Goal: Information Seeking & Learning: Learn about a topic

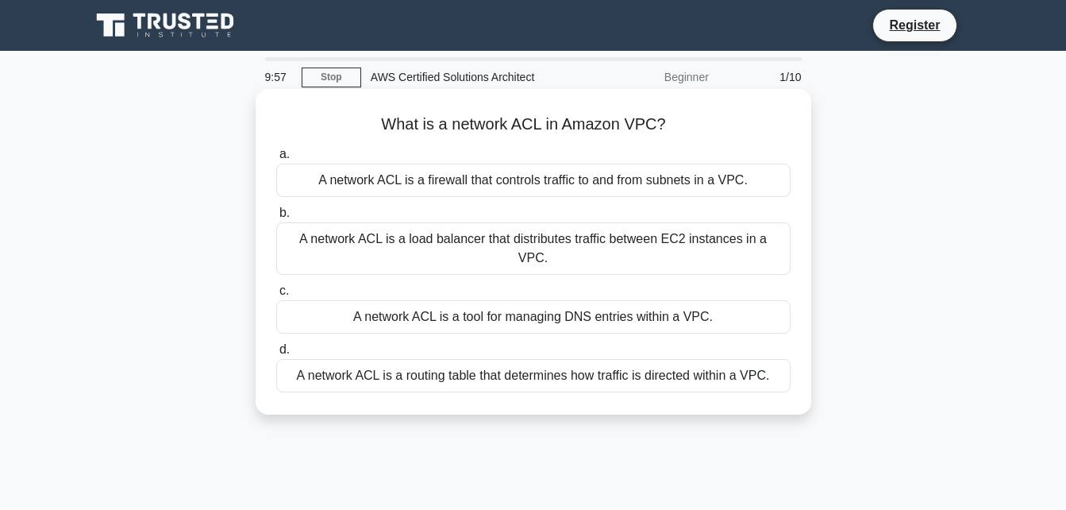
click at [430, 184] on div "A network ACL is a firewall that controls traffic to and from subnets in a VPC." at bounding box center [533, 180] width 514 height 33
click at [276, 160] on input "a. A network ACL is a firewall that controls traffic to and from subnets in a V…" at bounding box center [276, 154] width 0 height 10
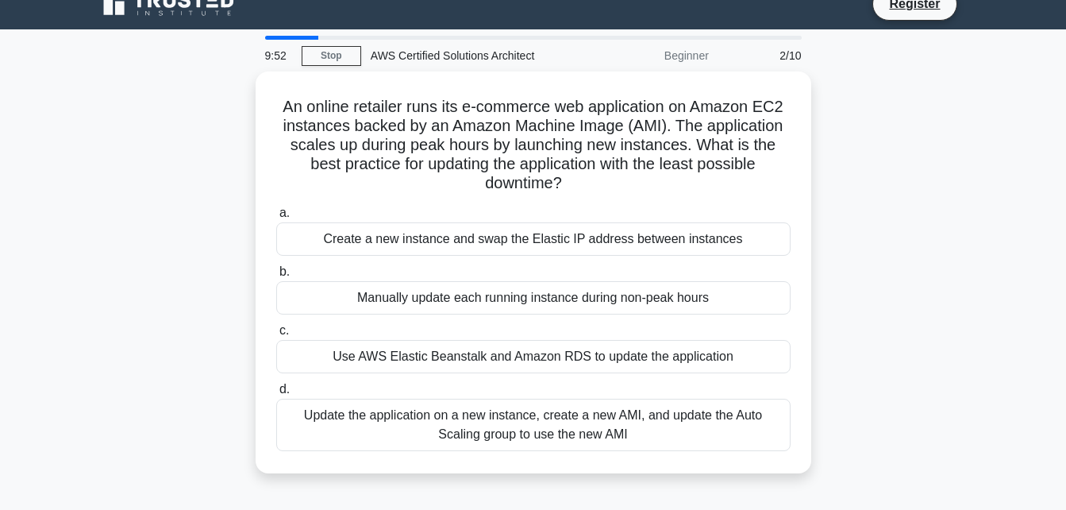
scroll to position [20, 0]
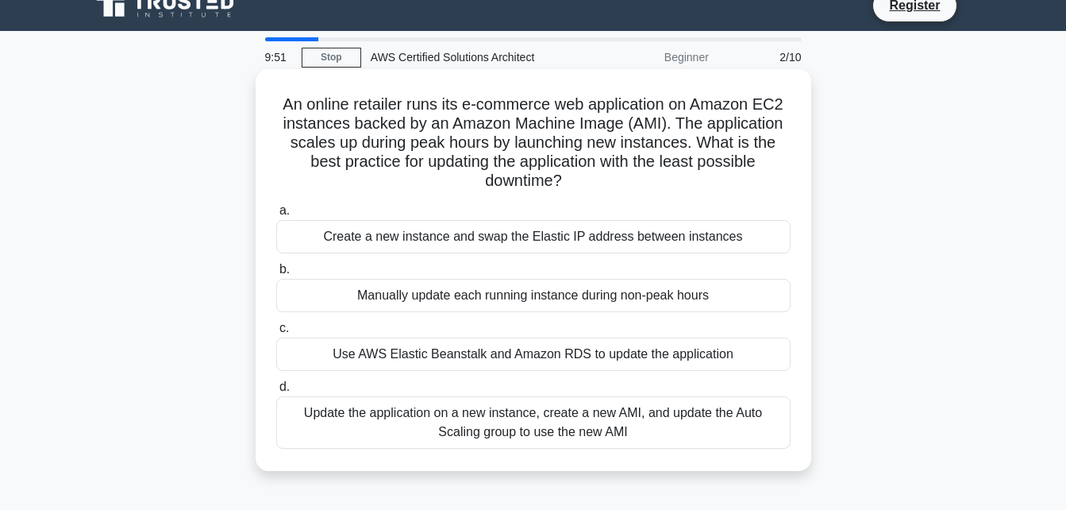
click at [503, 238] on div "Create a new instance and swap the Elastic IP address between instances" at bounding box center [533, 236] width 514 height 33
click at [276, 216] on input "a. Create a new instance and swap the Elastic IP address between instances" at bounding box center [276, 211] width 0 height 10
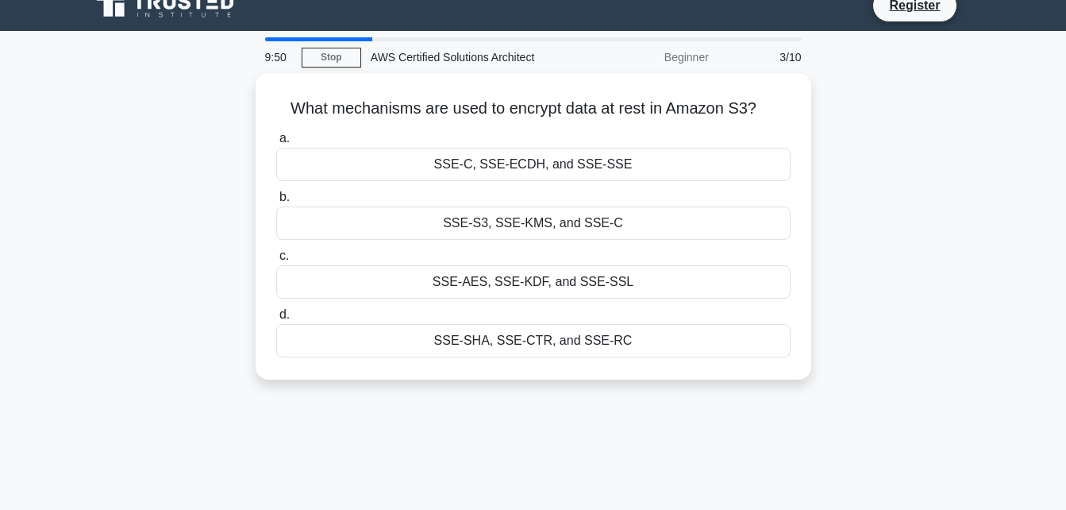
scroll to position [0, 0]
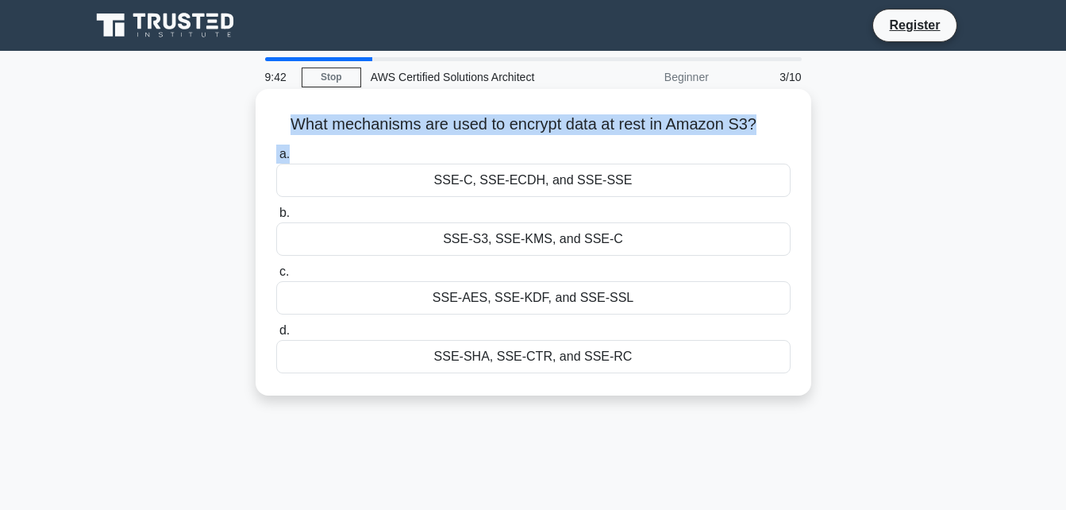
drag, startPoint x: 286, startPoint y: 117, endPoint x: 740, endPoint y: 141, distance: 454.7
click at [740, 141] on div "What mechanisms are used to encrypt data at rest in Amazon S3? .spinner_0XTQ{tr…" at bounding box center [533, 242] width 543 height 294
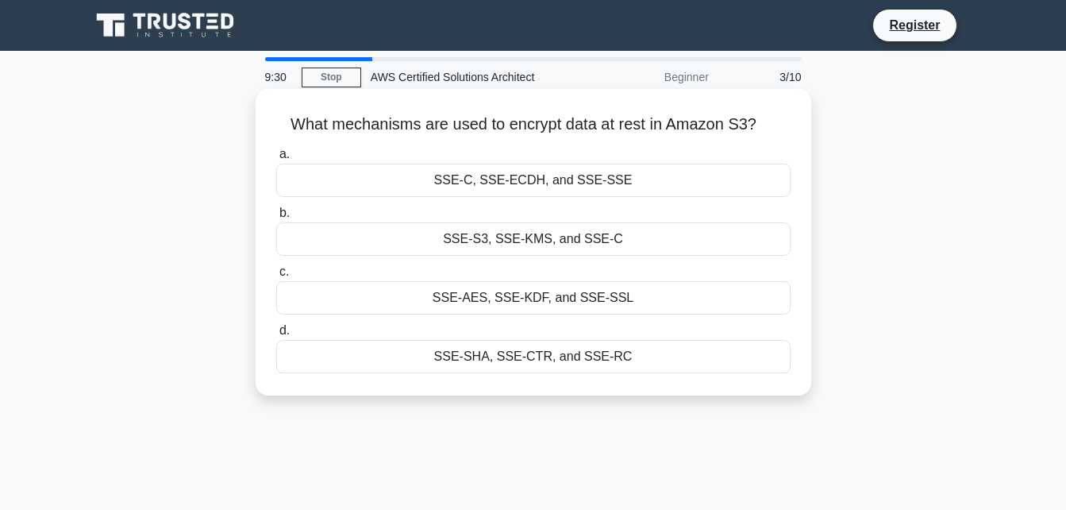
click at [678, 175] on div "SSE-C, SSE-ECDH, and SSE-SSE" at bounding box center [533, 180] width 514 height 33
click at [276, 160] on input "a. SSE-C, SSE-ECDH, and SSE-SSE" at bounding box center [276, 154] width 0 height 10
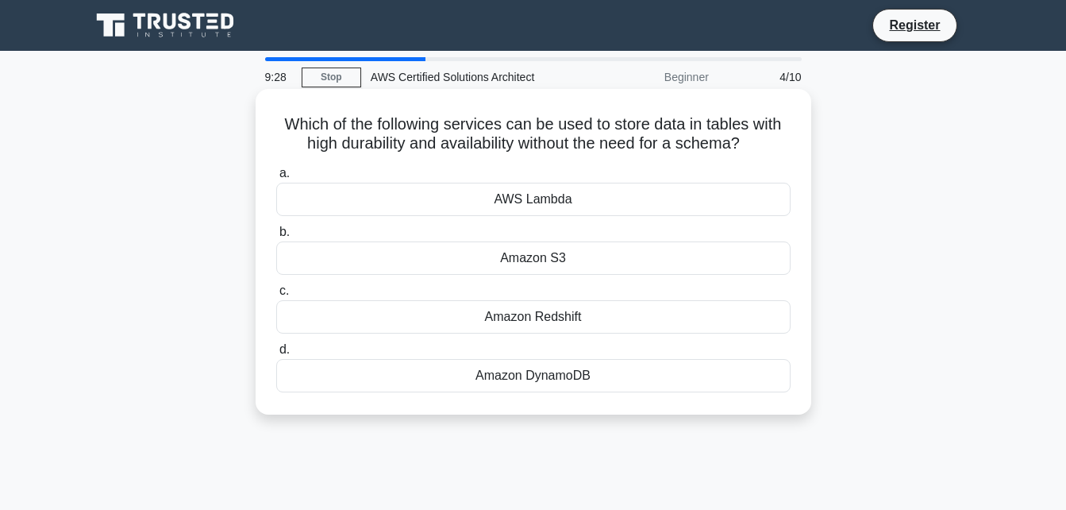
click at [706, 287] on label "c. Amazon Redshift" at bounding box center [533, 307] width 514 height 52
click at [276, 287] on input "c. Amazon Redshift" at bounding box center [276, 291] width 0 height 10
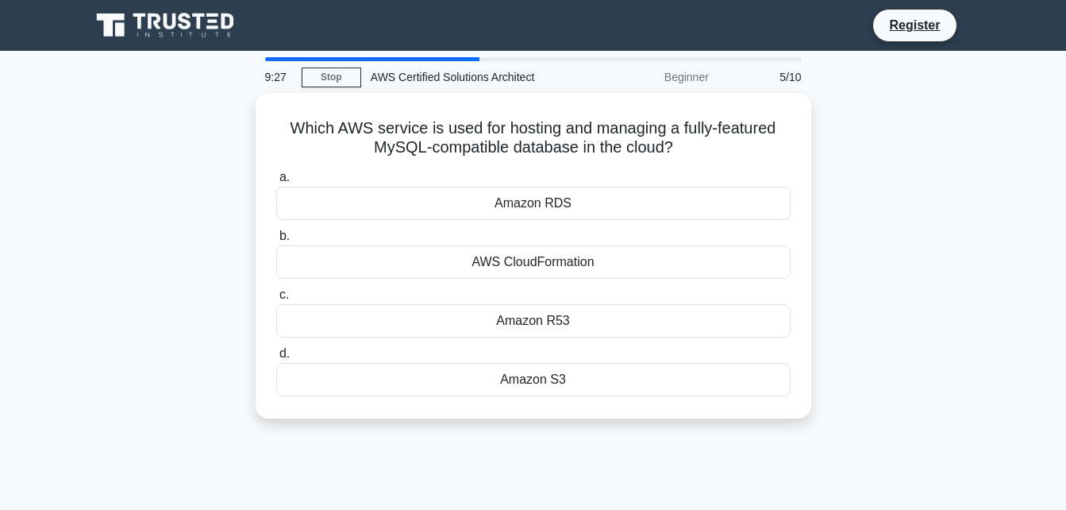
click at [706, 287] on label "c. Amazon R53" at bounding box center [533, 311] width 514 height 52
click at [276, 290] on input "c. Amazon R53" at bounding box center [276, 295] width 0 height 10
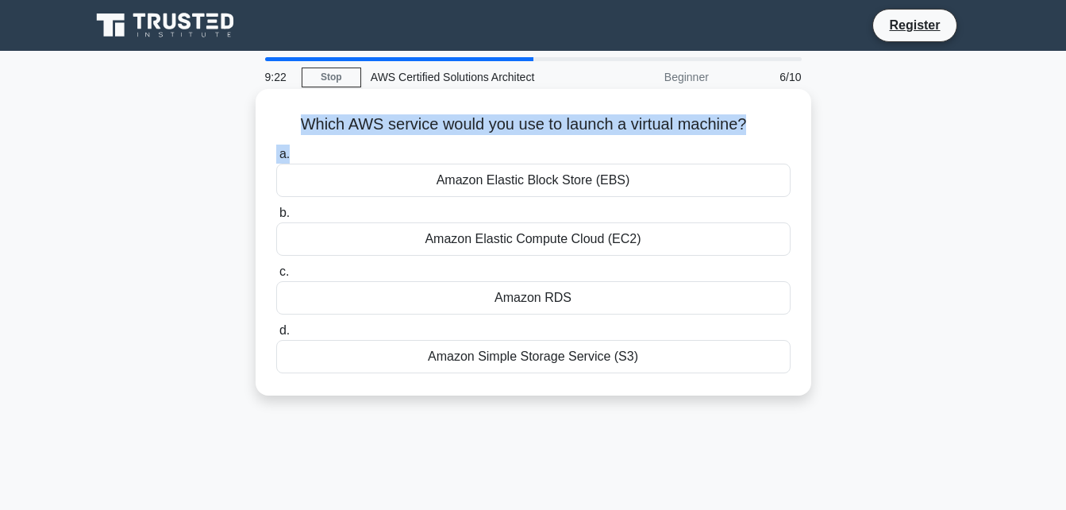
drag, startPoint x: 295, startPoint y: 119, endPoint x: 773, endPoint y: 140, distance: 478.3
click at [773, 140] on div "Which AWS service would you use to launch a virtual machine? .spinner_0XTQ{tran…" at bounding box center [533, 242] width 543 height 294
drag, startPoint x: 427, startPoint y: 353, endPoint x: 691, endPoint y: 368, distance: 264.0
click at [691, 368] on div "Amazon Simple Storage Service (S3)" at bounding box center [533, 356] width 514 height 33
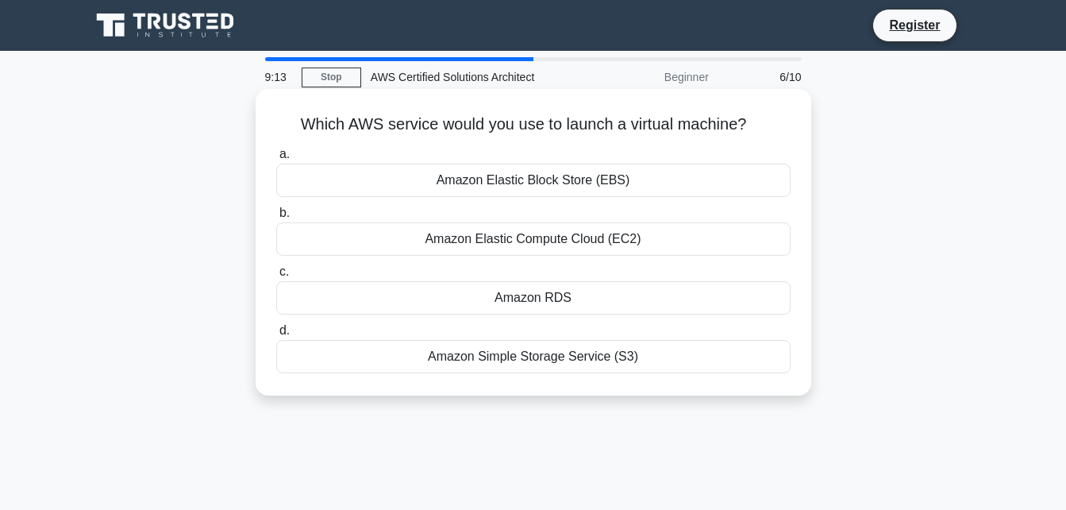
click at [529, 305] on div "Amazon RDS" at bounding box center [533, 297] width 514 height 33
click at [276, 277] on input "c. Amazon RDS" at bounding box center [276, 272] width 0 height 10
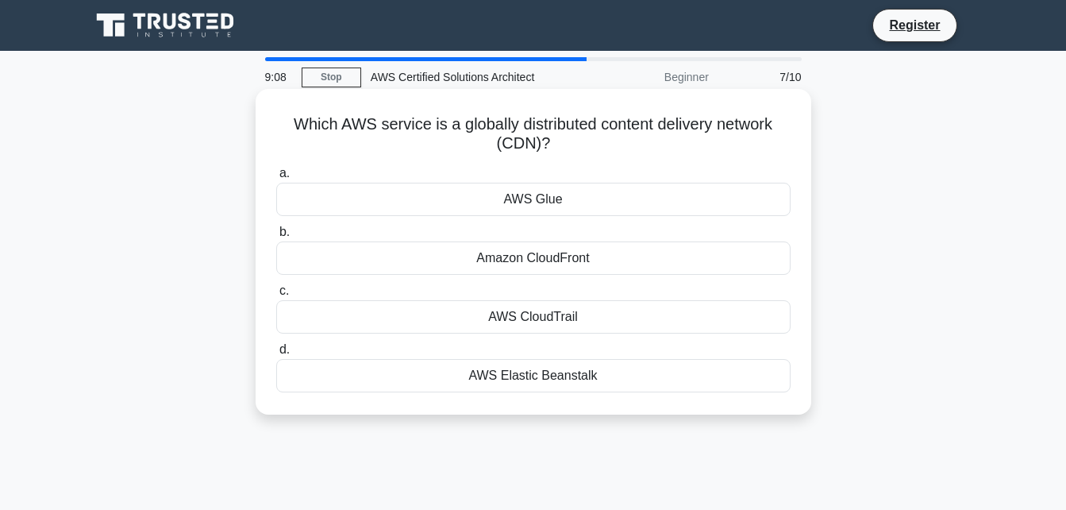
drag, startPoint x: 268, startPoint y: 119, endPoint x: 787, endPoint y: 135, distance: 518.6
click at [787, 135] on div "Which AWS service is a globally distributed content delivery network (CDN)? .sp…" at bounding box center [533, 251] width 543 height 313
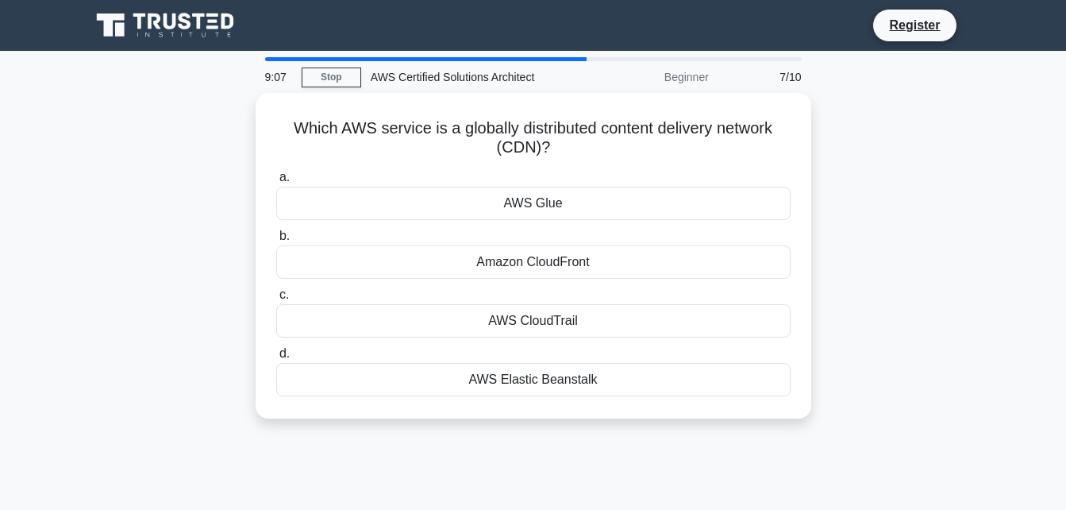
drag, startPoint x: 787, startPoint y: 135, endPoint x: 868, endPoint y: 221, distance: 118.5
click at [868, 221] on div "Which AWS service is a globally distributed content delivery network (CDN)? .sp…" at bounding box center [533, 265] width 905 height 345
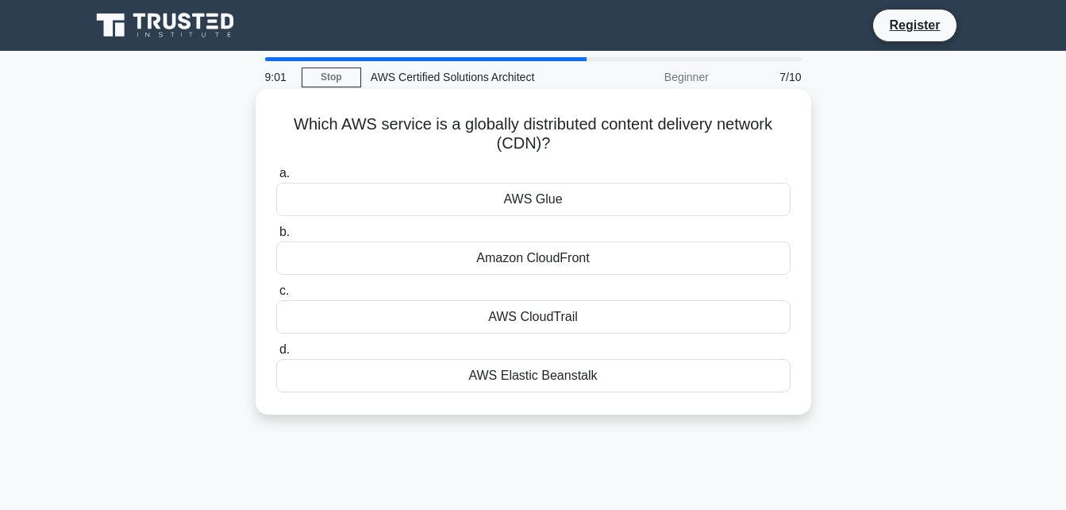
click at [541, 196] on div "AWS Glue" at bounding box center [533, 199] width 514 height 33
click at [276, 179] on input "a. AWS Glue" at bounding box center [276, 173] width 0 height 10
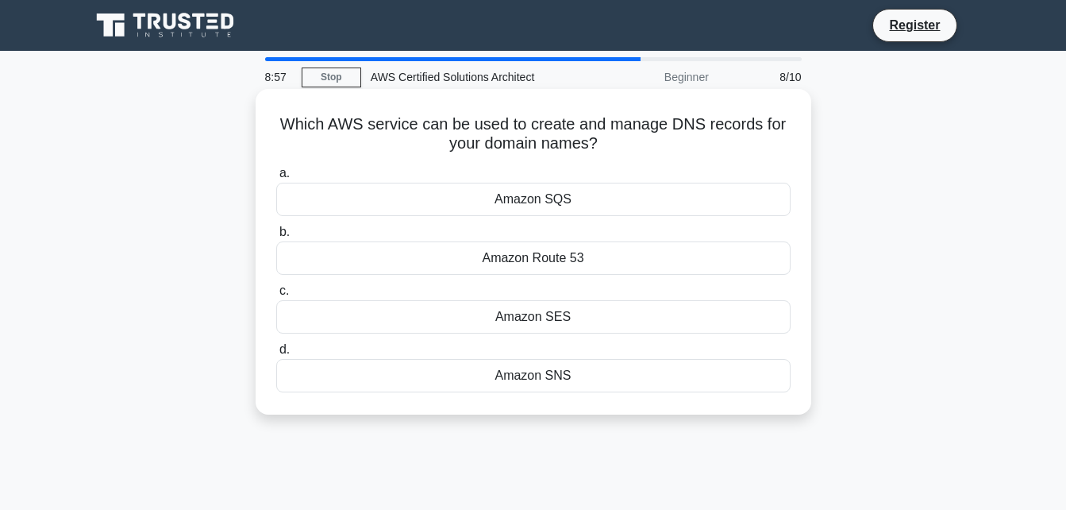
drag, startPoint x: 281, startPoint y: 120, endPoint x: 776, endPoint y: 137, distance: 495.7
click at [776, 137] on h5 "Which AWS service can be used to create and manage DNS records for your domain …" at bounding box center [534, 134] width 518 height 40
drag, startPoint x: 776, startPoint y: 137, endPoint x: 672, endPoint y: 142, distance: 104.1
click at [672, 142] on h5 "Which AWS service can be used to create and manage DNS records for your domain …" at bounding box center [534, 134] width 518 height 40
click at [538, 325] on div "Amazon SES" at bounding box center [533, 316] width 514 height 33
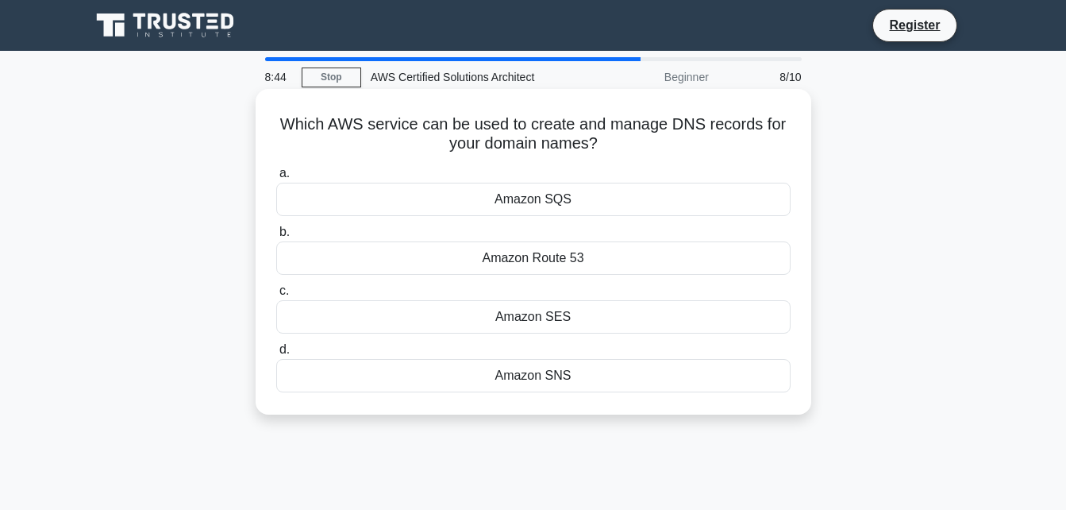
click at [276, 296] on input "c. Amazon SES" at bounding box center [276, 291] width 0 height 10
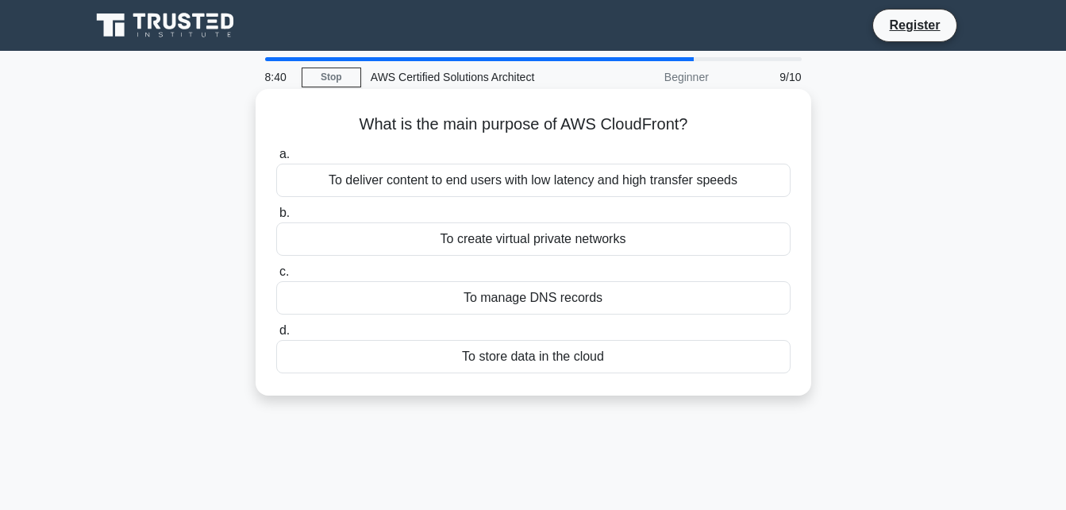
drag, startPoint x: 364, startPoint y: 117, endPoint x: 749, endPoint y: 115, distance: 384.2
click at [749, 115] on h5 "What is the main purpose of AWS CloudFront? .spinner_0XTQ{transform-origin:cent…" at bounding box center [534, 124] width 518 height 21
drag, startPoint x: 749, startPoint y: 115, endPoint x: 809, endPoint y: 240, distance: 138.5
click at [809, 240] on div "What is the main purpose of AWS CloudFront? .spinner_0XTQ{transform-origin:cent…" at bounding box center [534, 242] width 556 height 306
click at [584, 187] on div "To deliver content to end users with low latency and high transfer speeds" at bounding box center [533, 180] width 514 height 33
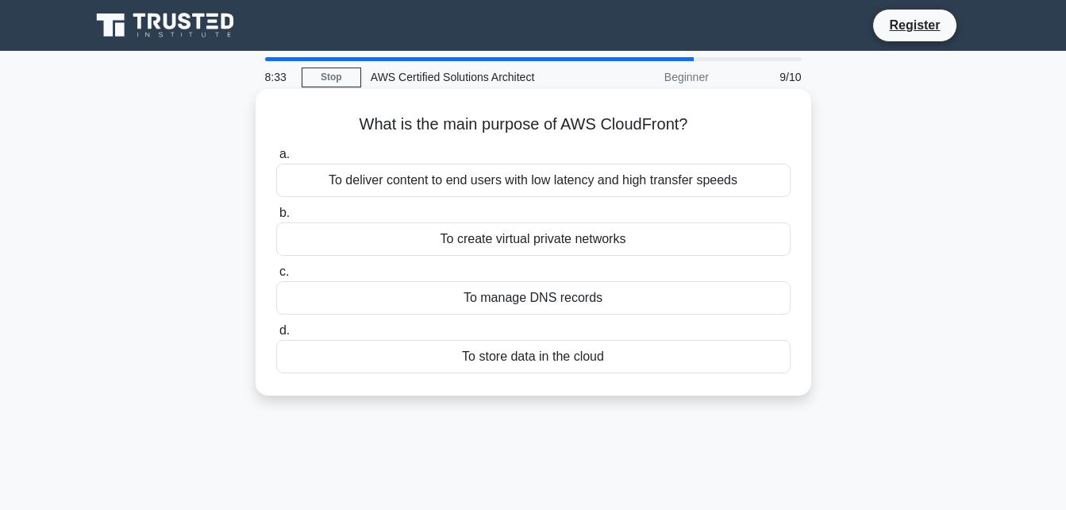
click at [276, 160] on input "a. To deliver content to end users with low latency and high transfer speeds" at bounding box center [276, 154] width 0 height 10
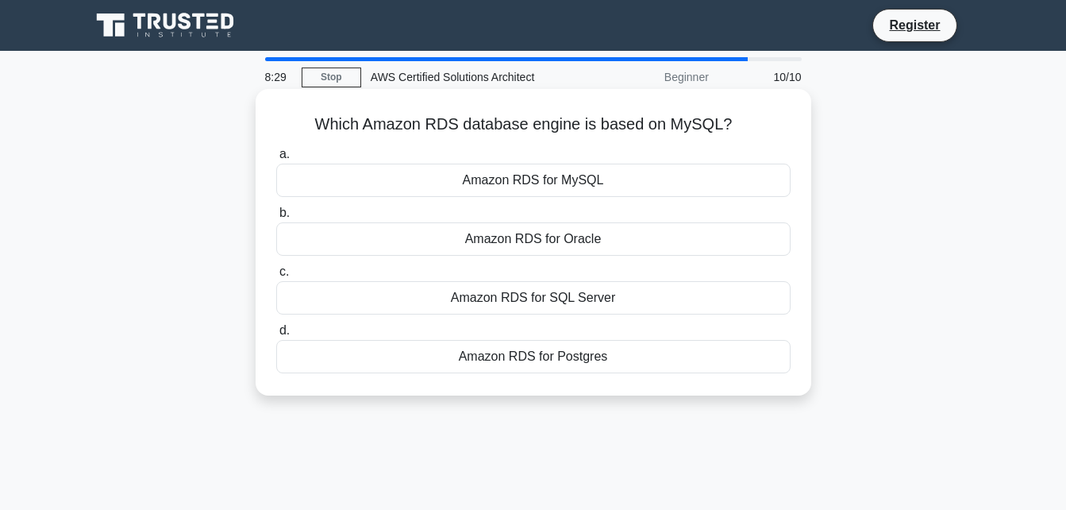
drag, startPoint x: 302, startPoint y: 118, endPoint x: 773, endPoint y: 137, distance: 471.1
click at [773, 137] on div "Which Amazon RDS database engine is based on MySQL? .spinner_0XTQ{transform-ori…" at bounding box center [533, 242] width 543 height 294
drag, startPoint x: 773, startPoint y: 137, endPoint x: 775, endPoint y: 245, distance: 108.0
click at [775, 245] on div "Amazon RDS for Oracle" at bounding box center [533, 238] width 514 height 33
click at [276, 218] on input "b. Amazon RDS for Oracle" at bounding box center [276, 213] width 0 height 10
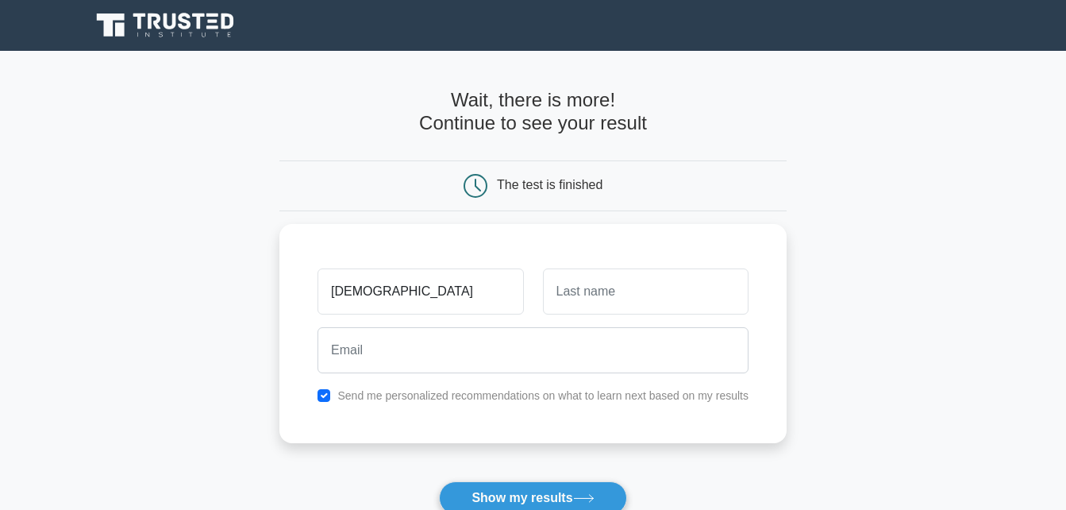
type input "[DEMOGRAPHIC_DATA]"
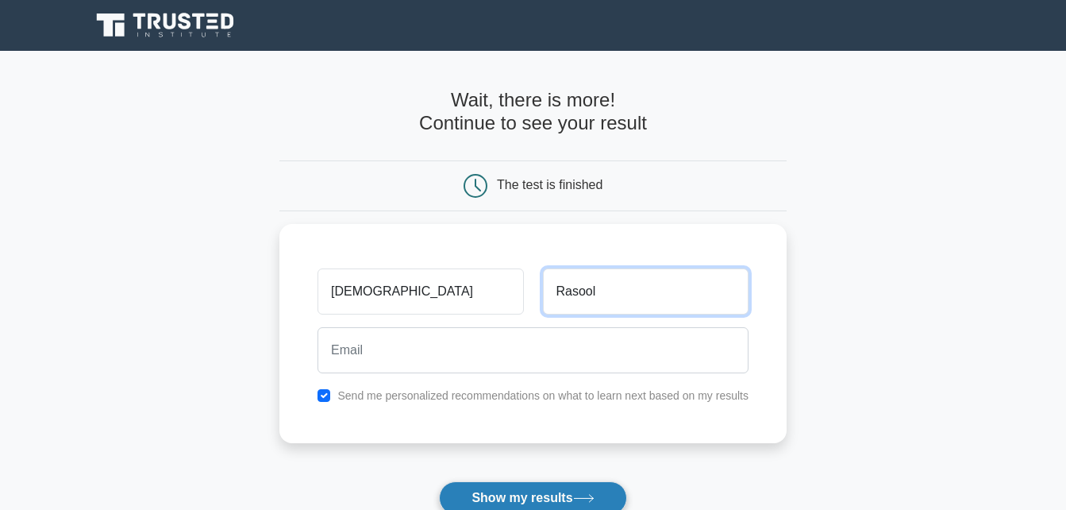
type input "Rasool"
click at [541, 492] on button "Show my results" at bounding box center [532, 497] width 187 height 33
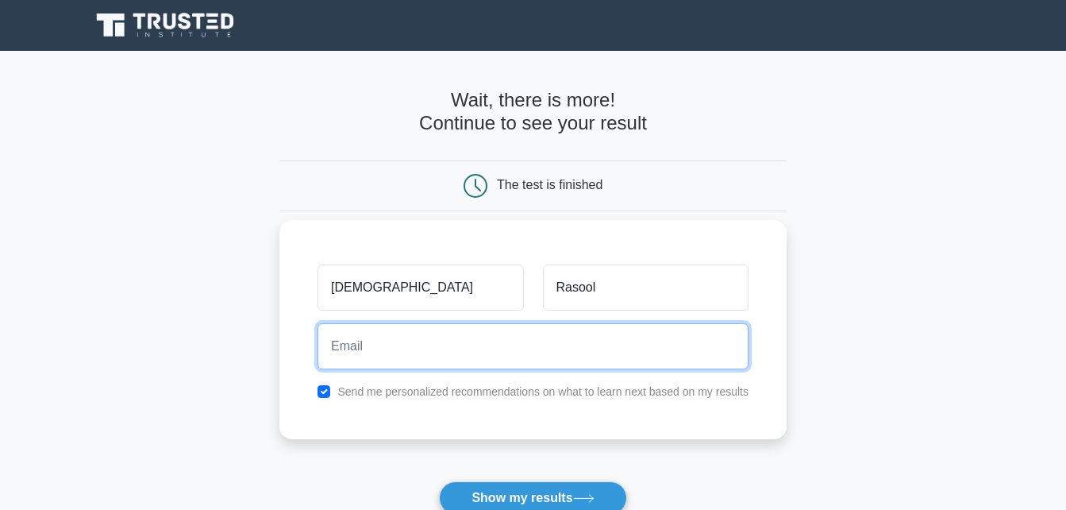
click at [418, 336] on input "email" at bounding box center [533, 346] width 431 height 46
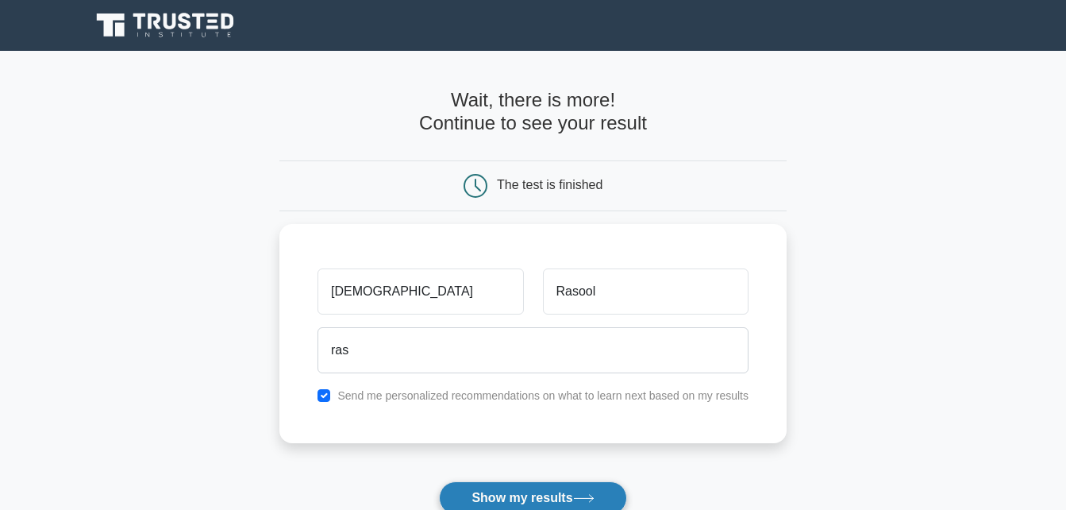
click at [496, 500] on button "Show my results" at bounding box center [532, 497] width 187 height 33
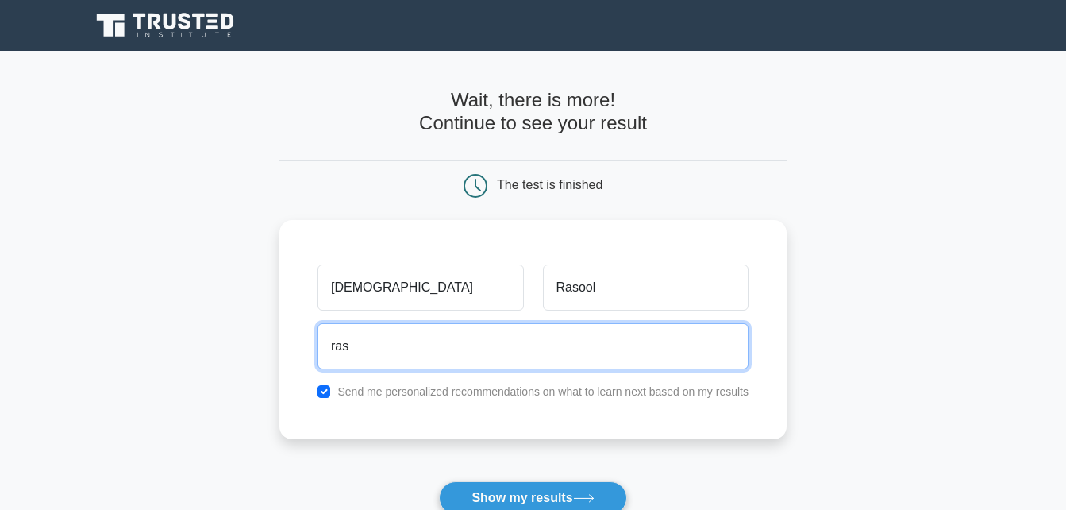
click at [484, 367] on input "ras" at bounding box center [533, 346] width 431 height 46
type input "rasool.krp@gmail.com"
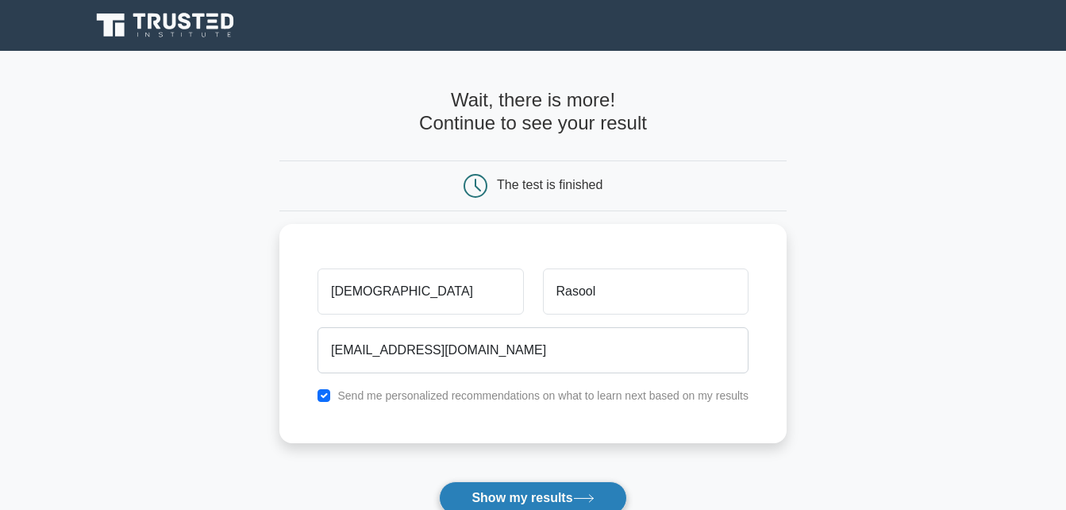
click at [495, 492] on button "Show my results" at bounding box center [532, 497] width 187 height 33
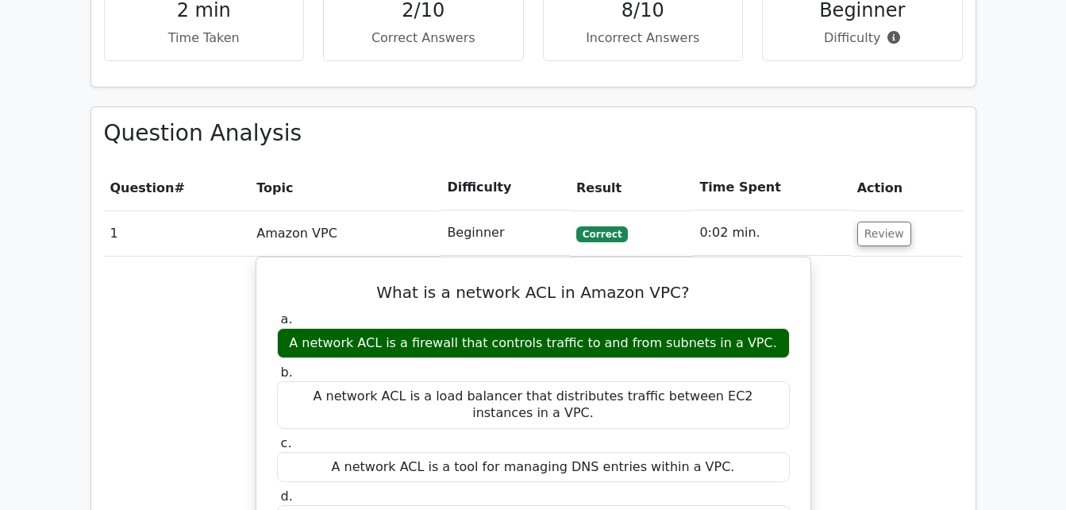
scroll to position [1030, 0]
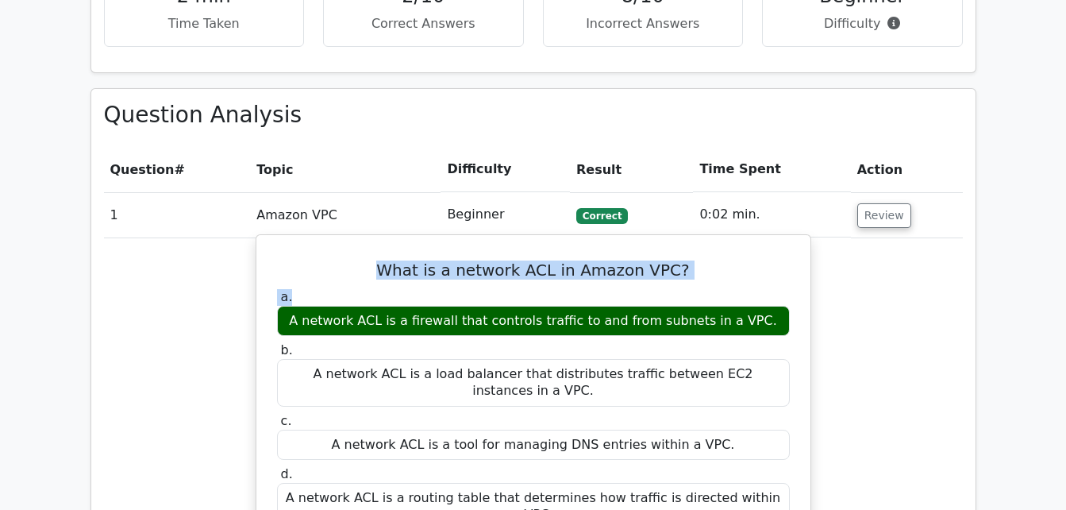
drag, startPoint x: 387, startPoint y: 211, endPoint x: 683, endPoint y: 228, distance: 296.6
click at [683, 241] on div "What is a network ACL in Amazon VPC? a. A network ACL is a firewall that contro…" at bounding box center [533, 462] width 541 height 442
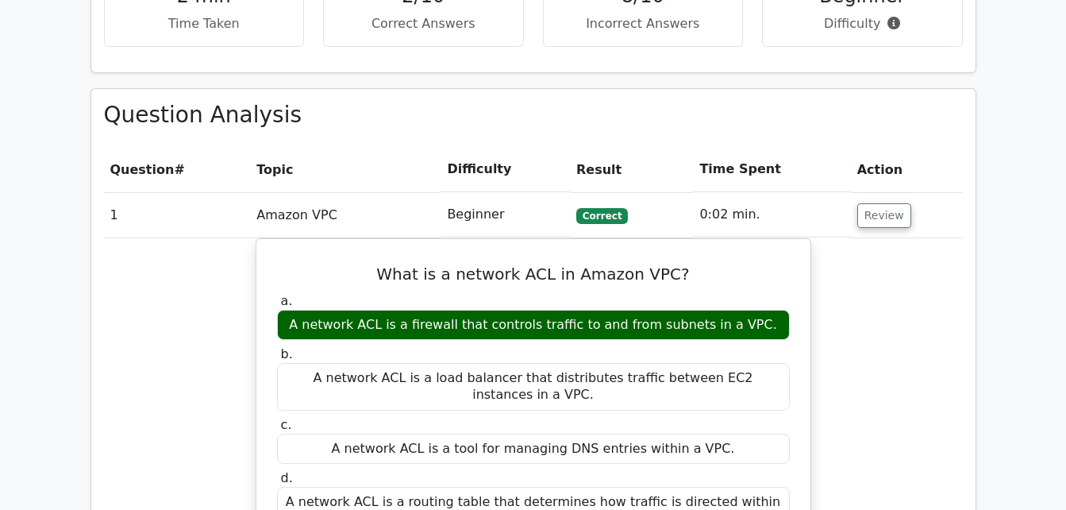
click at [893, 366] on div "What is a network ACL in Amazon VPC? a. A network ACL is a firewall that contro…" at bounding box center [533, 476] width 859 height 476
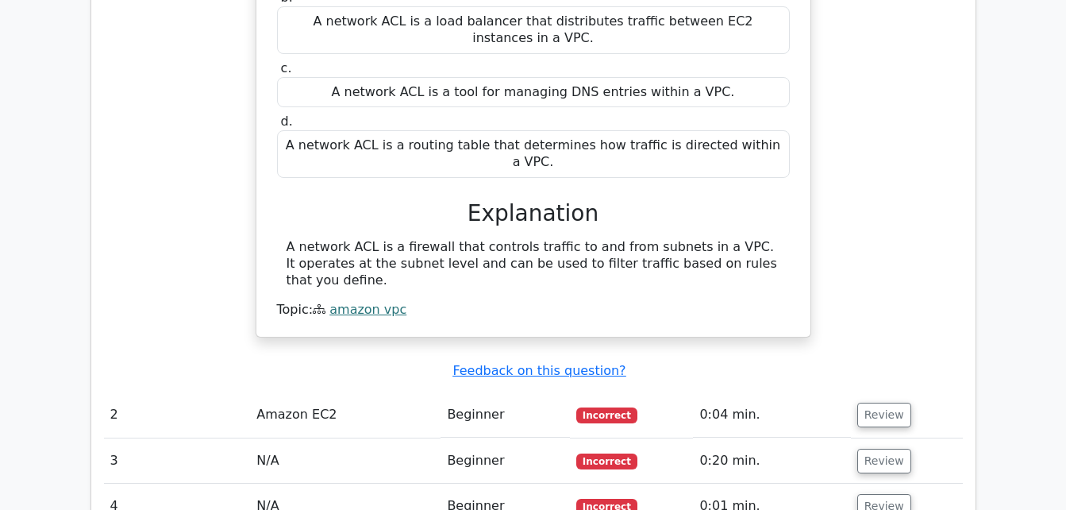
scroll to position [1329, 0]
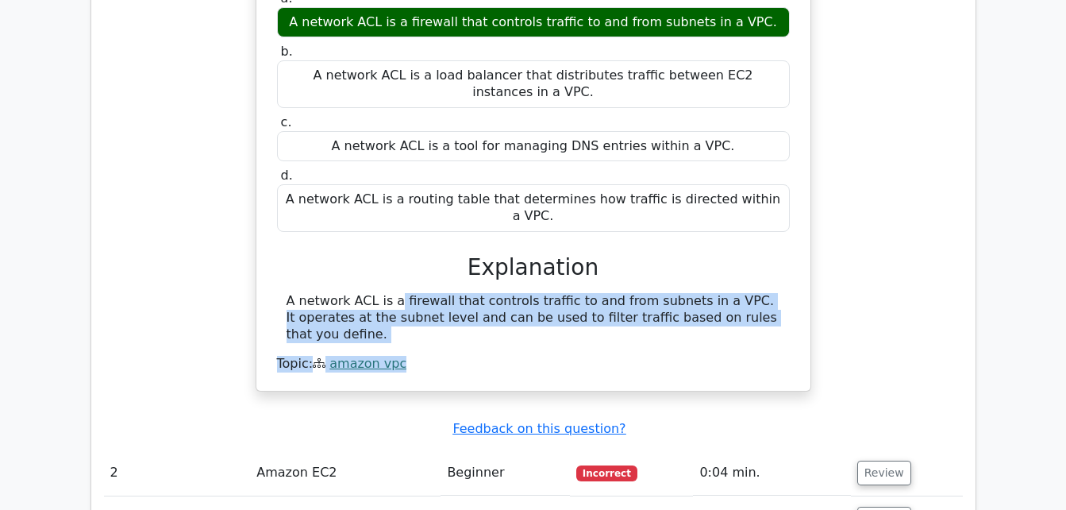
drag, startPoint x: 313, startPoint y: 211, endPoint x: 768, endPoint y: 241, distance: 456.7
click at [768, 293] on div "A network ACL is a firewall that controls traffic to and from subnets in a VPC.…" at bounding box center [533, 332] width 513 height 79
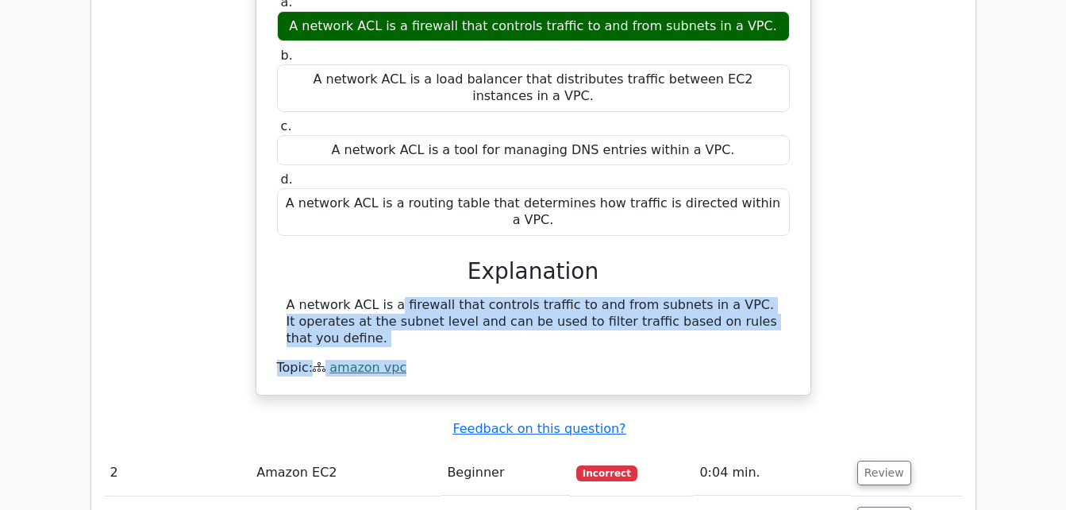
drag, startPoint x: 768, startPoint y: 241, endPoint x: 855, endPoint y: 262, distance: 89.0
click at [855, 262] on div "What is a network ACL in Amazon VPC? a. A network ACL is a firewall that contro…" at bounding box center [533, 178] width 859 height 476
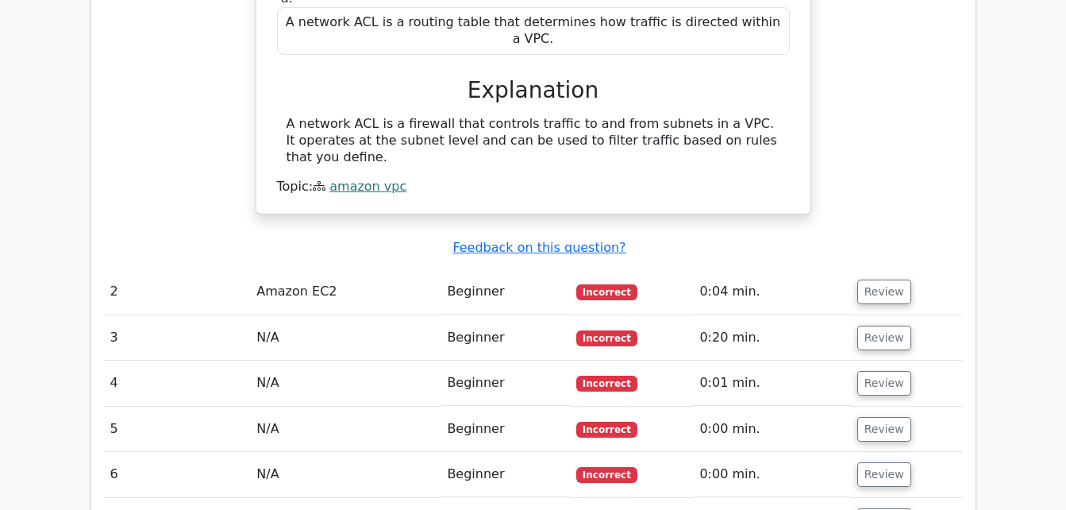
scroll to position [1533, 0]
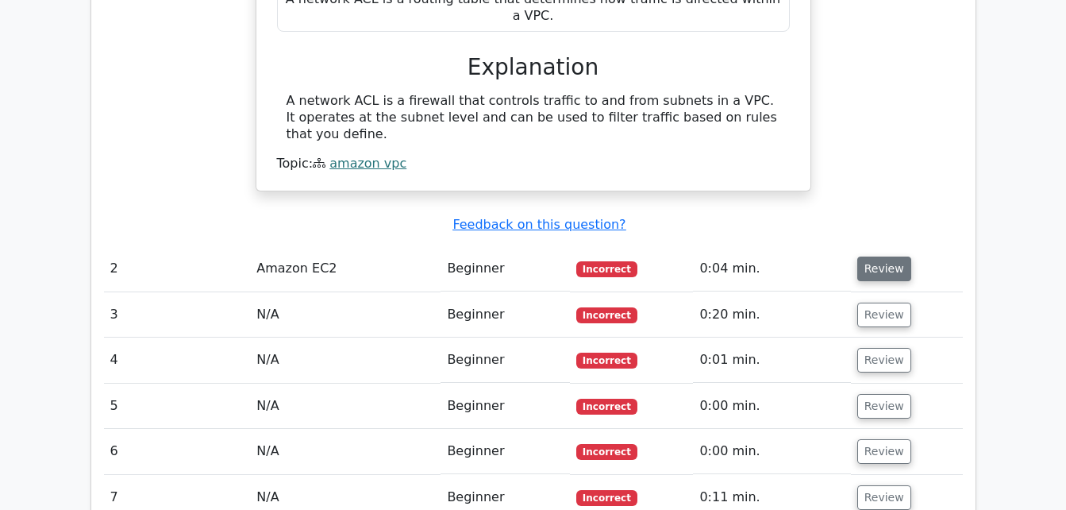
click at [891, 256] on button "Review" at bounding box center [884, 268] width 54 height 25
click at [876, 256] on button "Review" at bounding box center [884, 268] width 54 height 25
click at [592, 261] on span "Incorrect" at bounding box center [606, 269] width 61 height 16
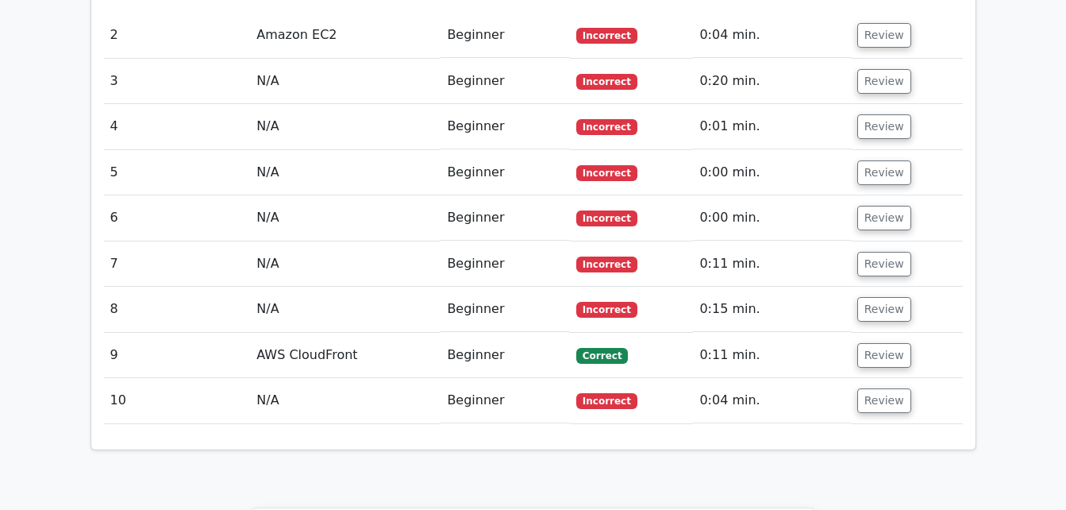
scroll to position [1765, 0]
click at [875, 389] on button "Review" at bounding box center [884, 401] width 54 height 25
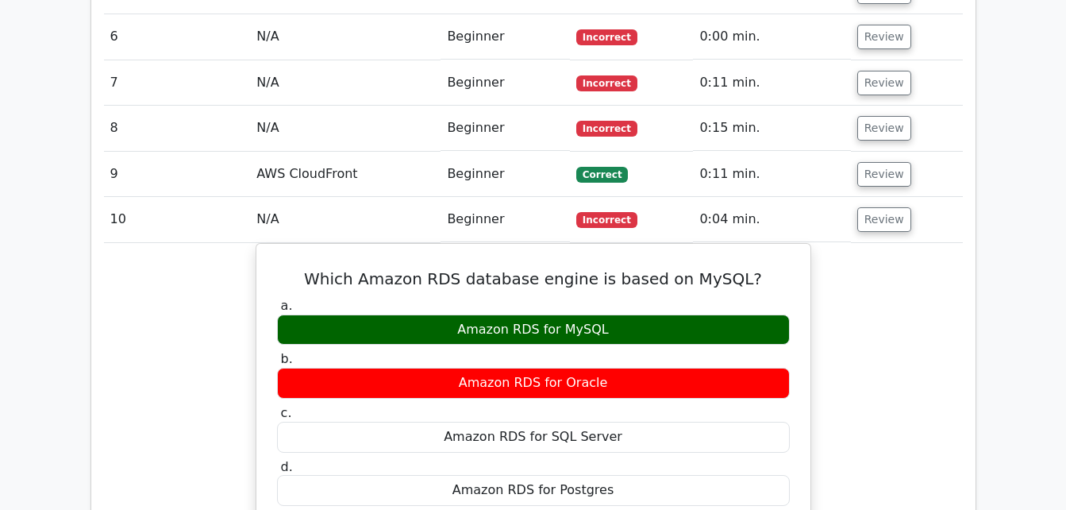
scroll to position [1974, 0]
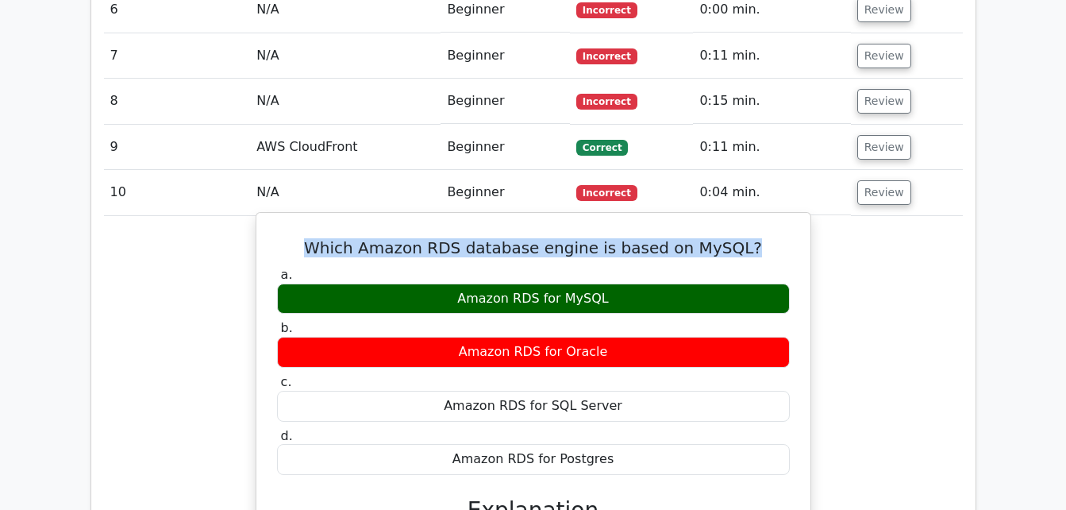
drag, startPoint x: 320, startPoint y: 131, endPoint x: 764, endPoint y: 141, distance: 443.9
click at [764, 238] on h5 "Which Amazon RDS database engine is based on MySQL?" at bounding box center [533, 247] width 516 height 19
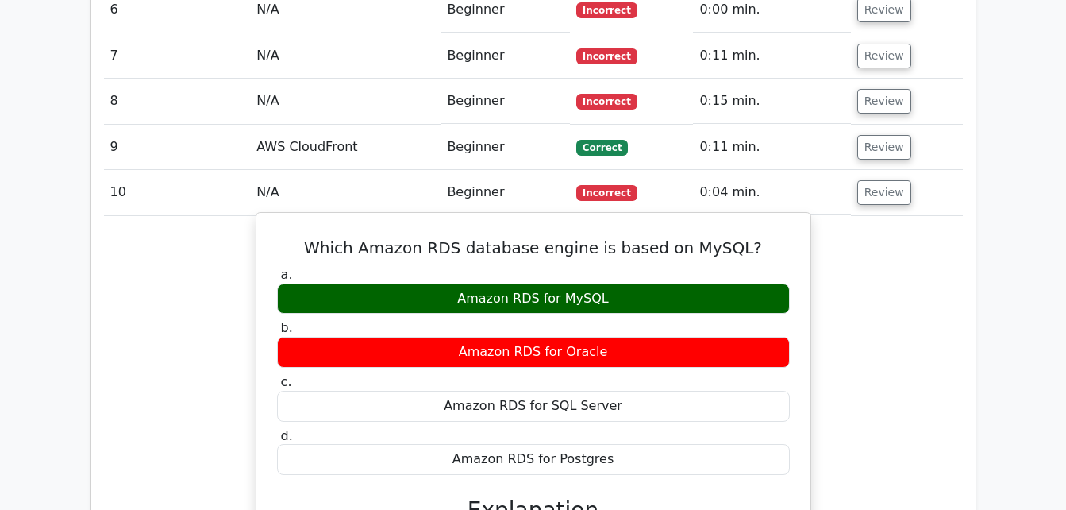
click at [446, 283] on div "Amazon RDS for MySQL" at bounding box center [533, 298] width 513 height 31
drag, startPoint x: 442, startPoint y: 187, endPoint x: 639, endPoint y: 198, distance: 197.2
click at [639, 283] on div "Amazon RDS for MySQL" at bounding box center [533, 298] width 513 height 31
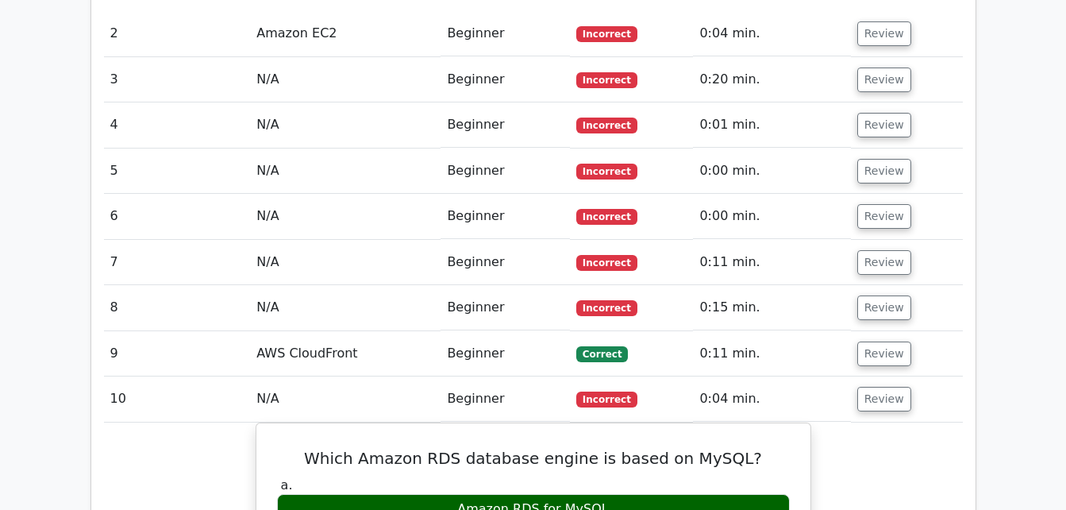
scroll to position [1754, 0]
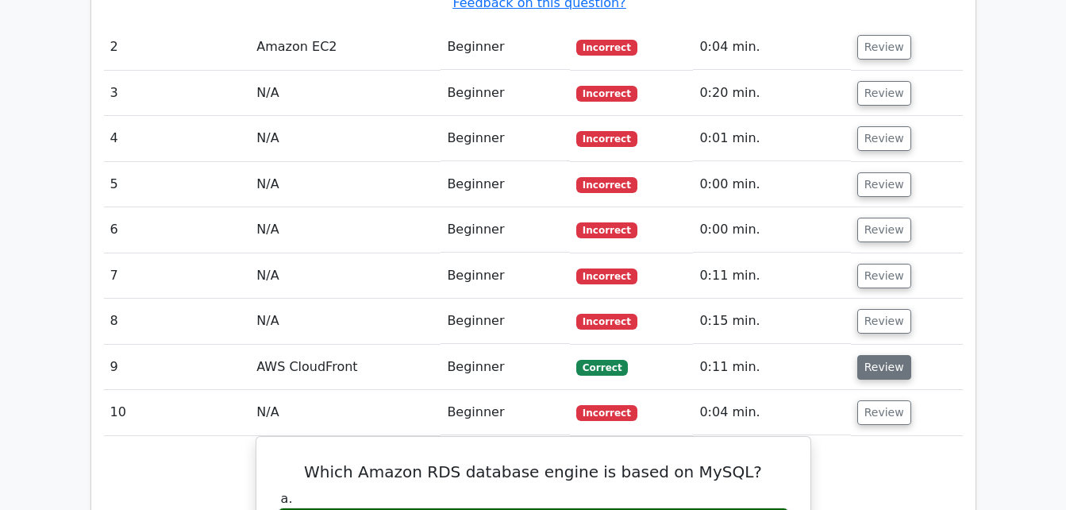
click at [880, 355] on button "Review" at bounding box center [884, 367] width 54 height 25
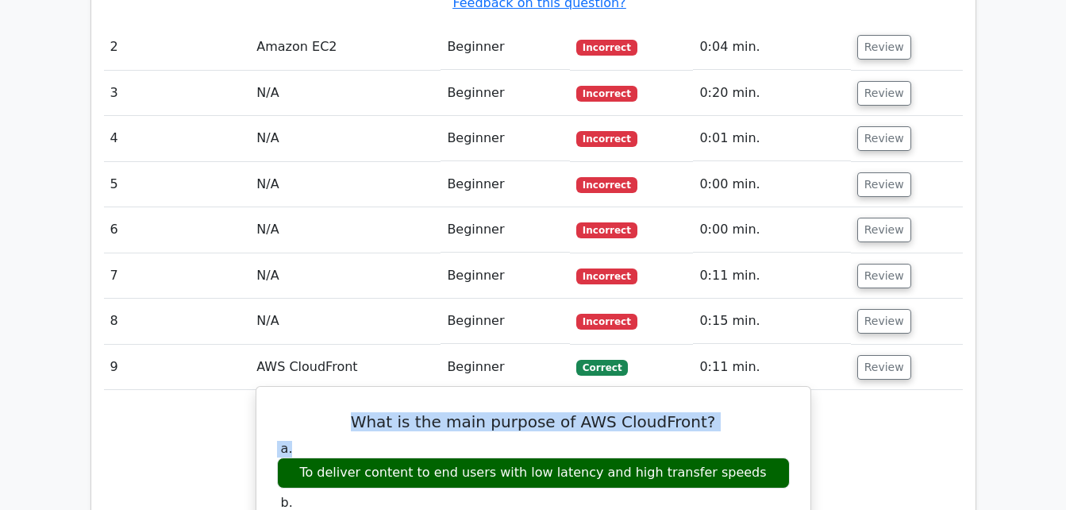
drag, startPoint x: 365, startPoint y: 306, endPoint x: 759, endPoint y: 332, distance: 394.6
drag, startPoint x: 323, startPoint y: 365, endPoint x: 795, endPoint y: 368, distance: 472.3
click at [795, 441] on div "a. To deliver content to end users with low latency and high transfer speeds" at bounding box center [534, 465] width 532 height 48
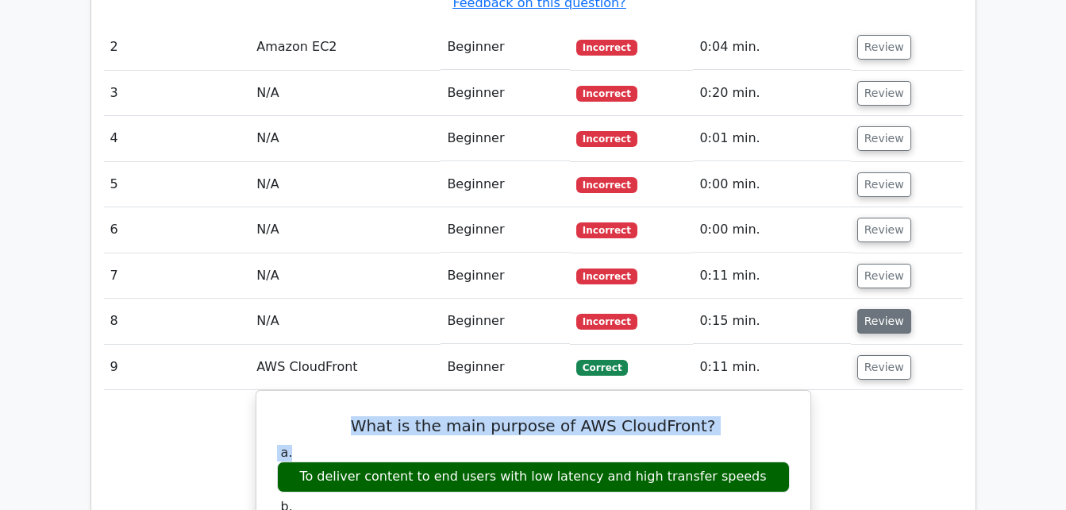
click at [884, 309] on button "Review" at bounding box center [884, 321] width 54 height 25
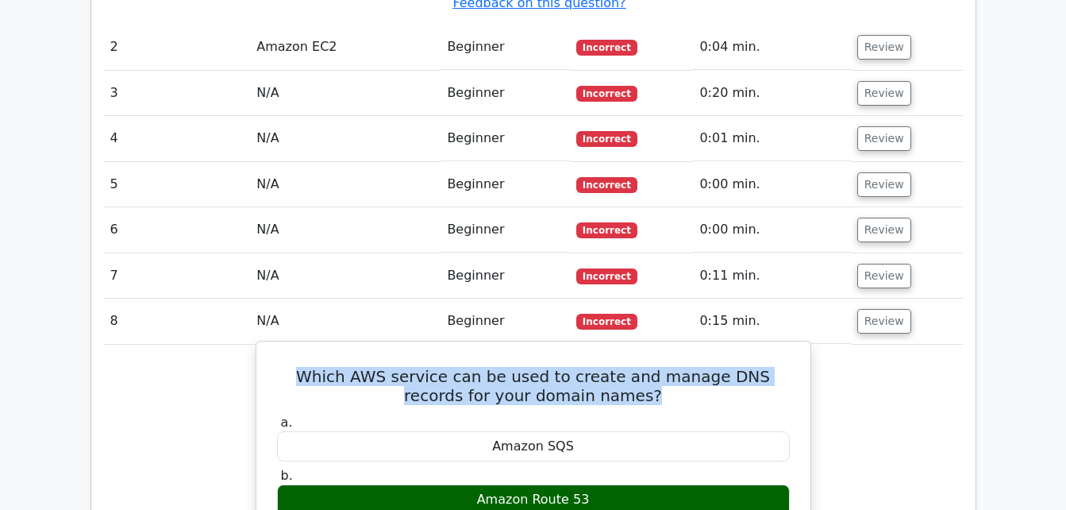
drag, startPoint x: 278, startPoint y: 264, endPoint x: 740, endPoint y: 281, distance: 462.3
click at [740, 367] on h5 "Which AWS service can be used to create and manage DNS records for your domain …" at bounding box center [533, 386] width 516 height 38
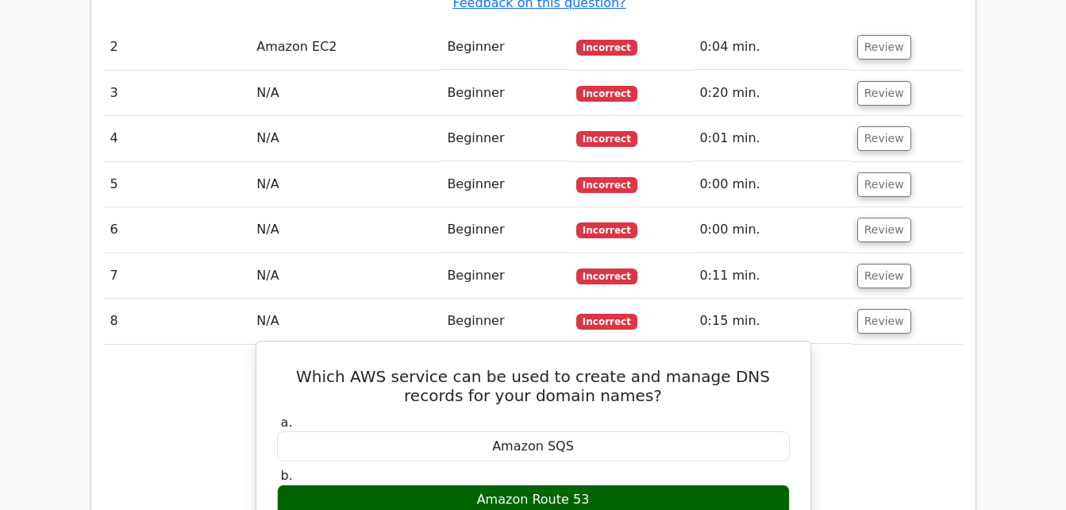
drag, startPoint x: 740, startPoint y: 281, endPoint x: 672, endPoint y: 301, distance: 70.3
drag, startPoint x: 481, startPoint y: 385, endPoint x: 631, endPoint y: 394, distance: 150.3
click at [631, 484] on div "Amazon Route 53" at bounding box center [533, 499] width 513 height 31
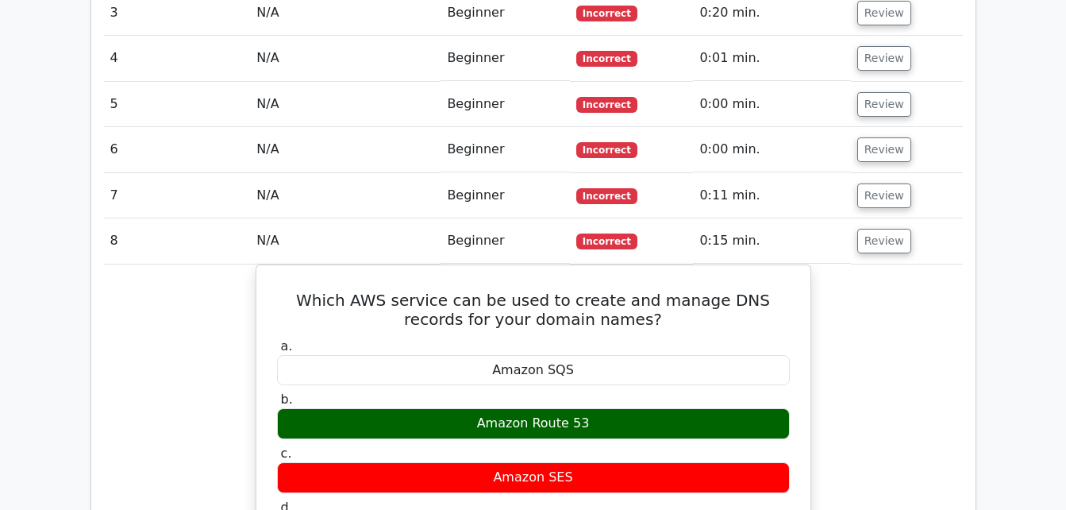
scroll to position [1930, 0]
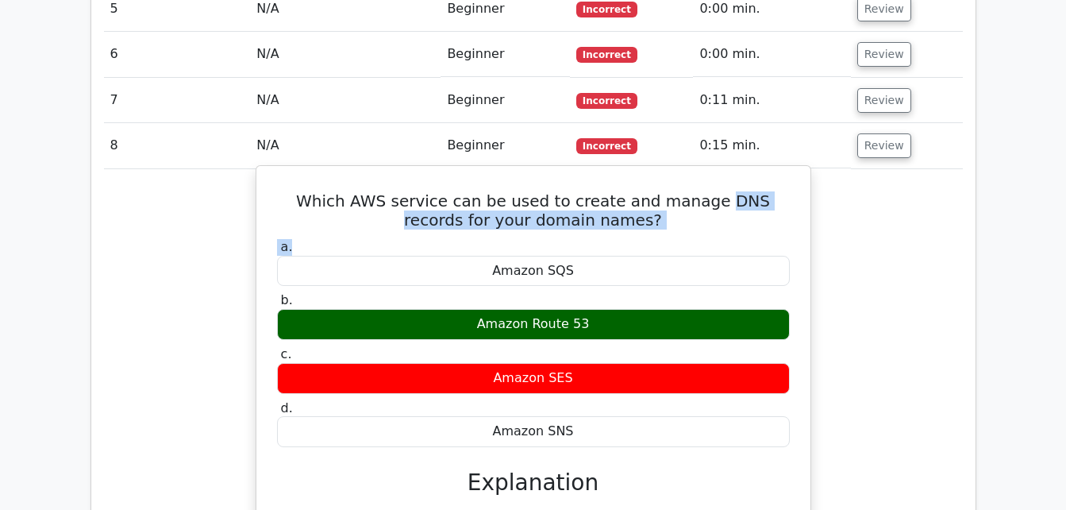
drag, startPoint x: 703, startPoint y: 94, endPoint x: 799, endPoint y: 125, distance: 101.7
click at [799, 172] on div "Which AWS service can be used to create and manage DNS records for your domain …" at bounding box center [533, 386] width 541 height 428
click at [656, 239] on label "a. Amazon SQS" at bounding box center [533, 263] width 513 height 48
drag, startPoint x: 423, startPoint y: 88, endPoint x: 677, endPoint y: 107, distance: 254.7
click at [677, 191] on h5 "Which AWS service can be used to create and manage DNS records for your domain …" at bounding box center [533, 210] width 516 height 38
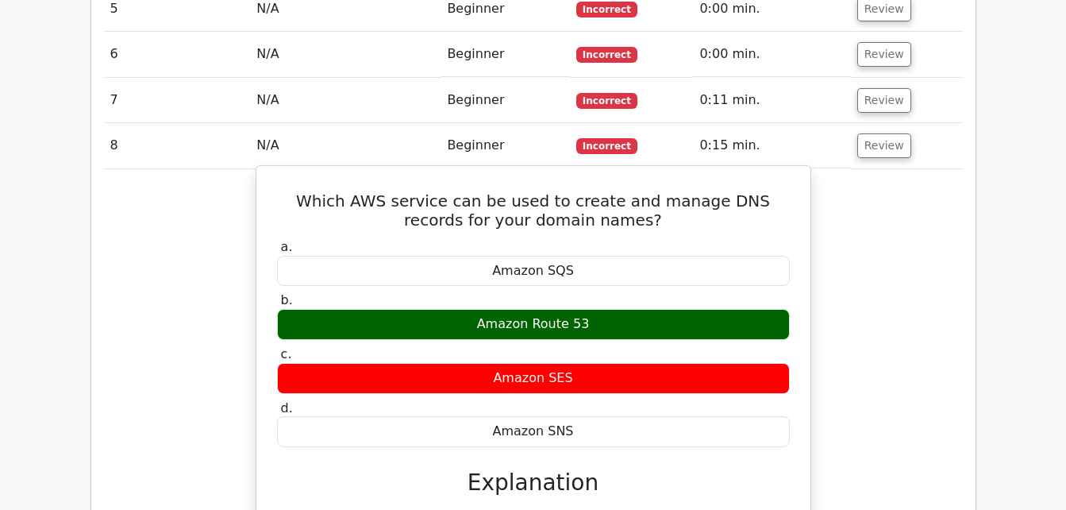
drag, startPoint x: 677, startPoint y: 107, endPoint x: 652, endPoint y: 164, distance: 62.5
click at [652, 256] on div "Amazon SQS" at bounding box center [533, 271] width 513 height 31
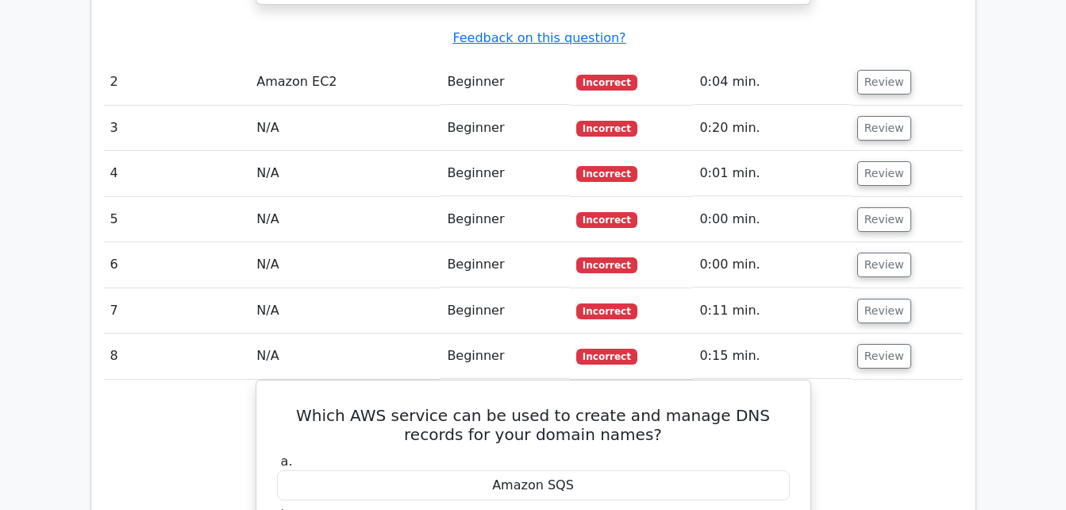
scroll to position [1716, 0]
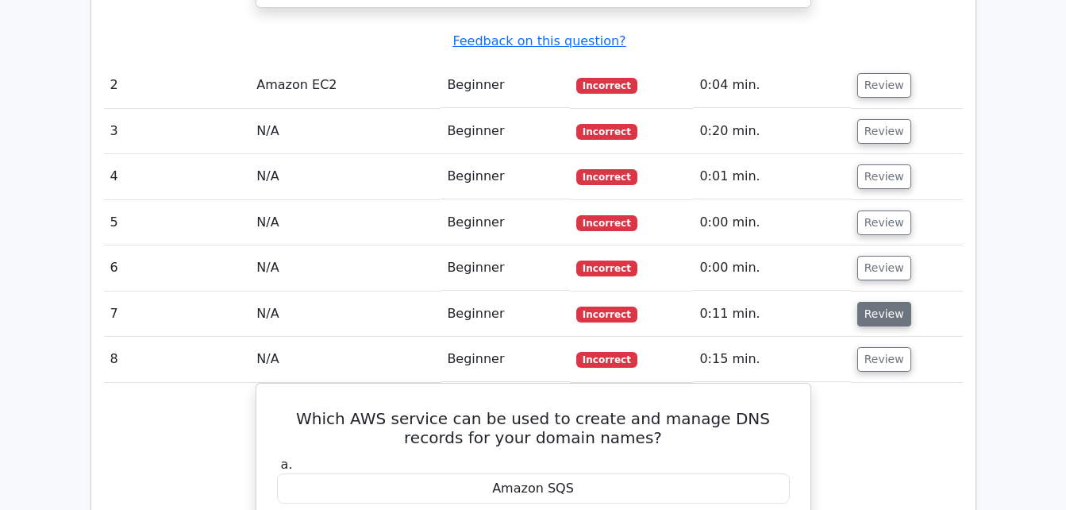
click at [889, 302] on button "Review" at bounding box center [884, 314] width 54 height 25
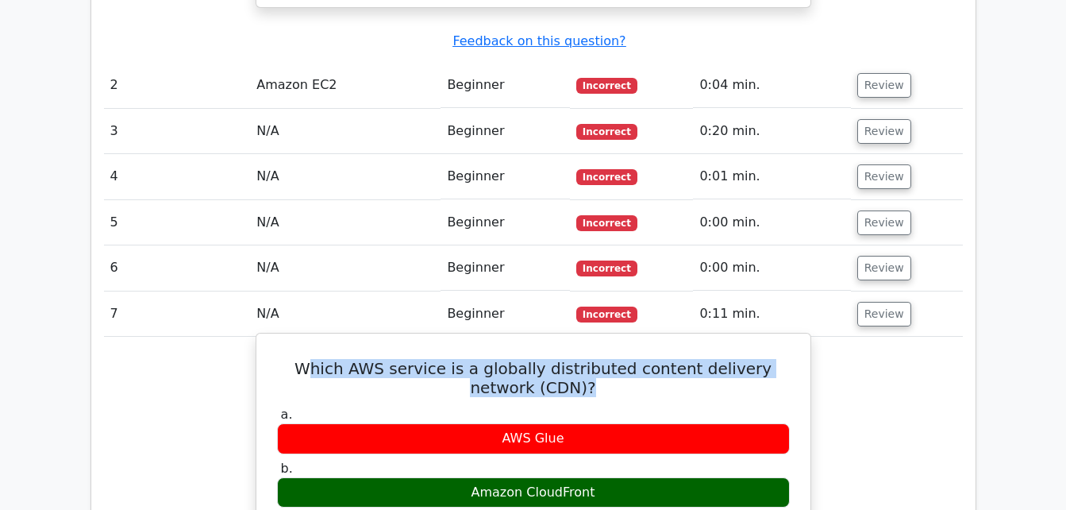
drag, startPoint x: 301, startPoint y: 261, endPoint x: 795, endPoint y: 274, distance: 493.9
drag, startPoint x: 795, startPoint y: 274, endPoint x: 688, endPoint y: 298, distance: 109.2
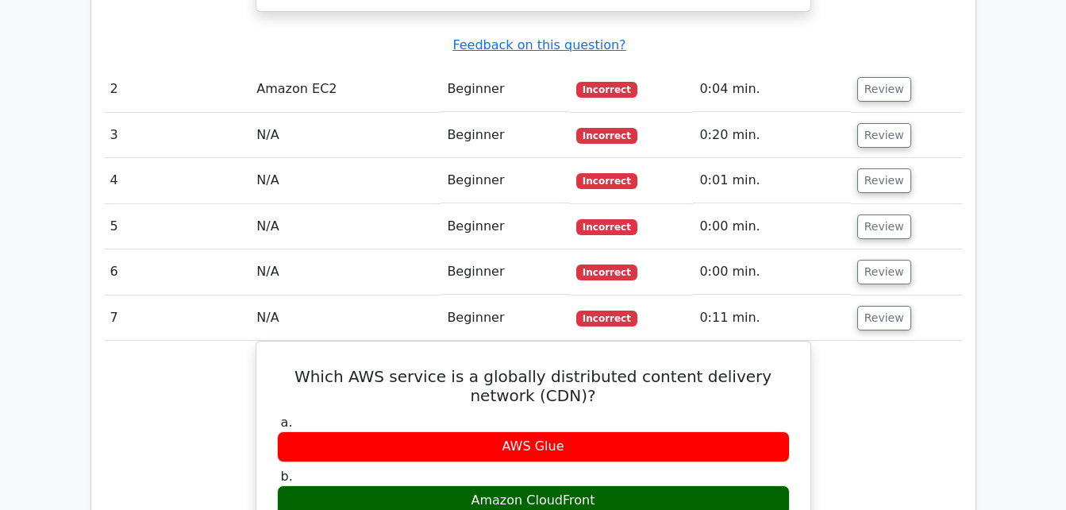
scroll to position [1708, 0]
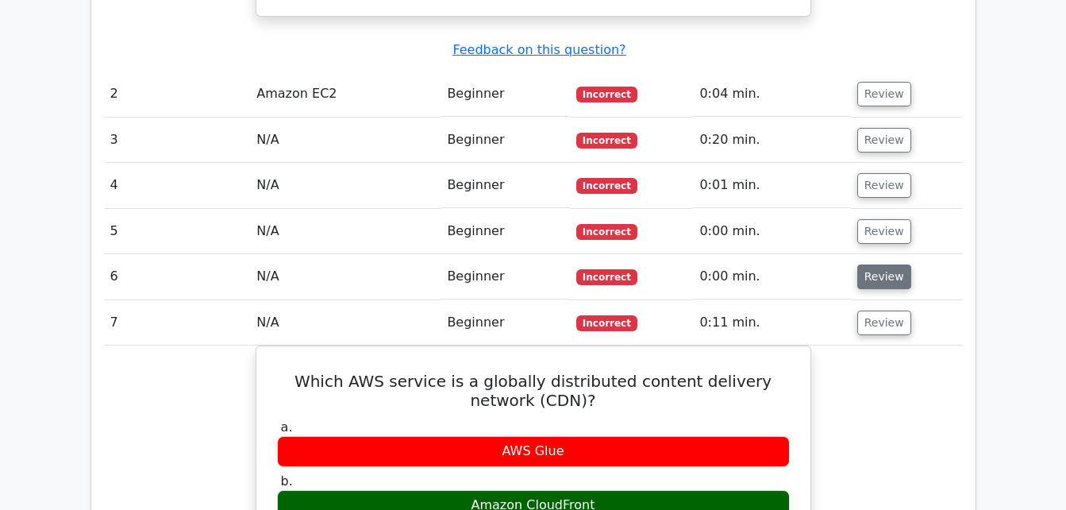
click at [866, 264] on button "Review" at bounding box center [884, 276] width 54 height 25
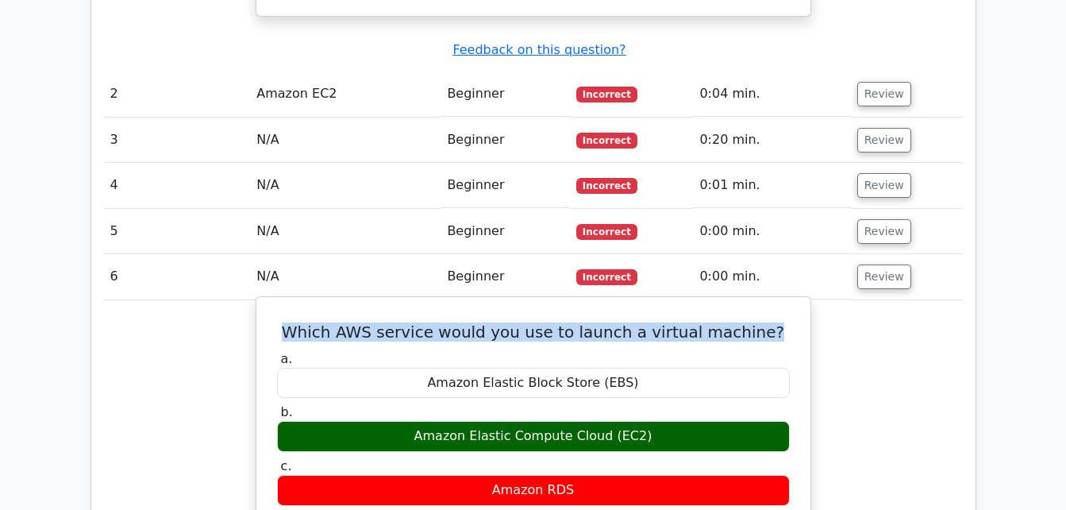
drag, startPoint x: 314, startPoint y: 223, endPoint x: 768, endPoint y: 214, distance: 454.2
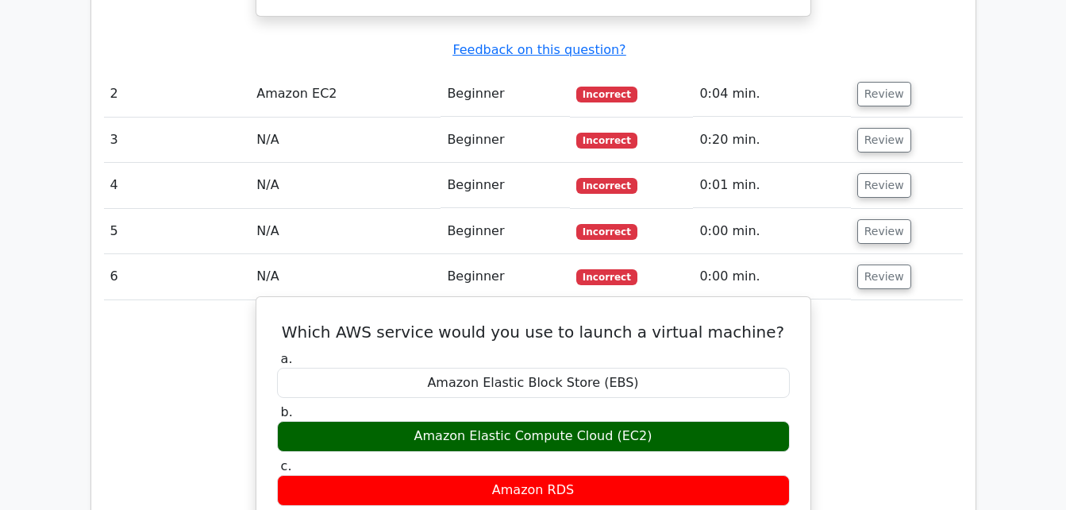
drag, startPoint x: 768, startPoint y: 214, endPoint x: 791, endPoint y: 274, distance: 63.8
click at [791, 351] on div "a. Amazon Elastic Block Store (EBS)" at bounding box center [534, 375] width 532 height 48
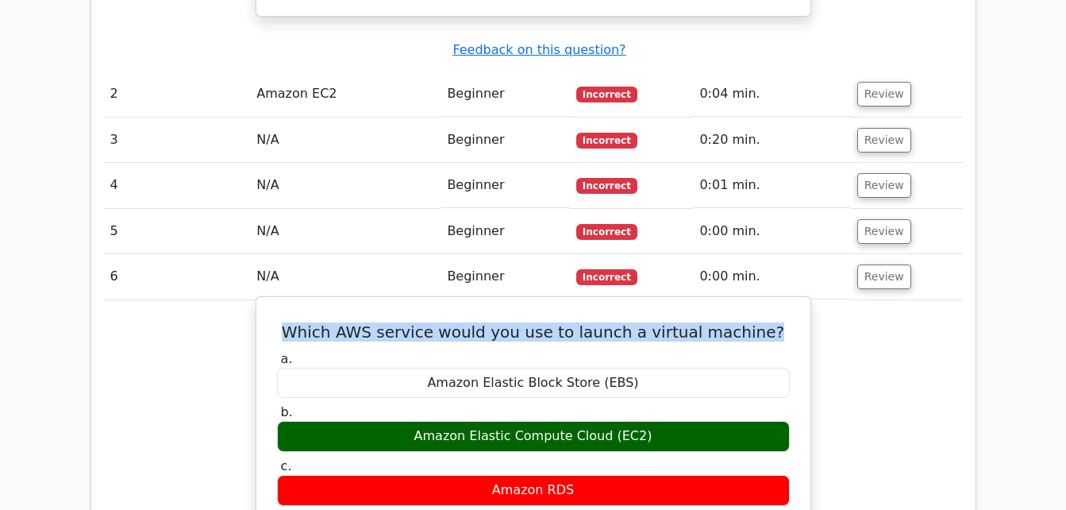
drag, startPoint x: 299, startPoint y: 224, endPoint x: 787, endPoint y: 221, distance: 488.2
click at [787, 322] on h5 "Which AWS service would you use to launch a virtual machine?" at bounding box center [533, 331] width 516 height 19
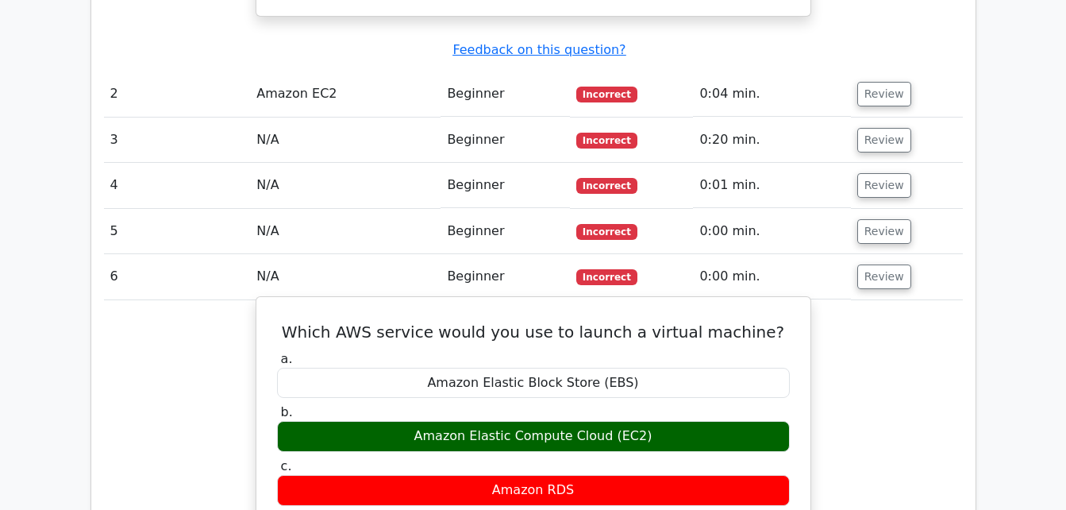
drag, startPoint x: 787, startPoint y: 221, endPoint x: 805, endPoint y: 283, distance: 65.1
drag, startPoint x: 410, startPoint y: 324, endPoint x: 670, endPoint y: 333, distance: 259.8
click at [670, 421] on div "Amazon Elastic Compute Cloud (EC2)" at bounding box center [533, 436] width 513 height 31
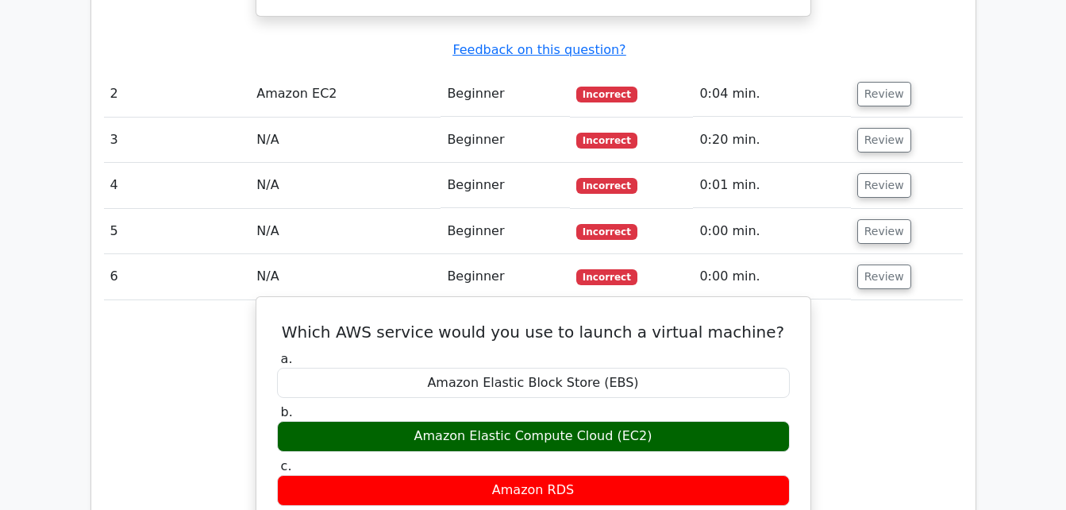
drag, startPoint x: 653, startPoint y: 329, endPoint x: 373, endPoint y: 309, distance: 280.9
click at [373, 404] on label "b. Amazon Elastic Compute Cloud (EC2)" at bounding box center [533, 428] width 513 height 48
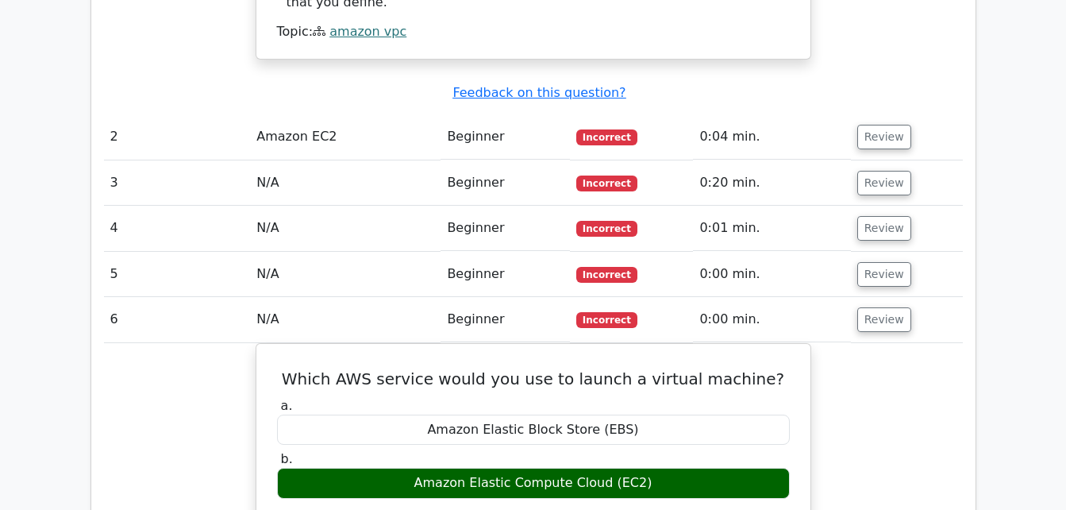
scroll to position [1600, 0]
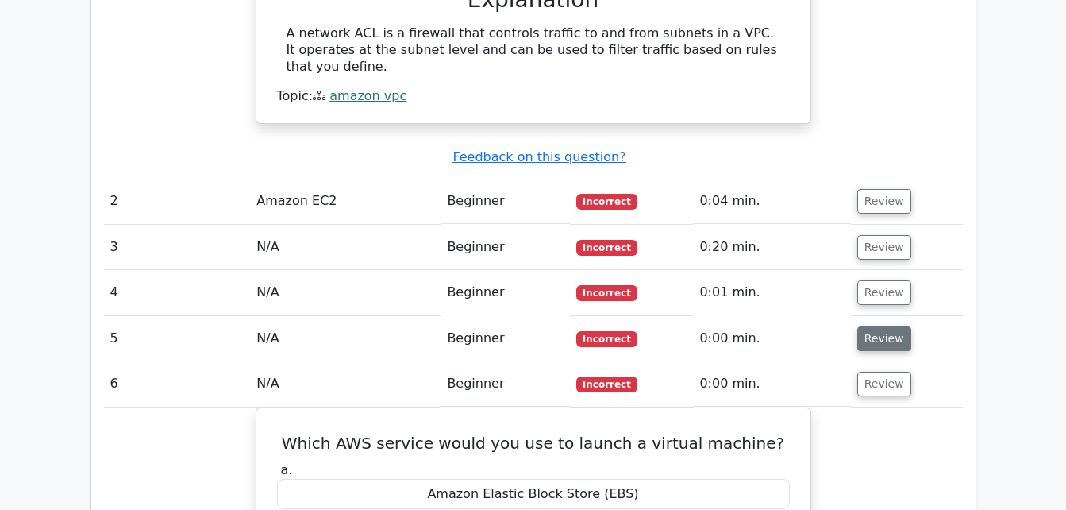
click at [876, 326] on button "Review" at bounding box center [884, 338] width 54 height 25
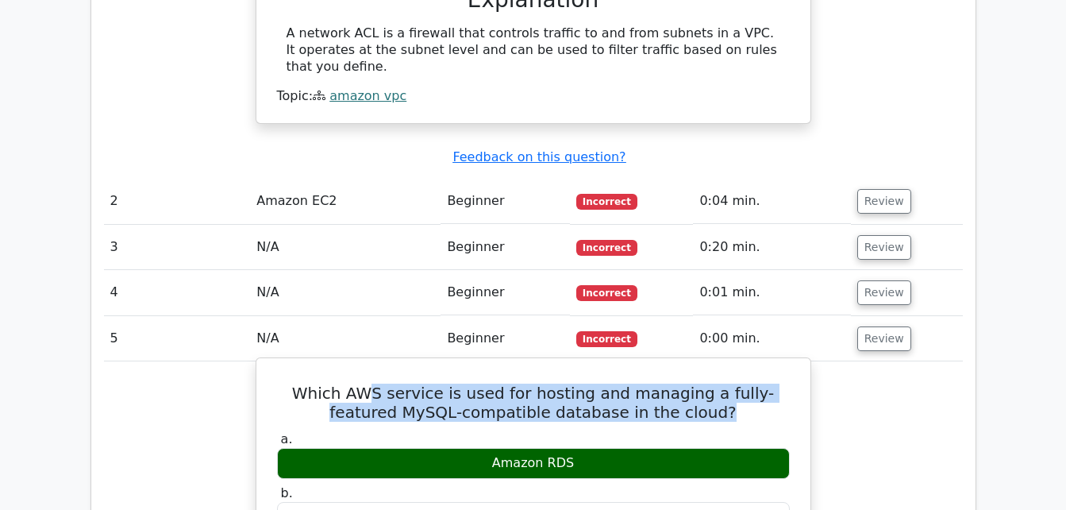
drag, startPoint x: 402, startPoint y: 286, endPoint x: 791, endPoint y: 311, distance: 389.0
click at [791, 383] on h5 "Which AWS service is used for hosting and managing a fully-featured MySQL-compa…" at bounding box center [533, 402] width 516 height 38
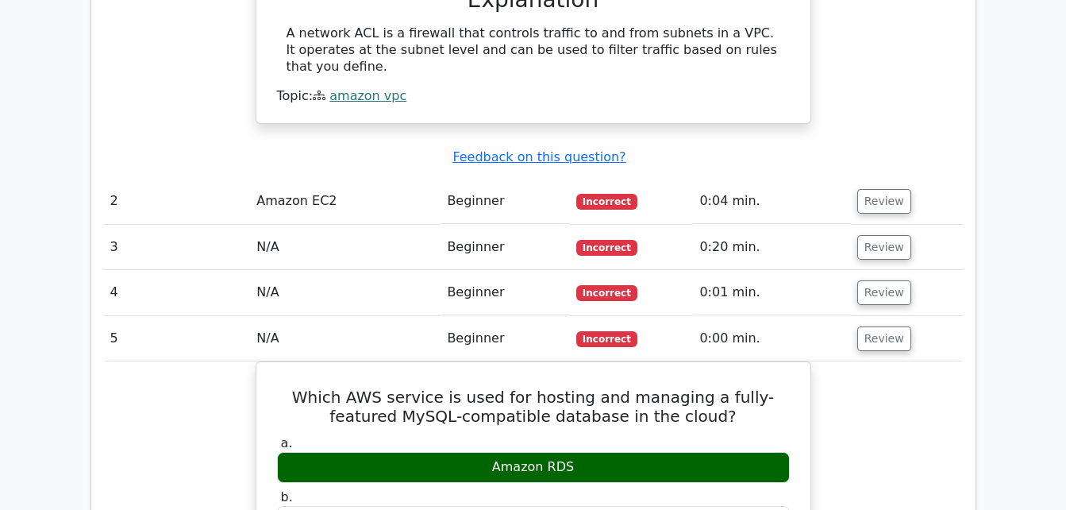
click at [880, 280] on button "Review" at bounding box center [884, 292] width 54 height 25
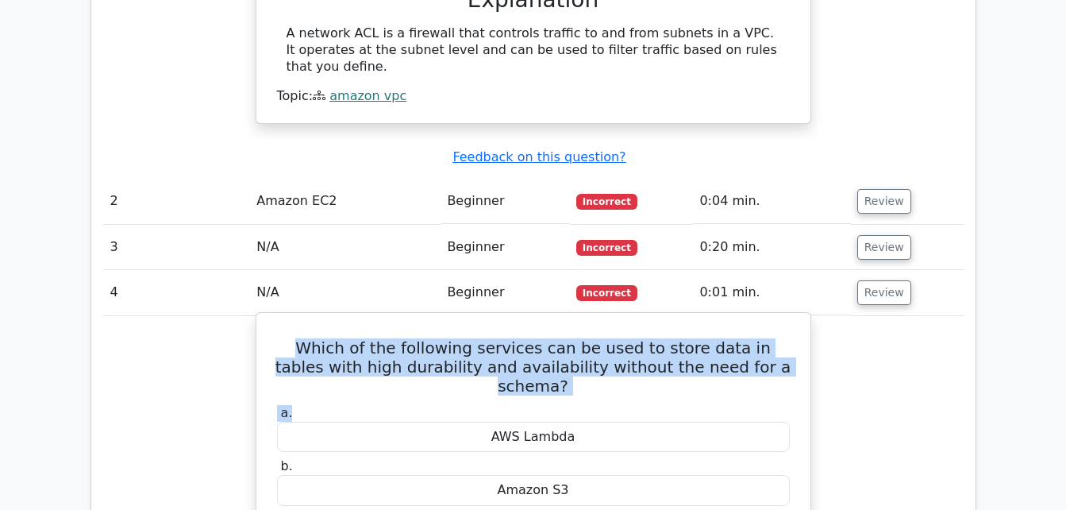
drag, startPoint x: 314, startPoint y: 241, endPoint x: 800, endPoint y: 282, distance: 487.5
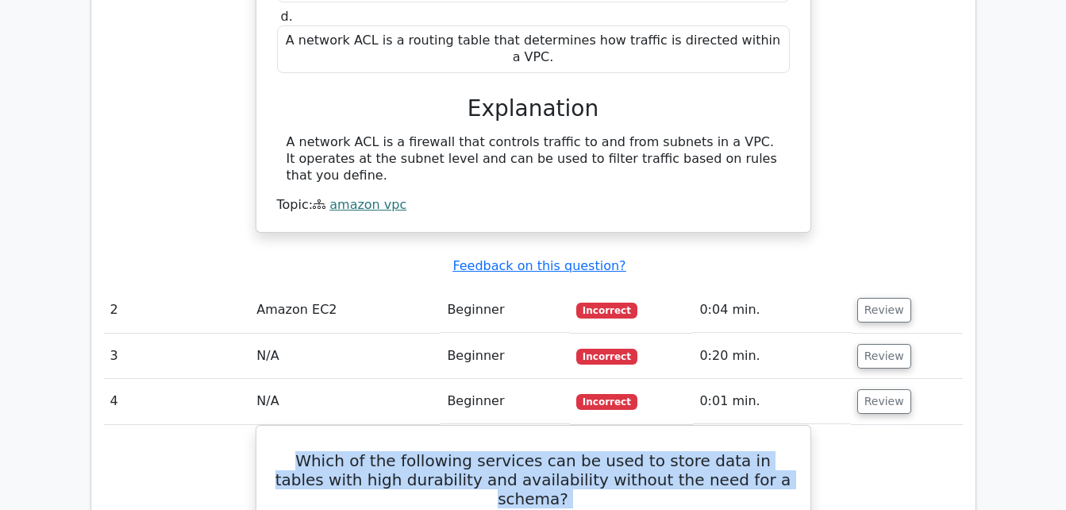
scroll to position [1414, 0]
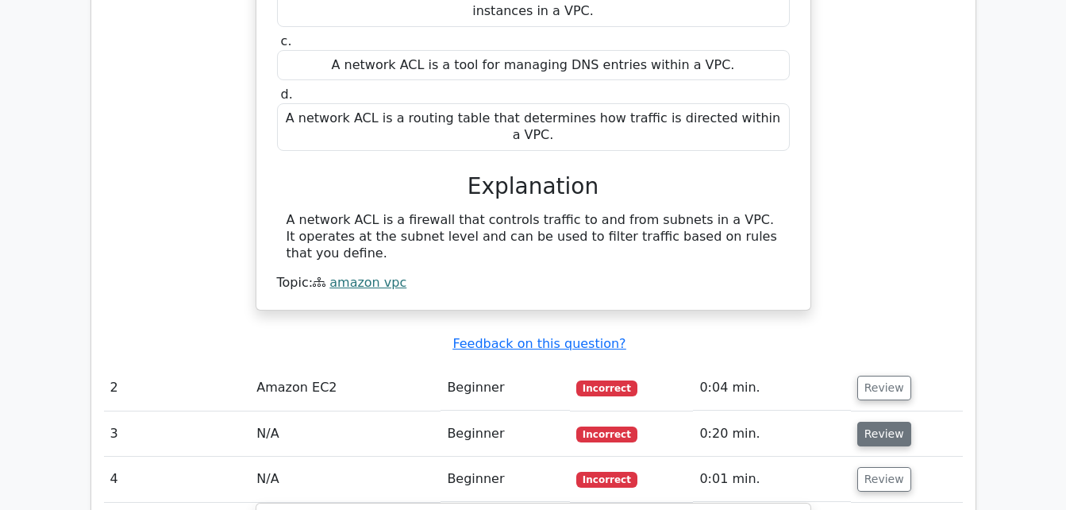
click at [888, 422] on button "Review" at bounding box center [884, 434] width 54 height 25
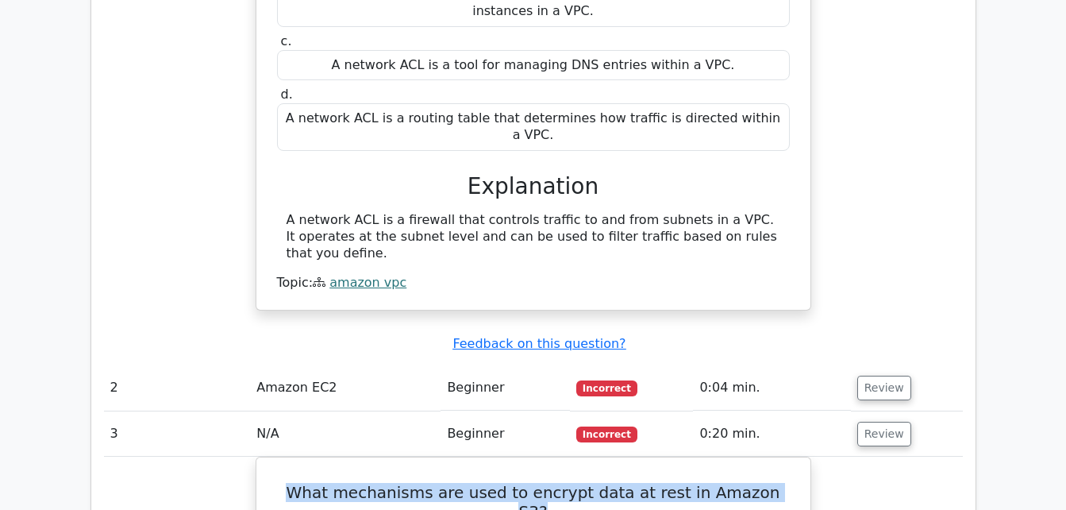
drag, startPoint x: 298, startPoint y: 378, endPoint x: 812, endPoint y: 377, distance: 514.4
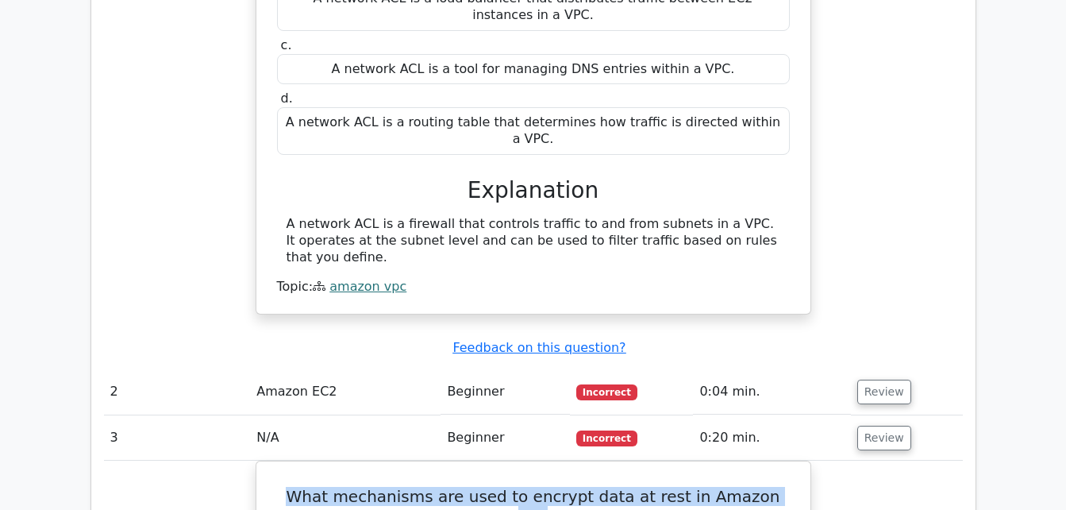
scroll to position [1452, 0]
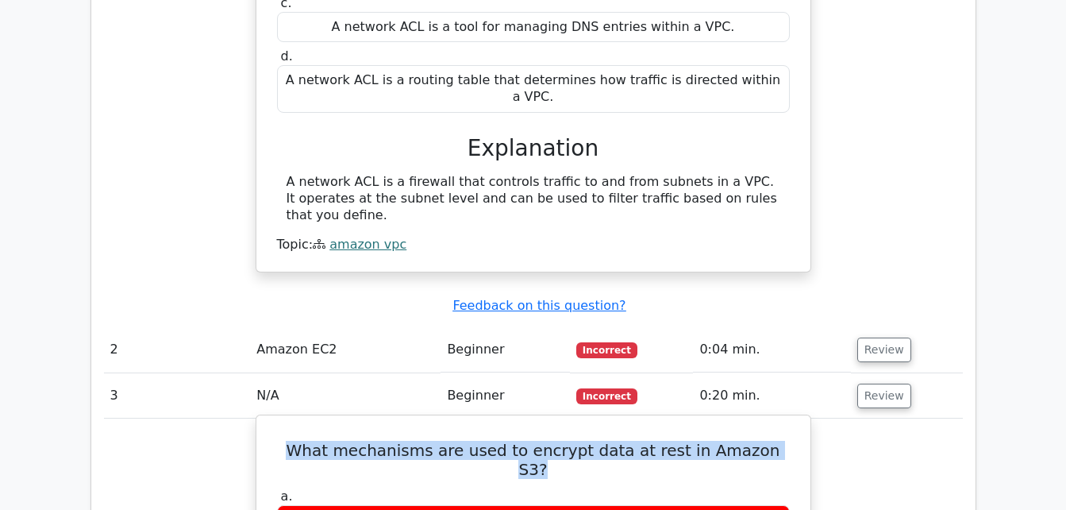
drag, startPoint x: 447, startPoint y: 444, endPoint x: 635, endPoint y: 449, distance: 188.2
drag, startPoint x: 635, startPoint y: 449, endPoint x: 655, endPoint y: 447, distance: 20.0
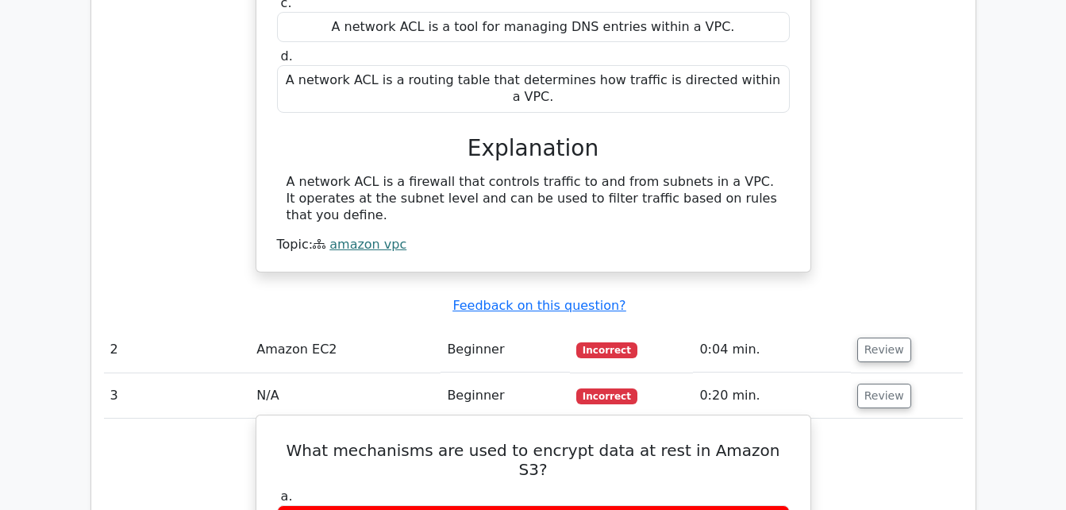
drag, startPoint x: 438, startPoint y: 449, endPoint x: 642, endPoint y: 449, distance: 204.0
drag, startPoint x: 448, startPoint y: 443, endPoint x: 510, endPoint y: 443, distance: 62.7
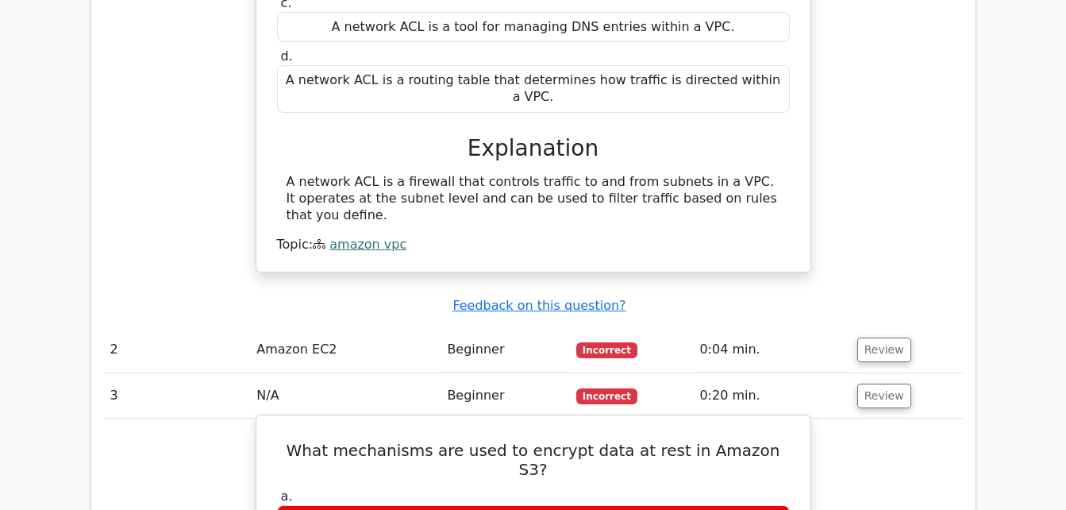
drag, startPoint x: 510, startPoint y: 443, endPoint x: 522, endPoint y: 444, distance: 11.1
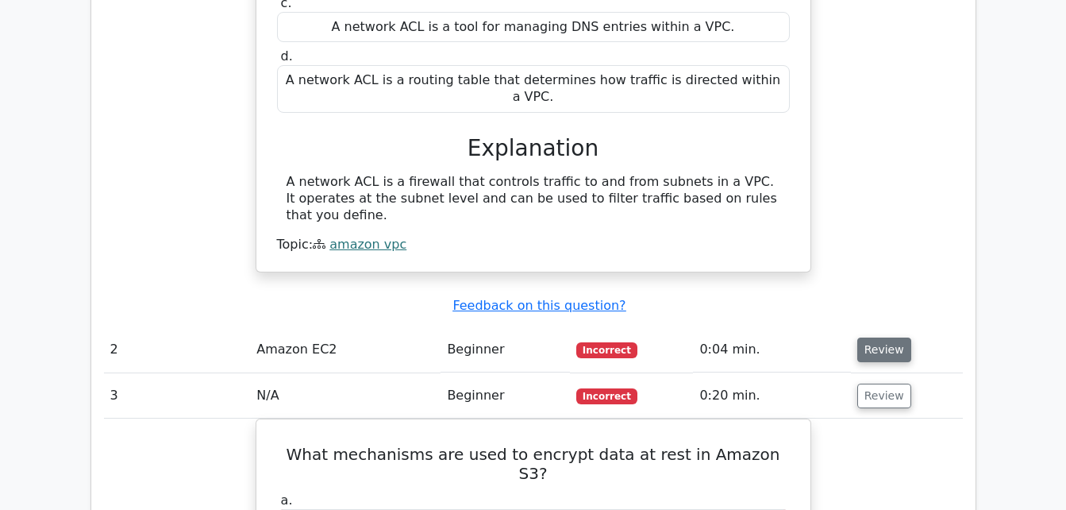
click at [879, 337] on button "Review" at bounding box center [884, 349] width 54 height 25
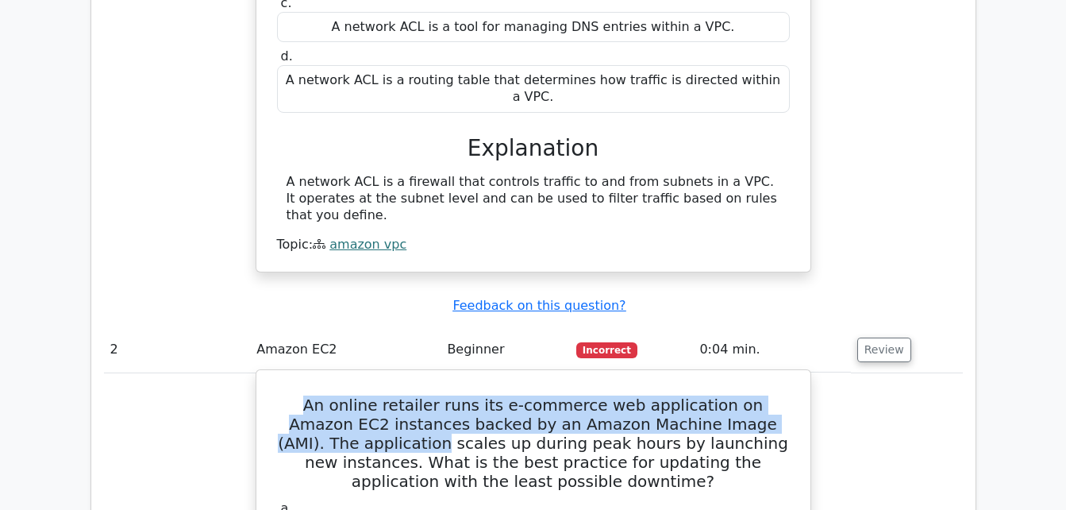
drag, startPoint x: 304, startPoint y: 296, endPoint x: 807, endPoint y: 309, distance: 503.5
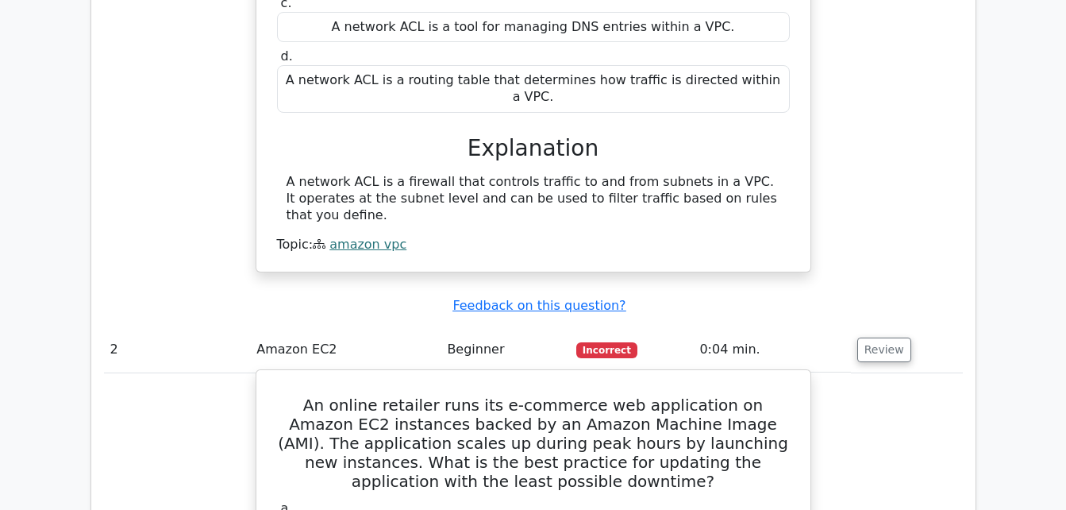
click at [446, 395] on h5 "An online retailer runs its e-commerce web application on Amazon EC2 instances …" at bounding box center [533, 442] width 516 height 95
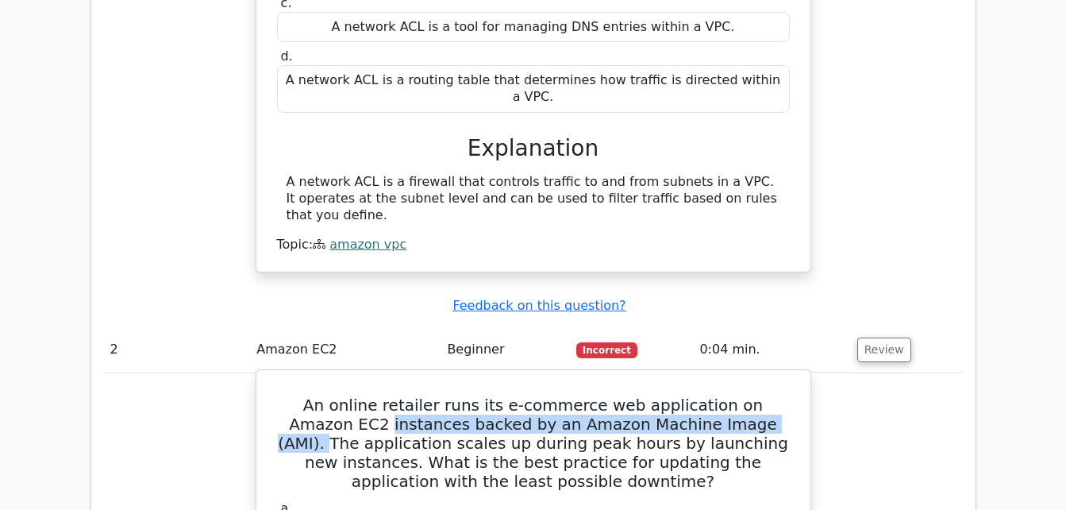
drag, startPoint x: 278, startPoint y: 318, endPoint x: 678, endPoint y: 323, distance: 400.1
click at [678, 395] on h5 "An online retailer runs its e-commerce web application on Amazon EC2 instances …" at bounding box center [533, 442] width 516 height 95
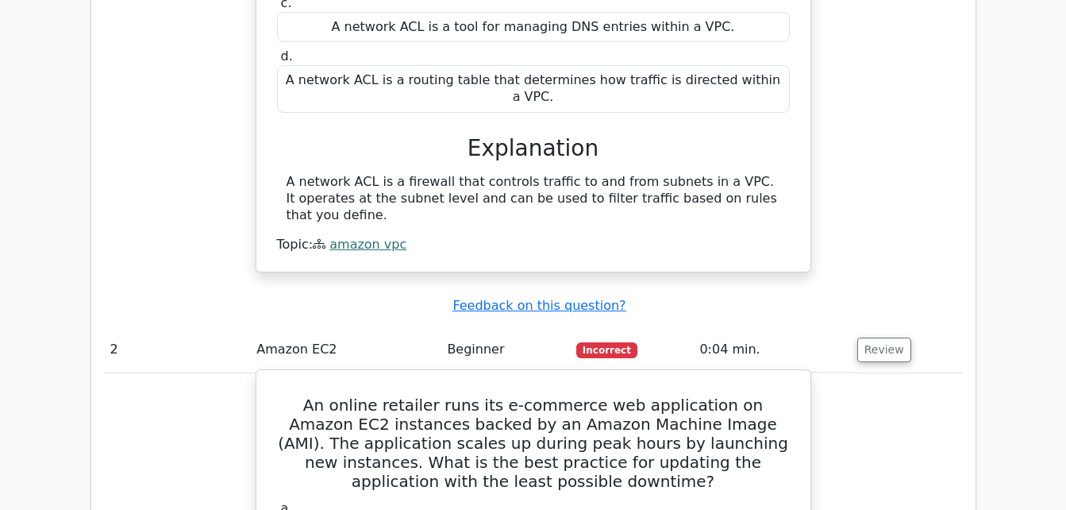
drag, startPoint x: 678, startPoint y: 323, endPoint x: 723, endPoint y: 351, distance: 53.1
click at [723, 395] on h5 "An online retailer runs its e-commerce web application on Amazon EC2 instances …" at bounding box center [533, 442] width 516 height 95
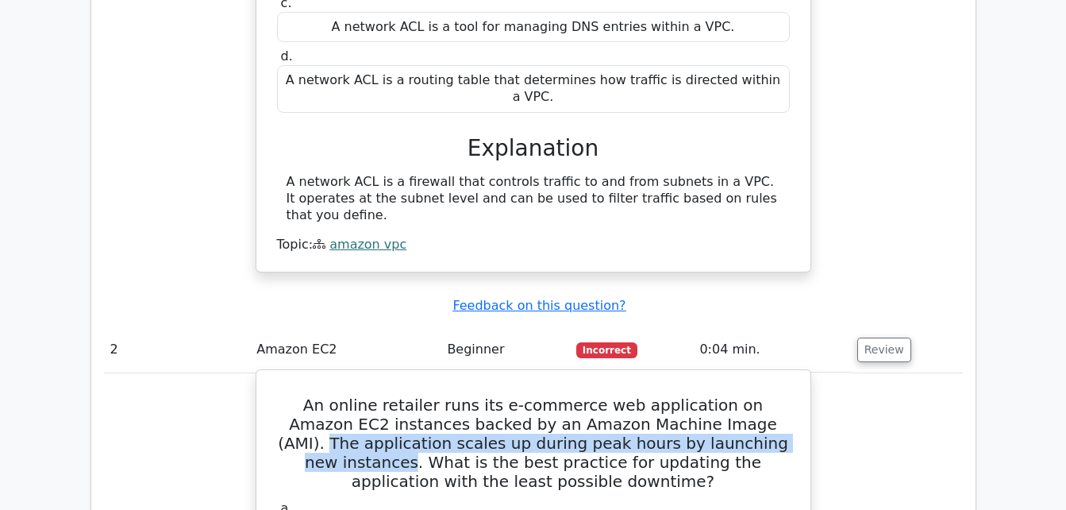
drag, startPoint x: 678, startPoint y: 316, endPoint x: 689, endPoint y: 332, distance: 19.4
click at [689, 395] on h5 "An online retailer runs its e-commerce web application on Amazon EC2 instances …" at bounding box center [533, 442] width 516 height 95
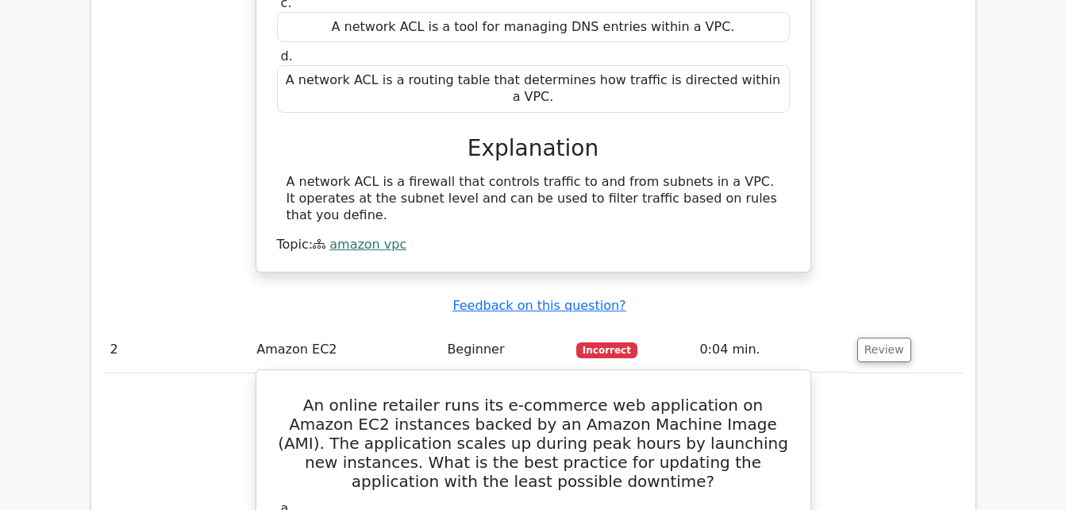
drag, startPoint x: 689, startPoint y: 332, endPoint x: 697, endPoint y: 341, distance: 11.8
click at [697, 395] on h5 "An online retailer runs its e-commerce web application on Amazon EC2 instances …" at bounding box center [533, 442] width 516 height 95
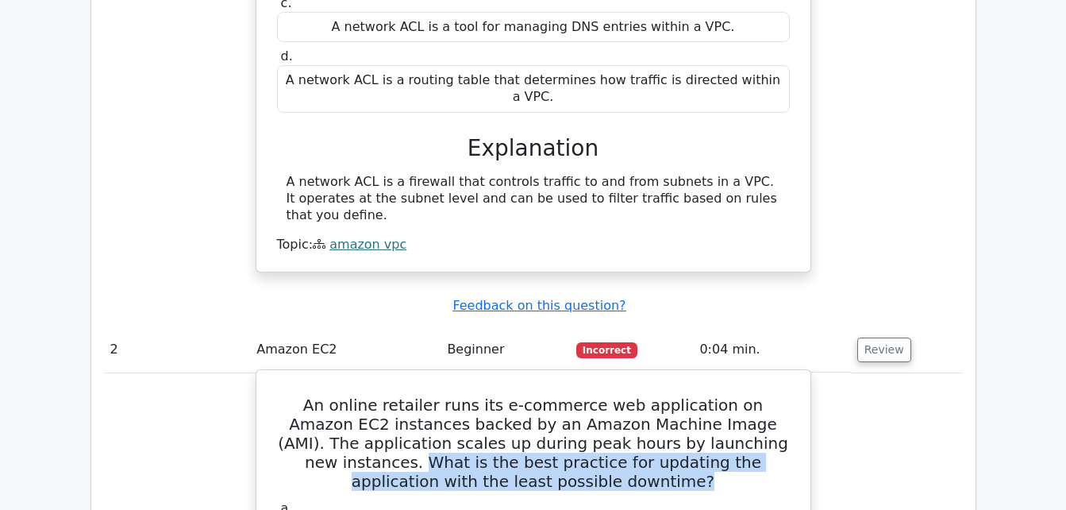
drag, startPoint x: 699, startPoint y: 334, endPoint x: 644, endPoint y: 380, distance: 72.2
click at [644, 395] on h5 "An online retailer runs its e-commerce web application on Amazon EC2 instances …" at bounding box center [533, 442] width 516 height 95
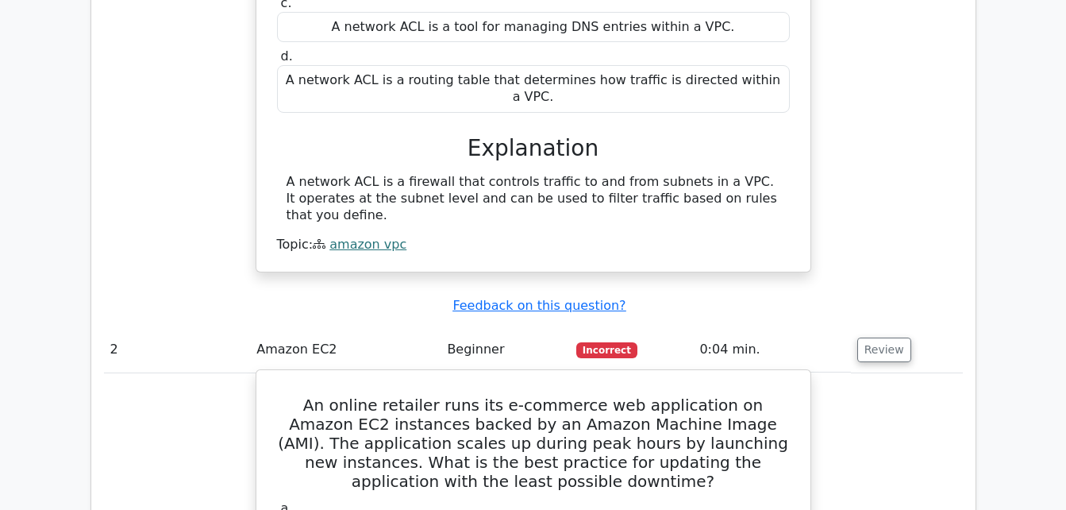
drag, startPoint x: 644, startPoint y: 380, endPoint x: 552, endPoint y: 411, distance: 97.1
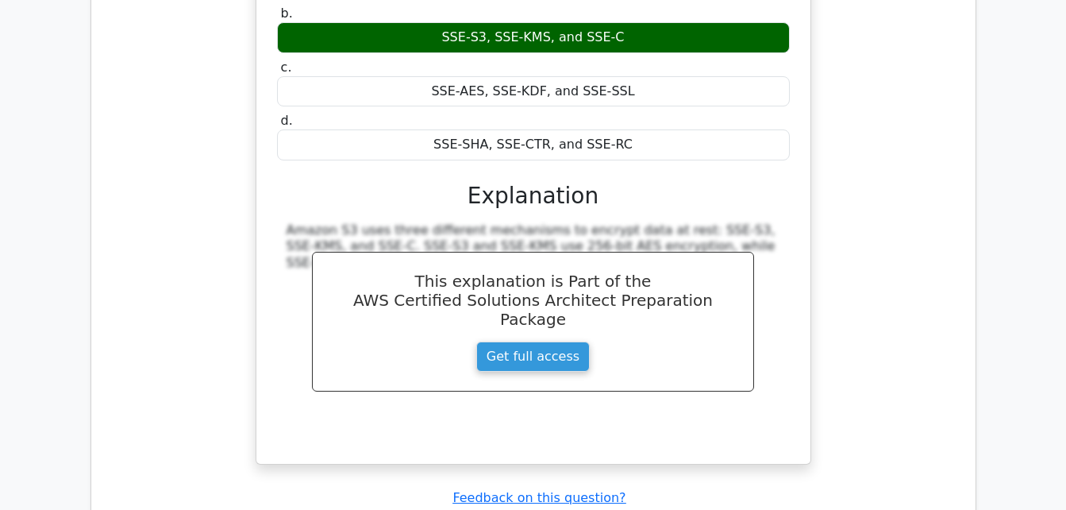
scroll to position [2504, 0]
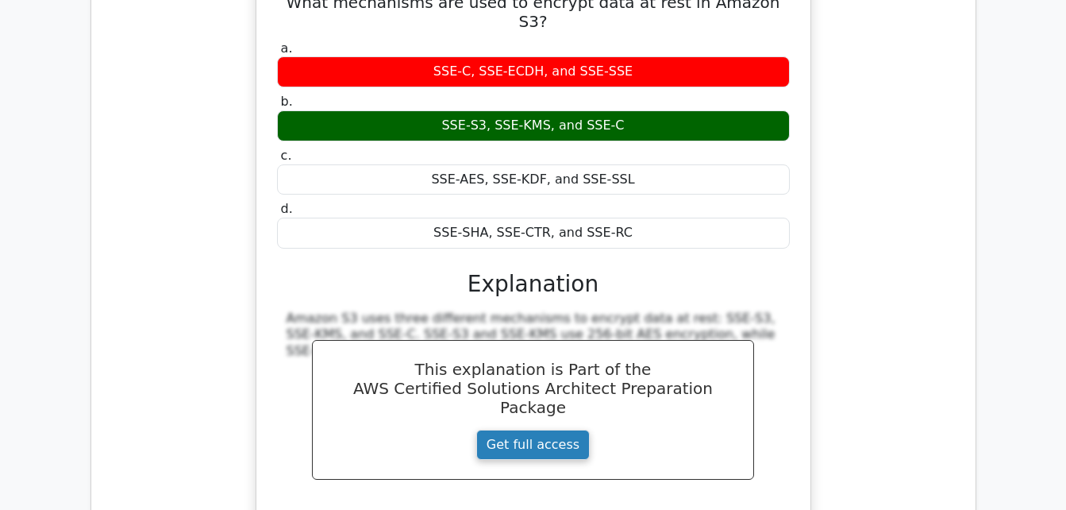
click at [521, 429] on link "Get full access" at bounding box center [533, 444] width 114 height 30
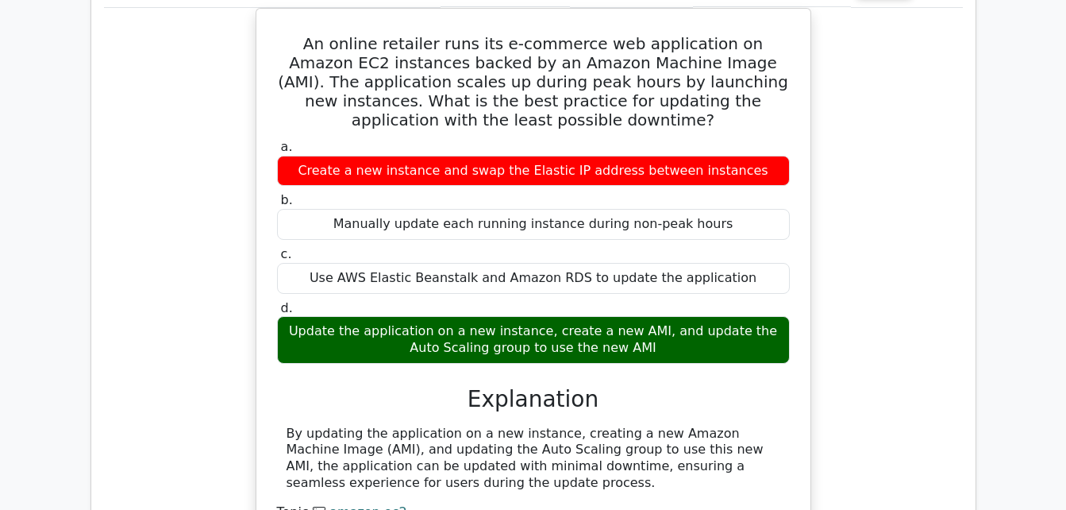
scroll to position [0, 0]
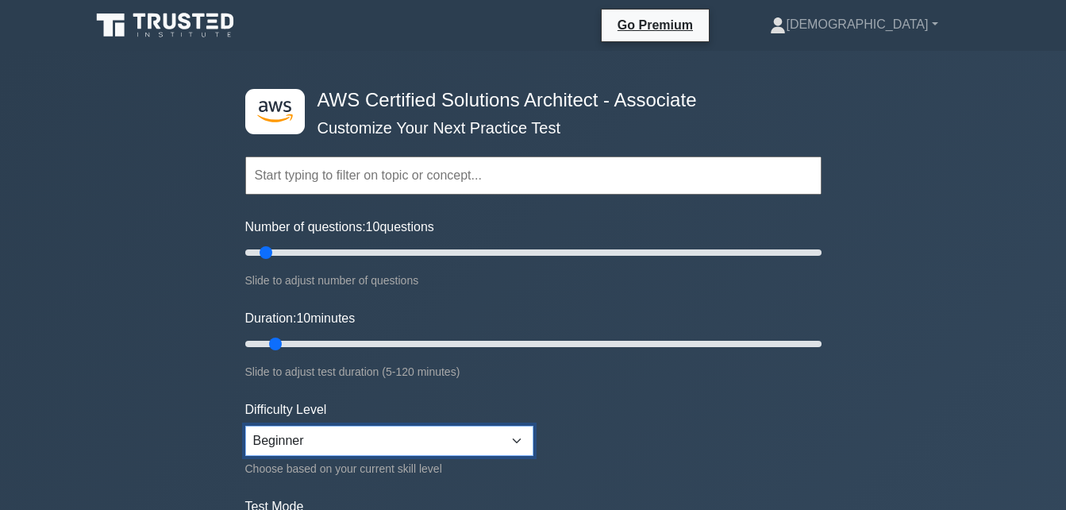
click at [456, 443] on select "Beginner Intermediate Expert" at bounding box center [389, 440] width 288 height 30
select select "intermediate"
click at [245, 425] on select "Beginner Intermediate Expert" at bounding box center [389, 440] width 288 height 30
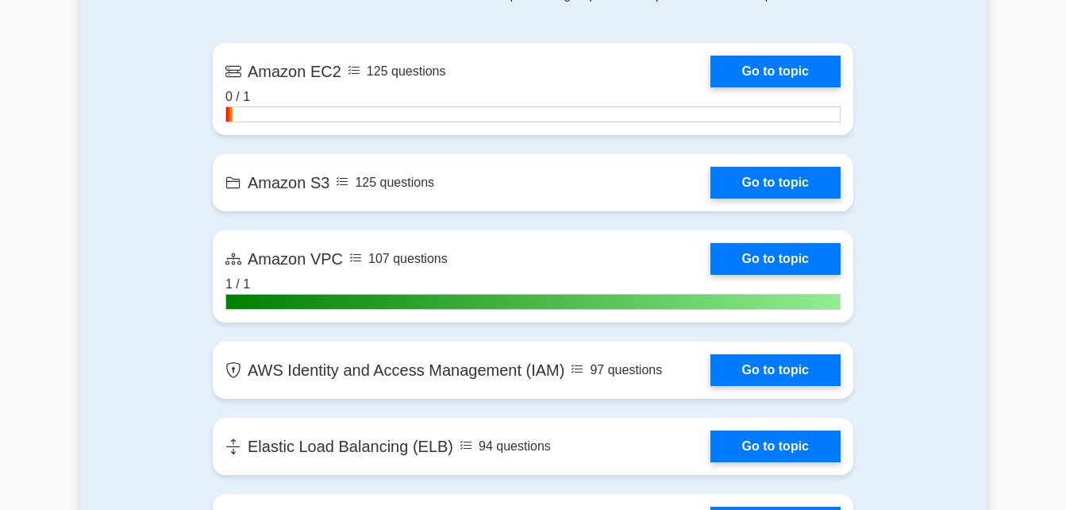
scroll to position [1087, 0]
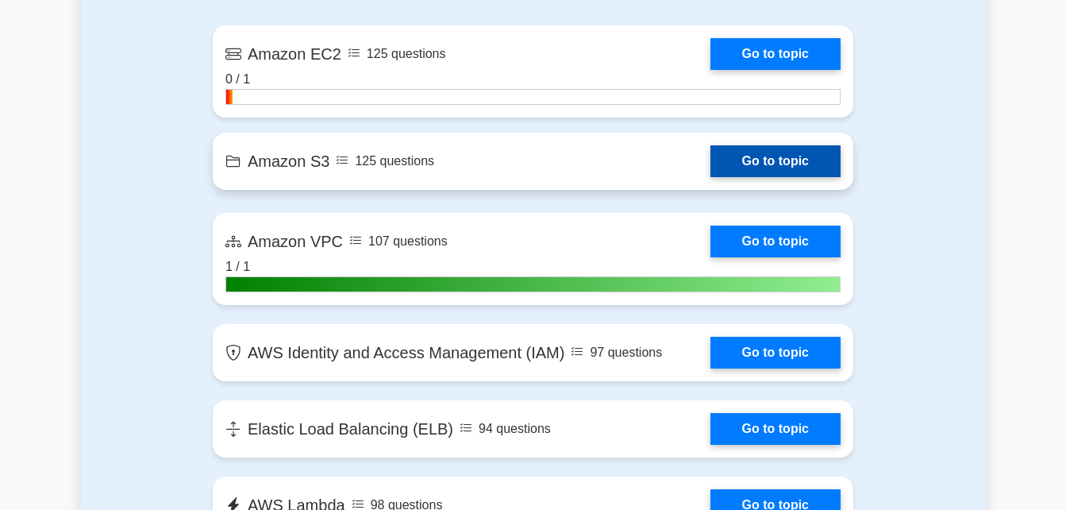
click at [768, 156] on link "Go to topic" at bounding box center [775, 161] width 130 height 32
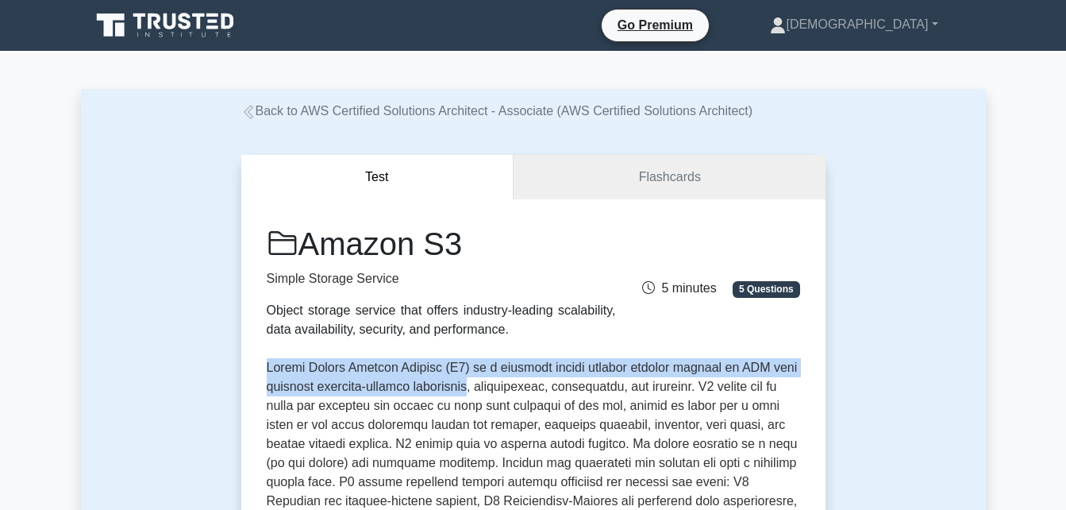
drag, startPoint x: 265, startPoint y: 366, endPoint x: 464, endPoint y: 383, distance: 200.0
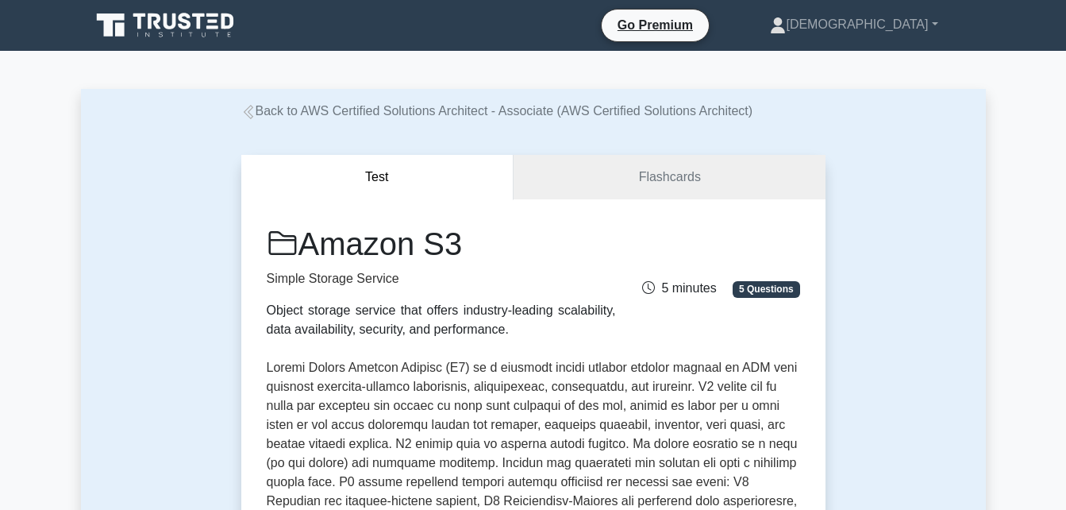
drag, startPoint x: 464, startPoint y: 383, endPoint x: 482, endPoint y: 383, distance: 17.5
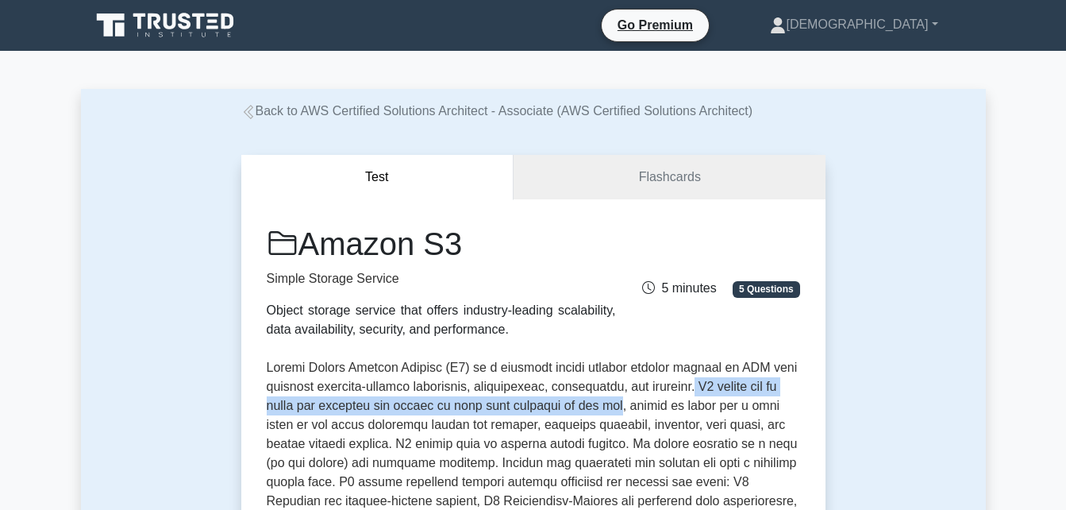
drag, startPoint x: 686, startPoint y: 384, endPoint x: 629, endPoint y: 405, distance: 60.8
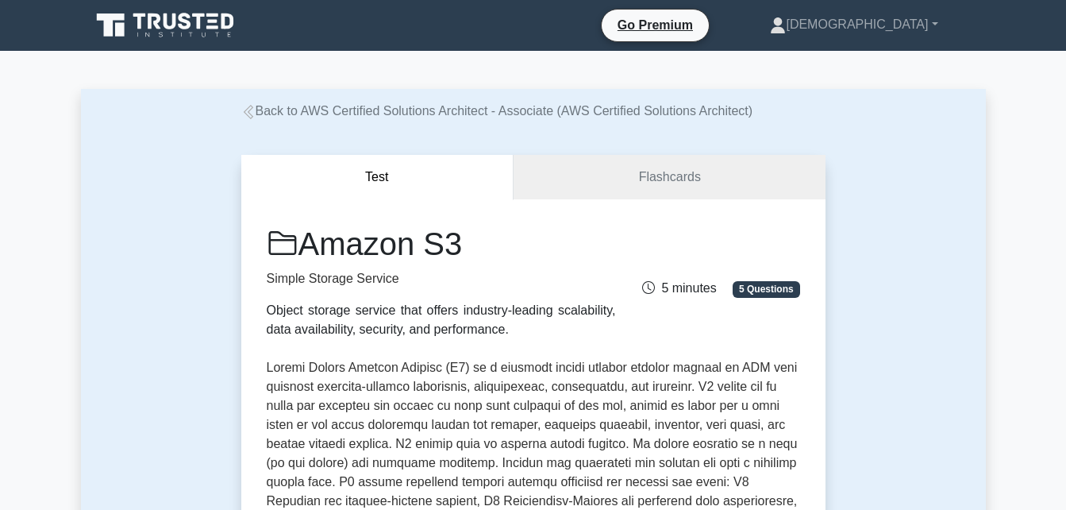
drag, startPoint x: 629, startPoint y: 405, endPoint x: 645, endPoint y: 407, distance: 16.1
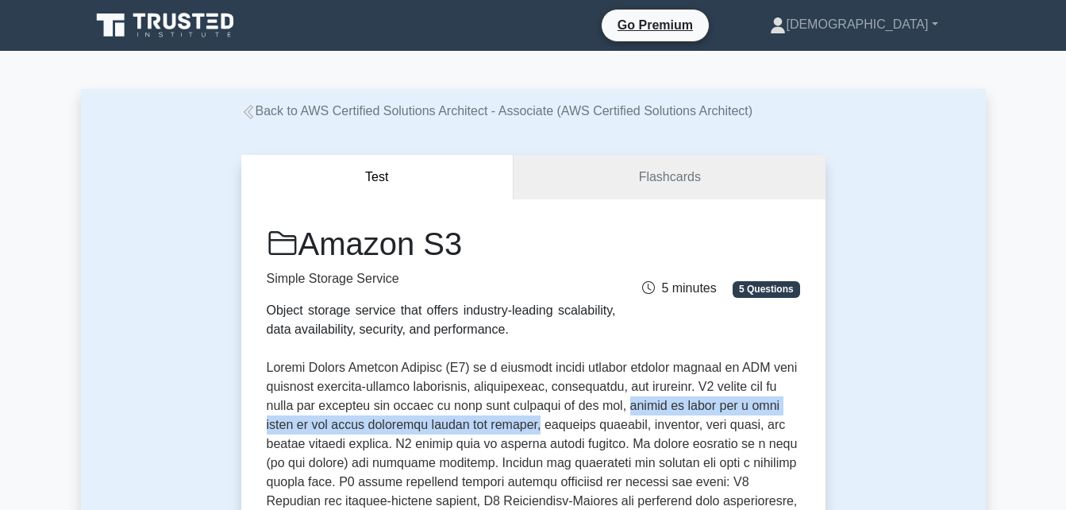
drag, startPoint x: 644, startPoint y: 406, endPoint x: 540, endPoint y: 424, distance: 105.4
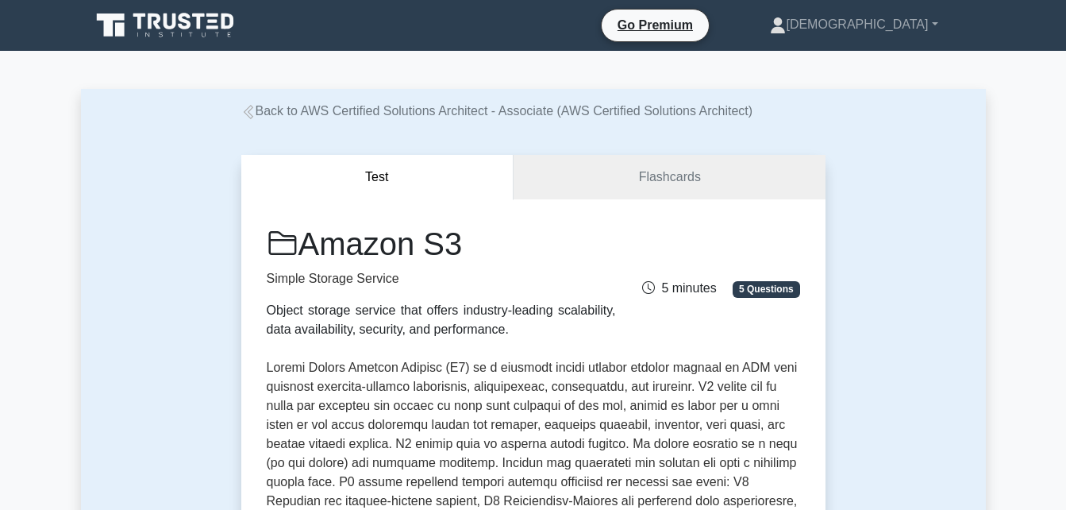
drag, startPoint x: 540, startPoint y: 424, endPoint x: 549, endPoint y: 425, distance: 8.8
drag, startPoint x: 292, startPoint y: 442, endPoint x: 393, endPoint y: 442, distance: 100.8
drag, startPoint x: 393, startPoint y: 442, endPoint x: 436, endPoint y: 451, distance: 43.7
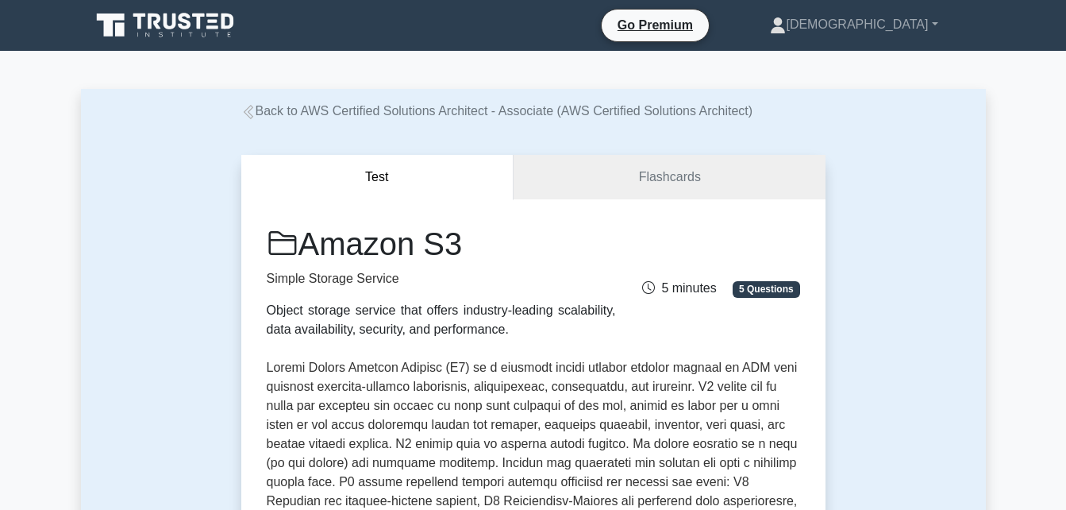
drag, startPoint x: 403, startPoint y: 442, endPoint x: 617, endPoint y: 448, distance: 213.6
drag, startPoint x: 617, startPoint y: 448, endPoint x: 626, endPoint y: 472, distance: 25.4
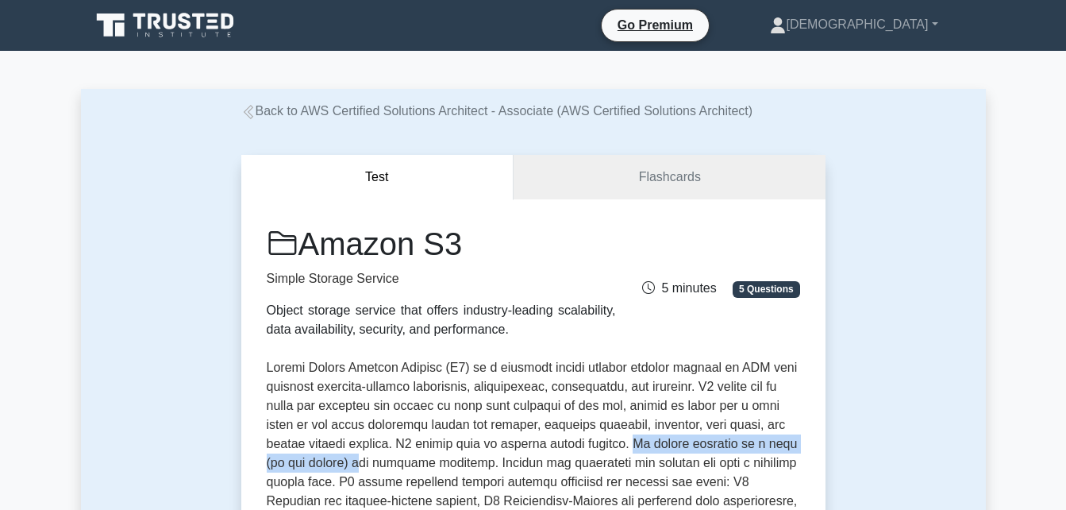
drag, startPoint x: 622, startPoint y: 444, endPoint x: 341, endPoint y: 465, distance: 281.0
drag, startPoint x: 341, startPoint y: 465, endPoint x: 397, endPoint y: 464, distance: 55.6
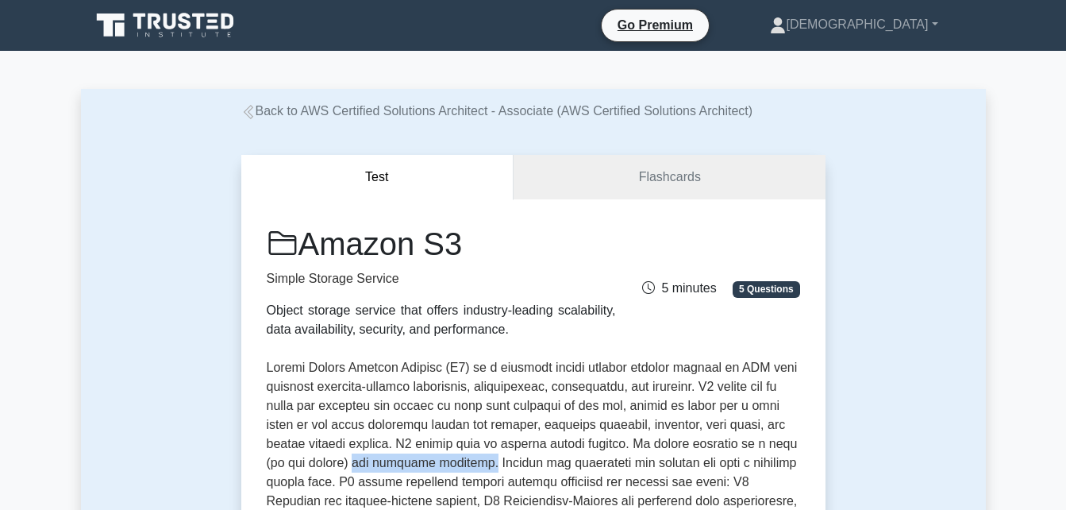
drag, startPoint x: 335, startPoint y: 461, endPoint x: 464, endPoint y: 465, distance: 129.5
drag, startPoint x: 464, startPoint y: 465, endPoint x: 481, endPoint y: 468, distance: 17.0
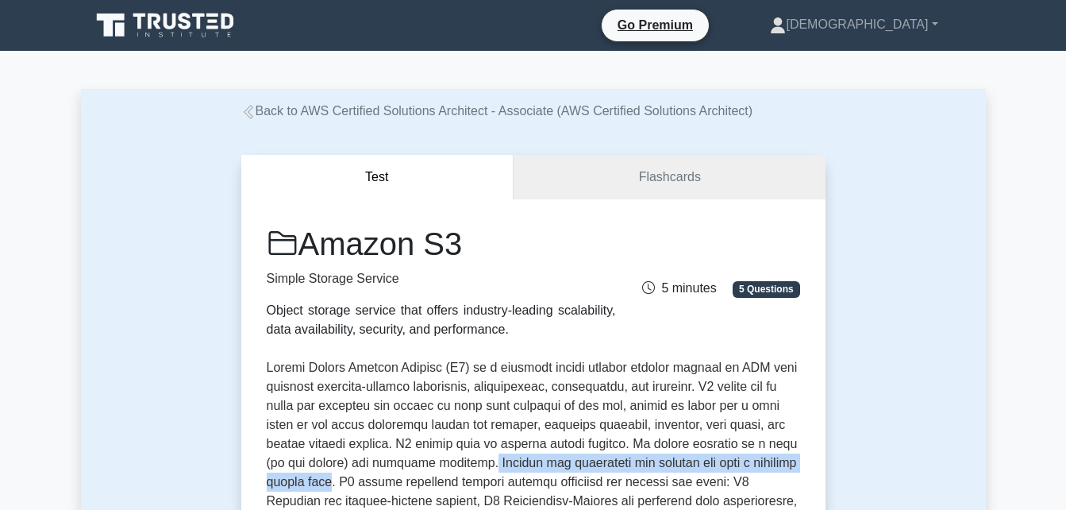
drag, startPoint x: 464, startPoint y: 465, endPoint x: 341, endPoint y: 487, distance: 125.7
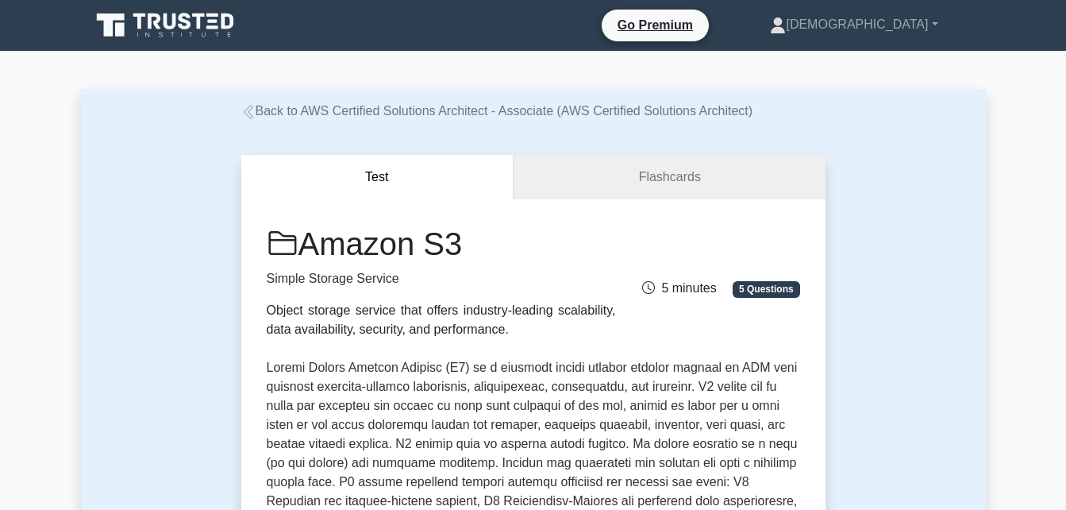
drag, startPoint x: 341, startPoint y: 487, endPoint x: 375, endPoint y: 480, distance: 35.5
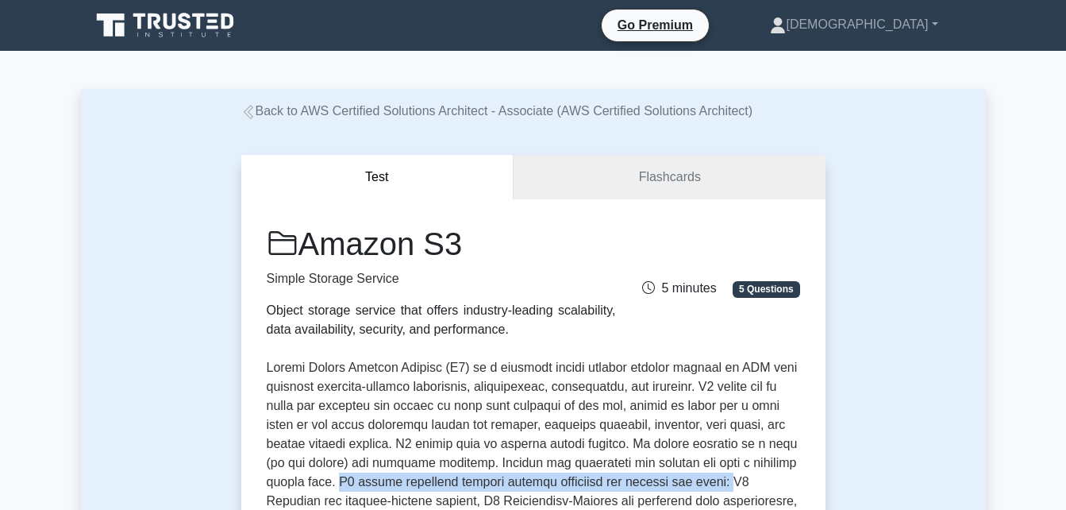
drag, startPoint x: 345, startPoint y: 479, endPoint x: 720, endPoint y: 481, distance: 375.5
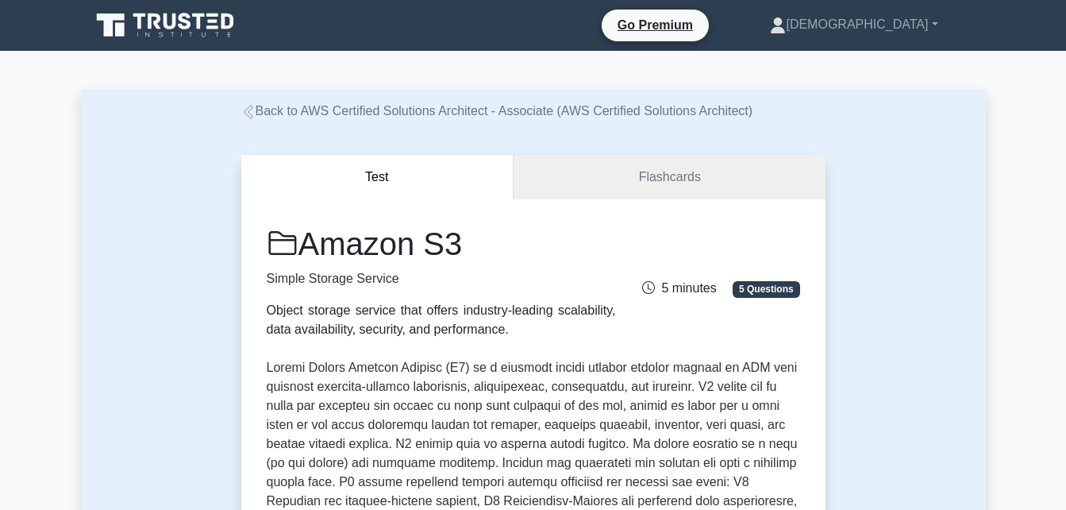
drag, startPoint x: 720, startPoint y: 481, endPoint x: 761, endPoint y: 482, distance: 41.3
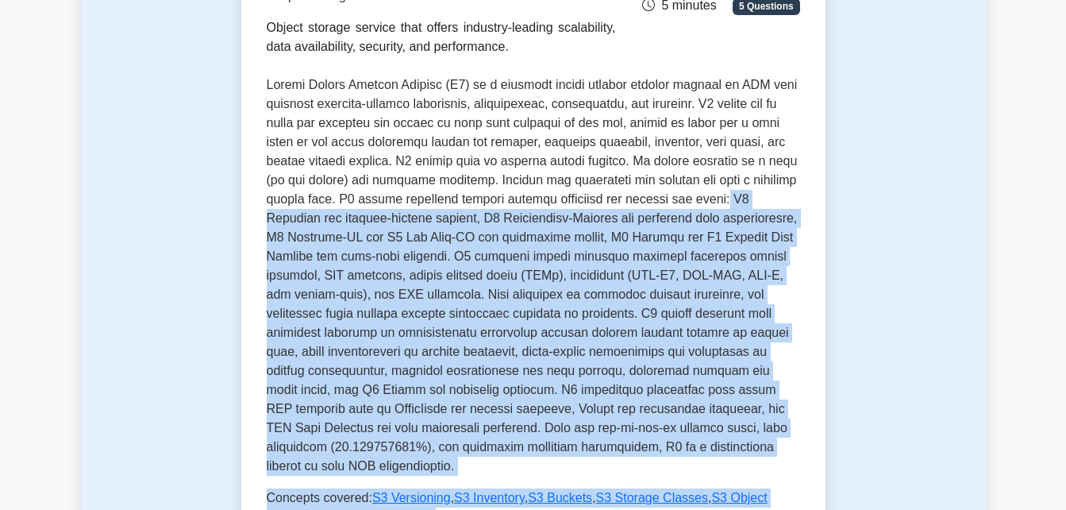
scroll to position [300, 0]
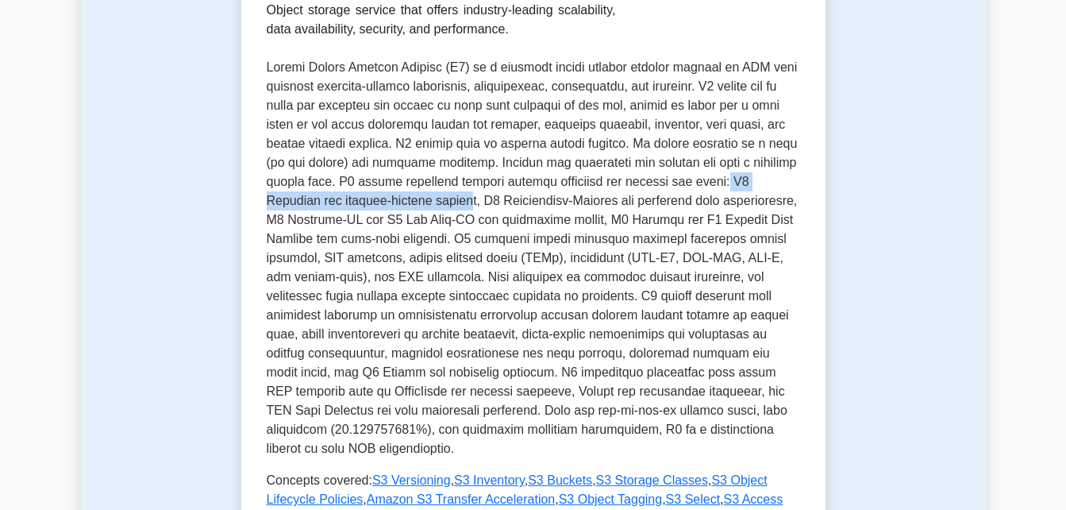
drag, startPoint x: 715, startPoint y: 484, endPoint x: 421, endPoint y: 199, distance: 409.8
click at [421, 199] on p at bounding box center [533, 258] width 533 height 400
drag, startPoint x: 421, startPoint y: 199, endPoint x: 441, endPoint y: 201, distance: 20.7
click at [441, 201] on p at bounding box center [533, 258] width 533 height 400
drag, startPoint x: 441, startPoint y: 201, endPoint x: 430, endPoint y: 201, distance: 11.1
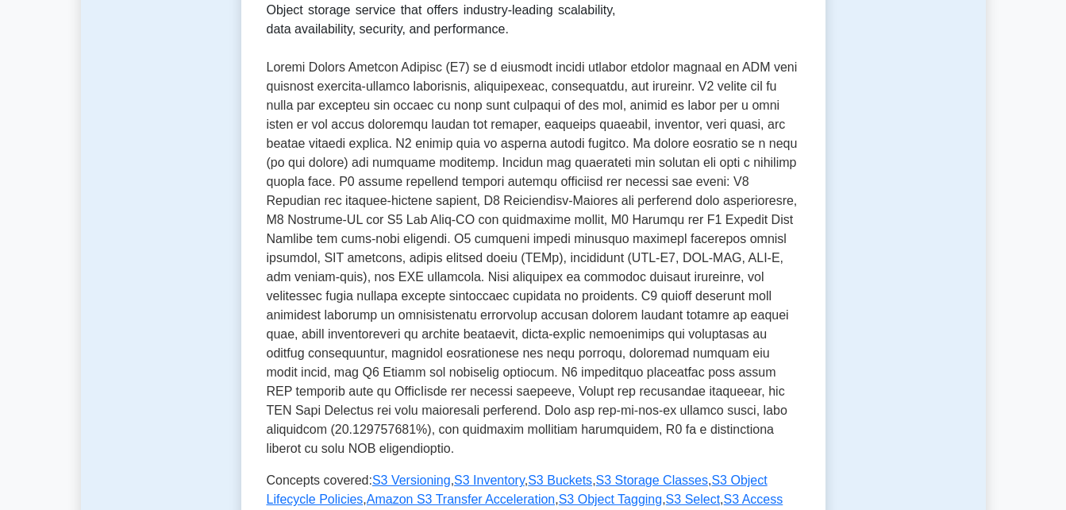
click at [430, 201] on p at bounding box center [533, 258] width 533 height 400
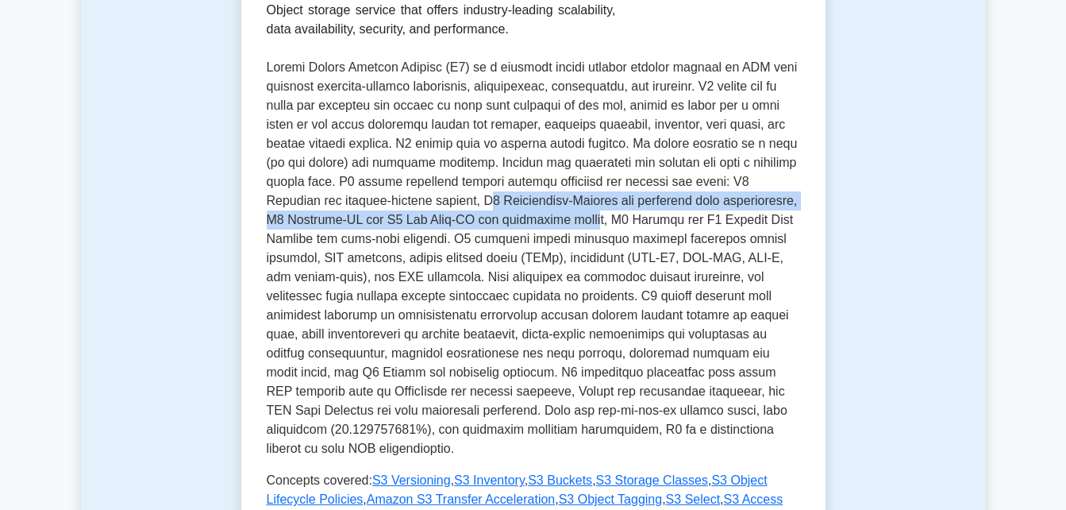
drag, startPoint x: 435, startPoint y: 198, endPoint x: 568, endPoint y: 221, distance: 134.4
click at [568, 221] on p at bounding box center [533, 258] width 533 height 400
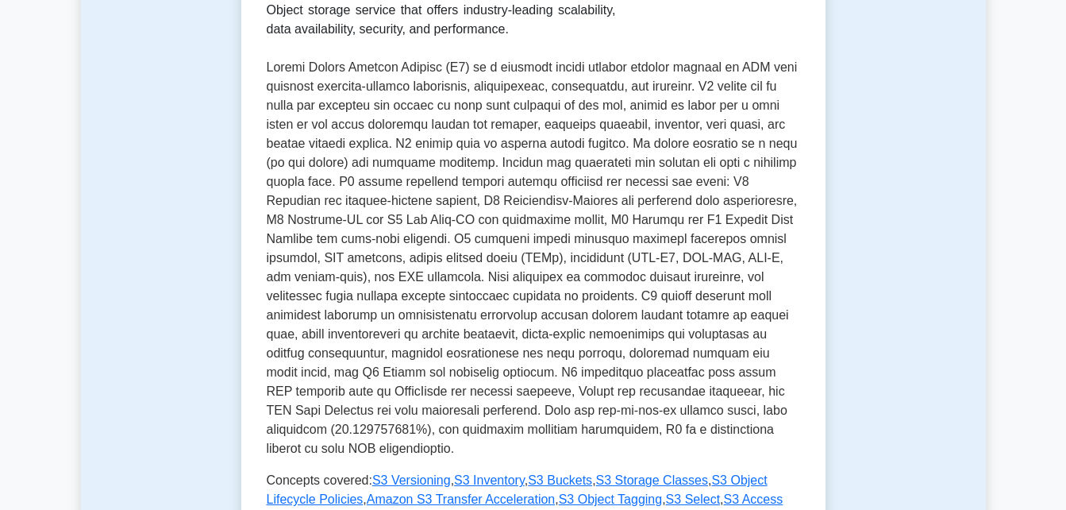
drag, startPoint x: 568, startPoint y: 221, endPoint x: 587, endPoint y: 225, distance: 19.6
click at [587, 225] on p at bounding box center [533, 258] width 533 height 400
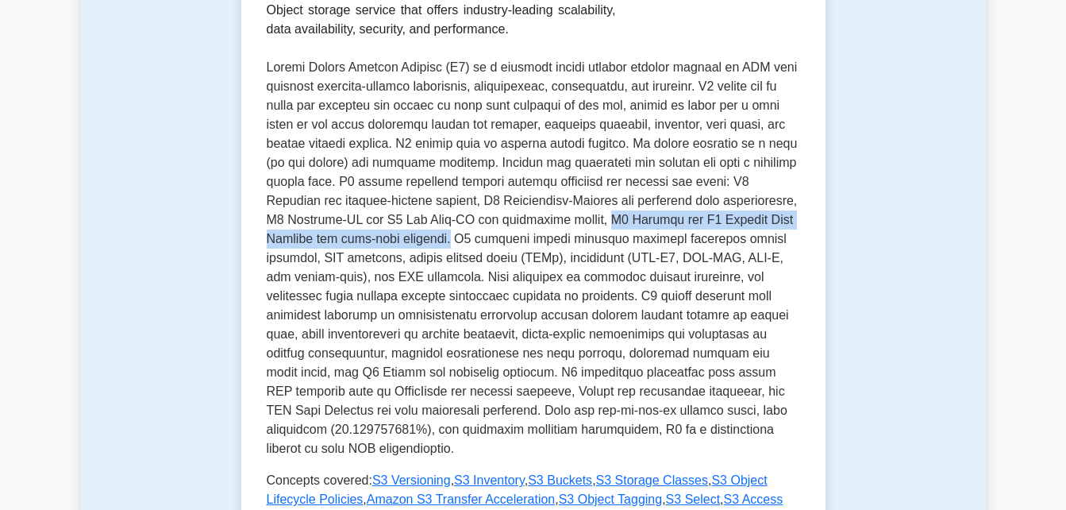
drag, startPoint x: 579, startPoint y: 219, endPoint x: 391, endPoint y: 236, distance: 188.9
click at [391, 236] on p at bounding box center [533, 258] width 533 height 400
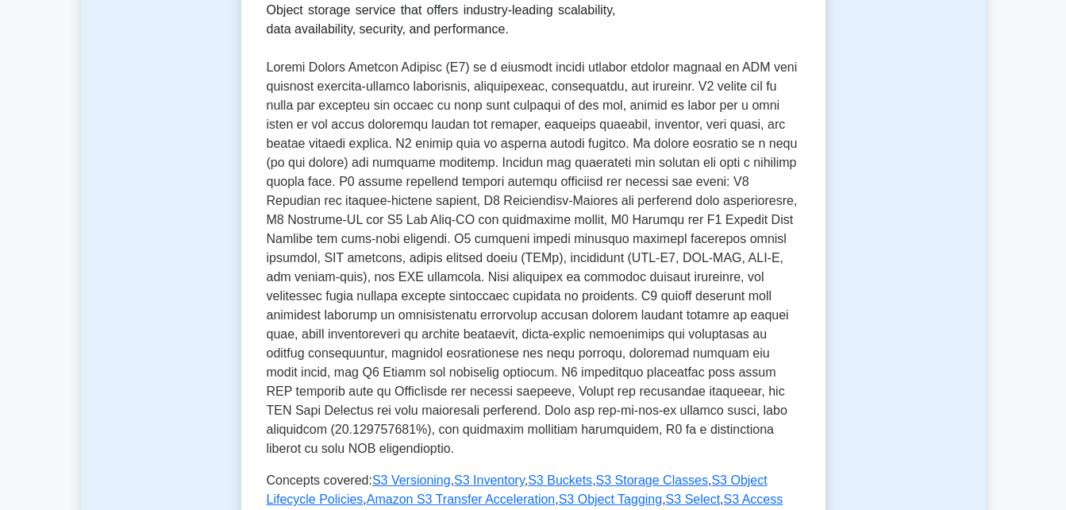
drag, startPoint x: 391, startPoint y: 236, endPoint x: 408, endPoint y: 237, distance: 17.5
click at [408, 237] on p at bounding box center [533, 258] width 533 height 400
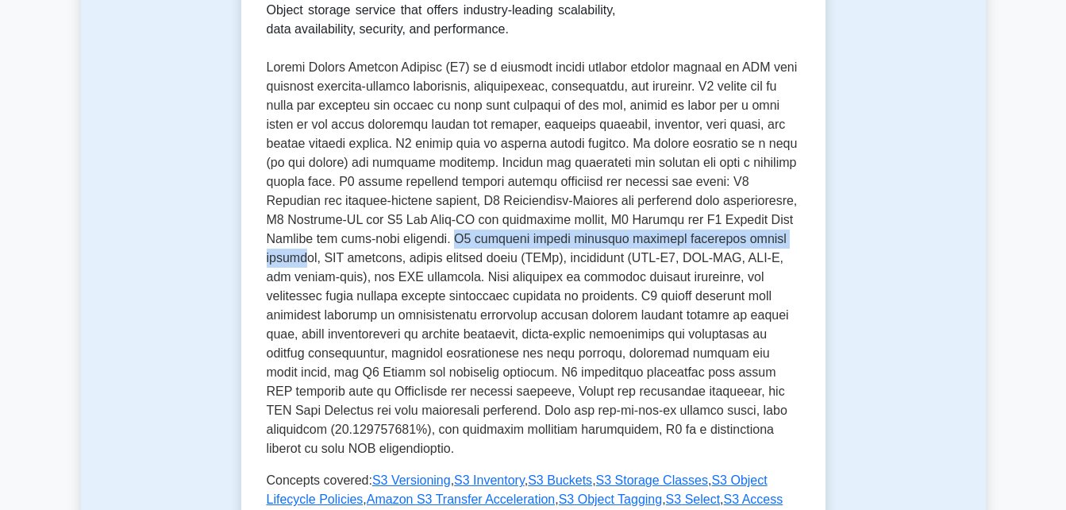
drag, startPoint x: 394, startPoint y: 238, endPoint x: 727, endPoint y: 248, distance: 333.5
click at [727, 248] on p at bounding box center [533, 258] width 533 height 400
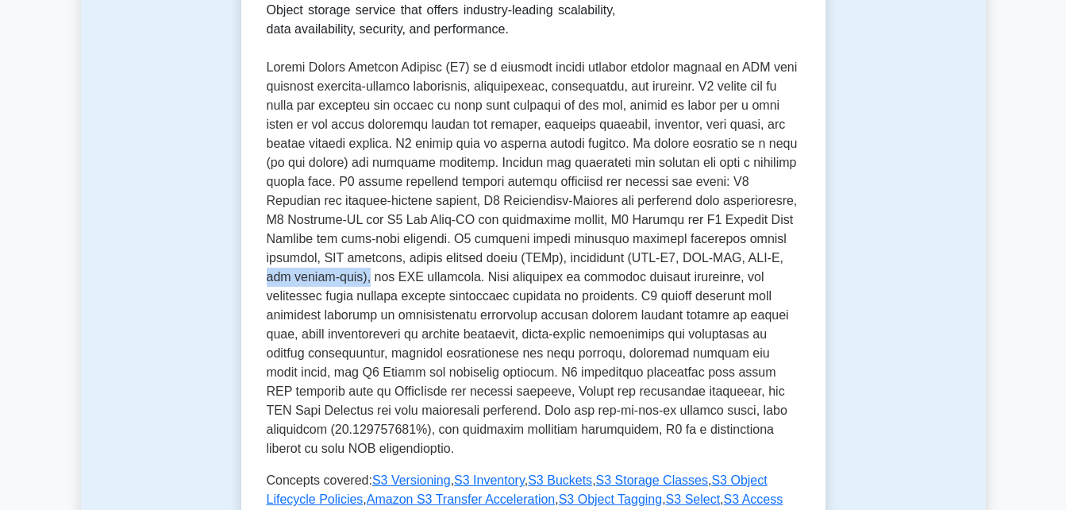
drag, startPoint x: 672, startPoint y: 256, endPoint x: 760, endPoint y: 258, distance: 88.1
click at [760, 258] on p at bounding box center [533, 258] width 533 height 400
drag, startPoint x: 760, startPoint y: 258, endPoint x: 714, endPoint y: 332, distance: 86.6
click at [714, 332] on p at bounding box center [533, 258] width 533 height 400
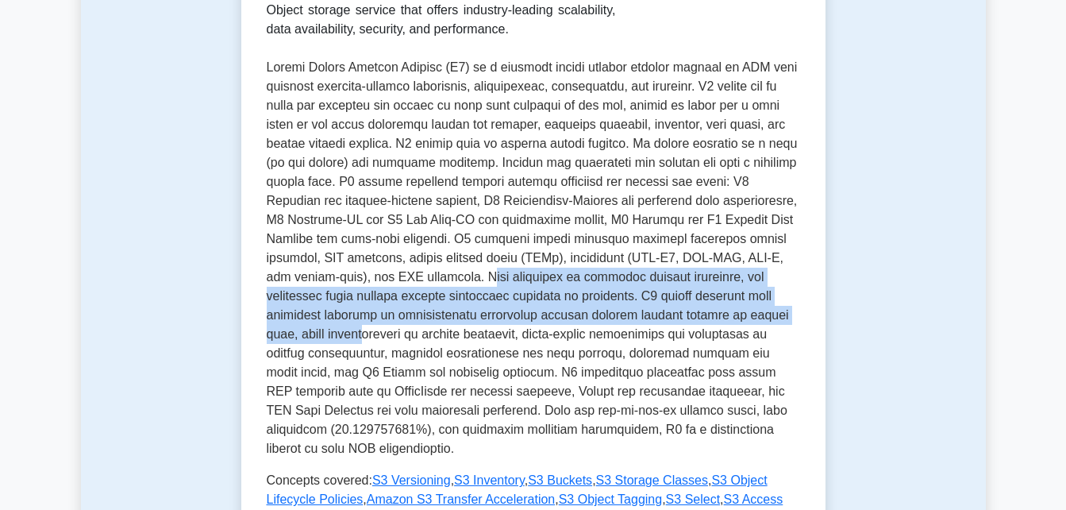
drag, startPoint x: 372, startPoint y: 277, endPoint x: 735, endPoint y: 307, distance: 364.0
click at [735, 307] on p at bounding box center [533, 258] width 533 height 400
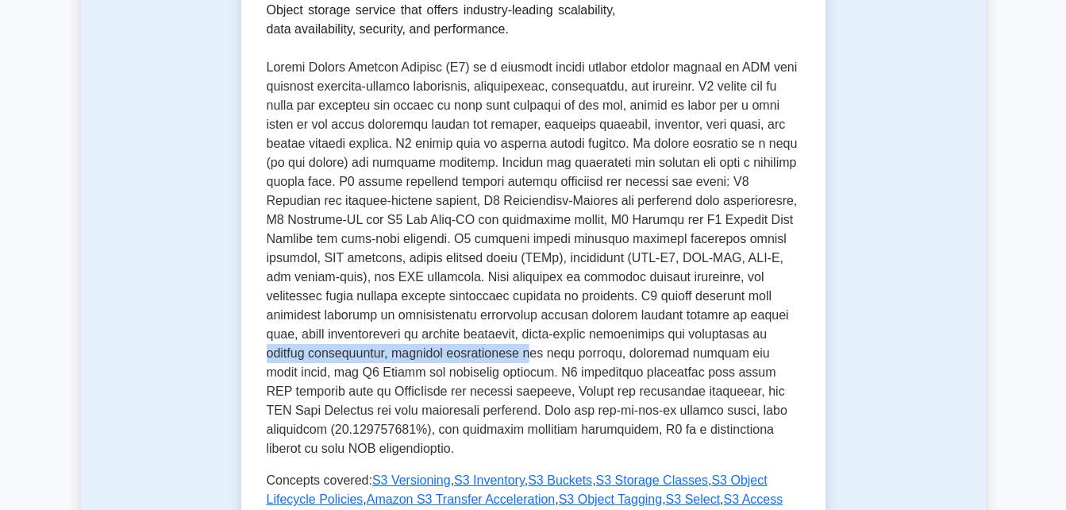
drag, startPoint x: 608, startPoint y: 331, endPoint x: 342, endPoint y: 362, distance: 267.7
click at [342, 362] on p at bounding box center [533, 258] width 533 height 400
drag, startPoint x: 342, startPoint y: 362, endPoint x: 404, endPoint y: 351, distance: 62.9
click at [404, 351] on p at bounding box center [533, 258] width 533 height 400
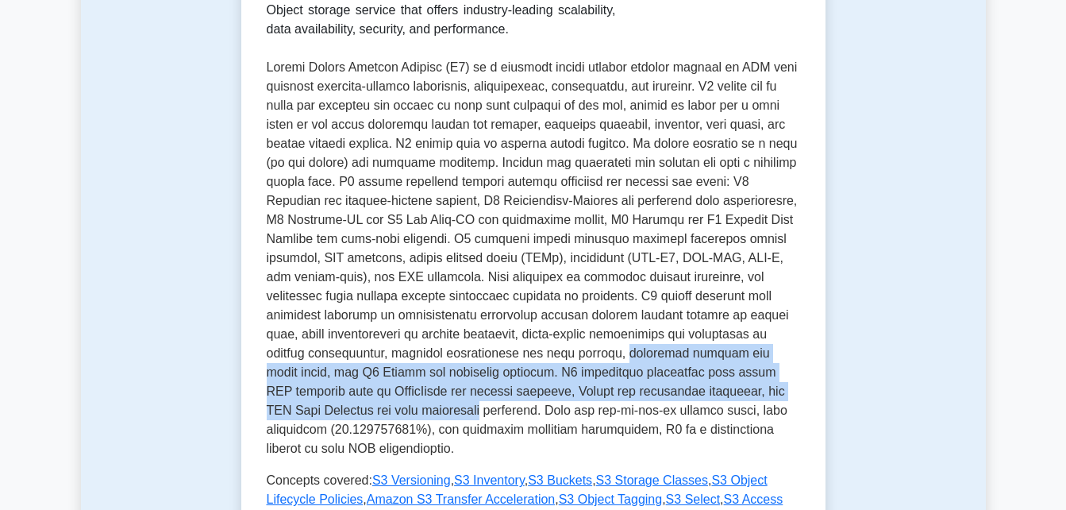
drag, startPoint x: 433, startPoint y: 354, endPoint x: 758, endPoint y: 398, distance: 327.6
click at [758, 398] on p at bounding box center [533, 258] width 533 height 400
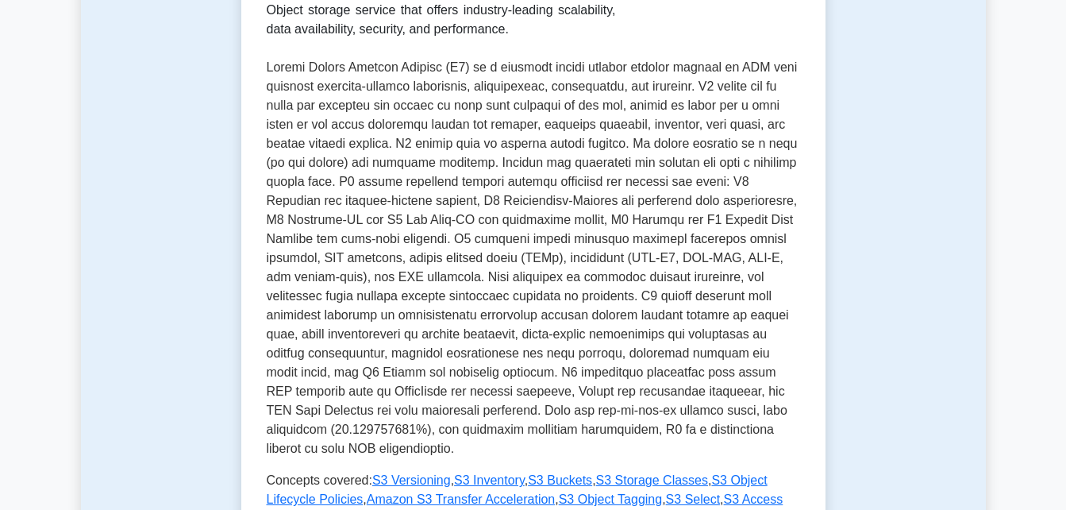
drag, startPoint x: 758, startPoint y: 398, endPoint x: 753, endPoint y: 422, distance: 25.2
click at [753, 422] on p at bounding box center [533, 258] width 533 height 400
drag, startPoint x: 314, startPoint y: 387, endPoint x: 509, endPoint y: 389, distance: 194.5
click at [509, 389] on p at bounding box center [533, 258] width 533 height 400
drag, startPoint x: 509, startPoint y: 389, endPoint x: 543, endPoint y: 406, distance: 38.0
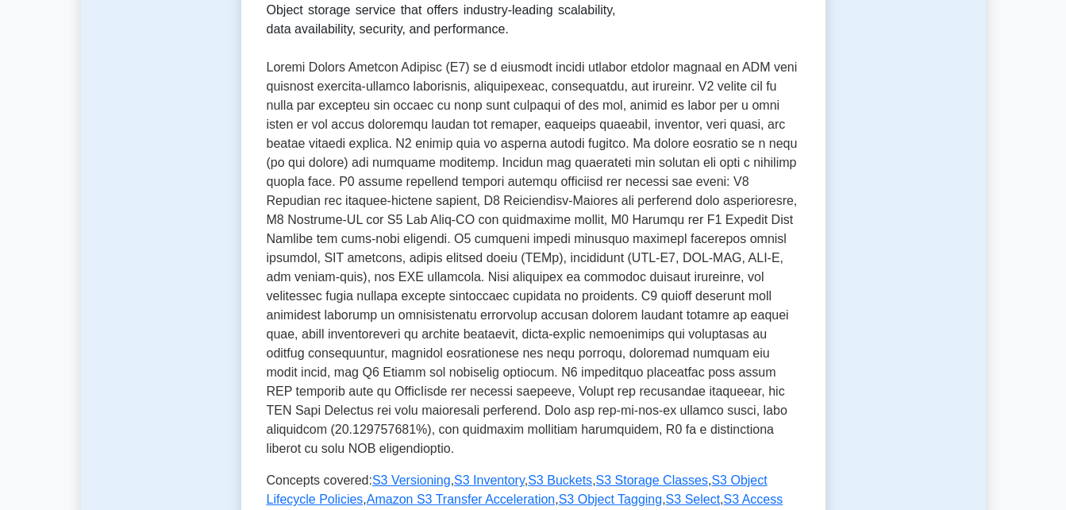
click at [543, 406] on p at bounding box center [533, 258] width 533 height 400
drag, startPoint x: 338, startPoint y: 406, endPoint x: 538, endPoint y: 408, distance: 200.1
click at [538, 408] on p at bounding box center [533, 258] width 533 height 400
drag, startPoint x: 538, startPoint y: 408, endPoint x: 582, endPoint y: 410, distance: 43.7
click at [582, 410] on p at bounding box center [533, 258] width 533 height 400
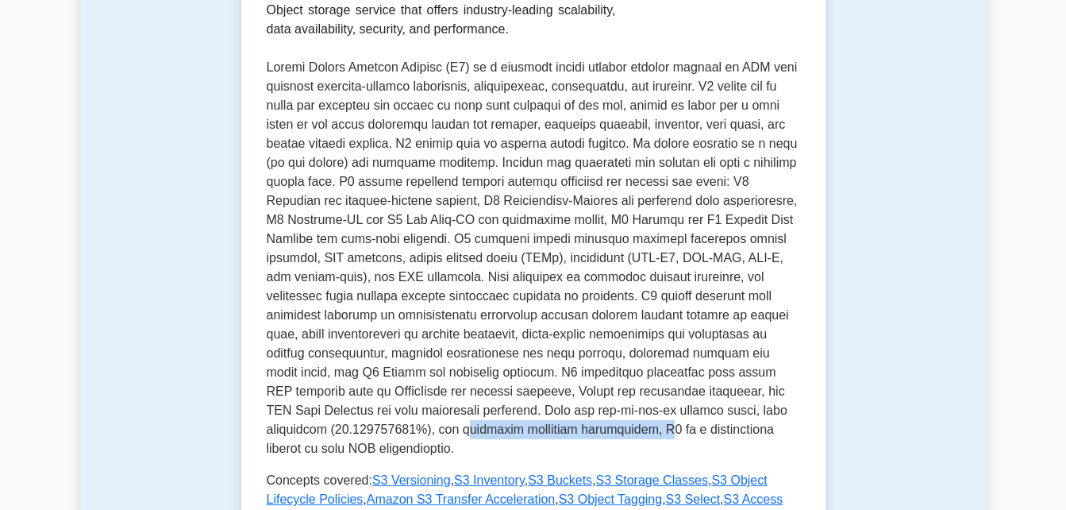
drag, startPoint x: 302, startPoint y: 427, endPoint x: 436, endPoint y: 423, distance: 134.2
click at [436, 423] on p at bounding box center [533, 258] width 533 height 400
drag, startPoint x: 436, startPoint y: 423, endPoint x: 535, endPoint y: 441, distance: 100.9
click at [535, 441] on div "Amazon S3 Simple Storage Service Object storage service that offers industry-le…" at bounding box center [533, 226] width 533 height 603
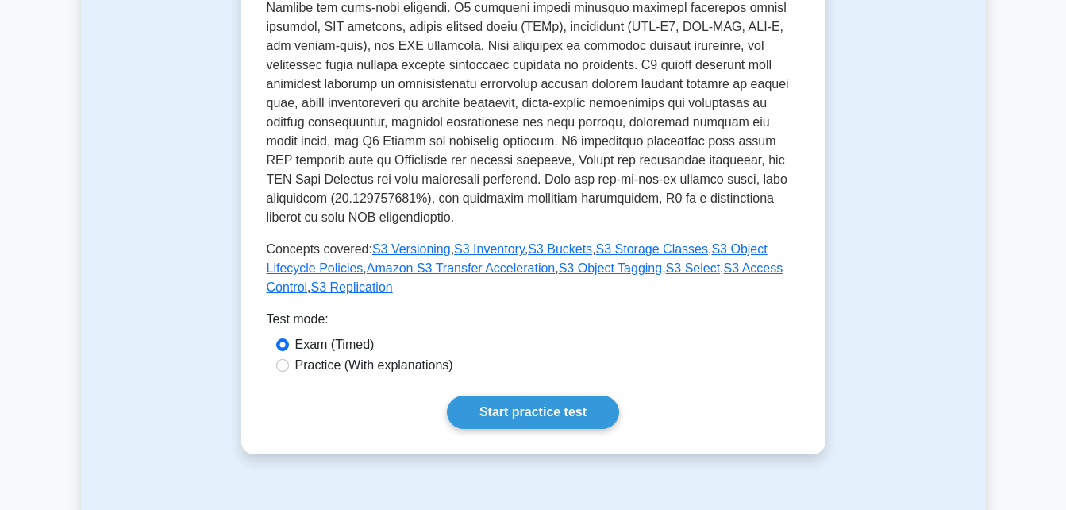
scroll to position [566, 0]
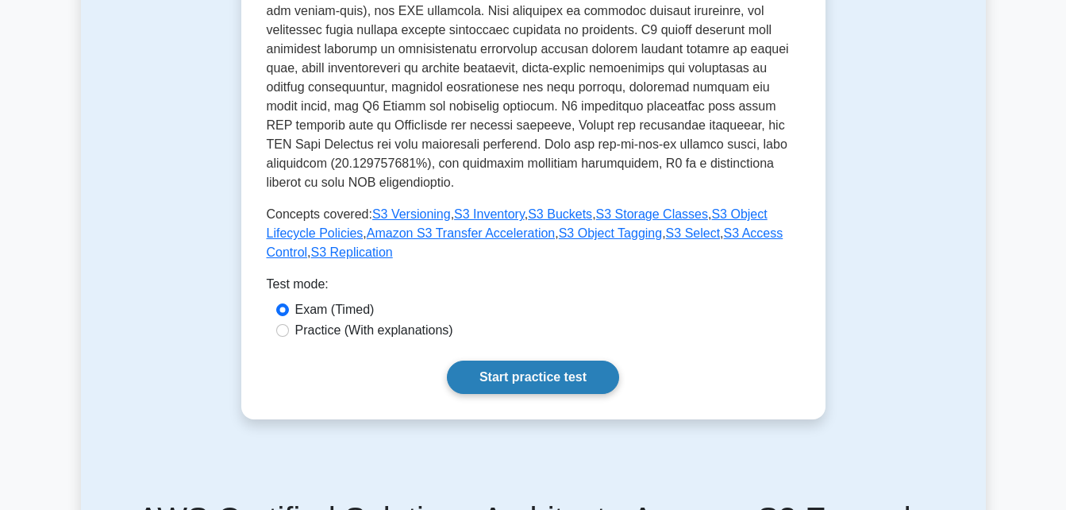
click at [500, 360] on link "Start practice test" at bounding box center [533, 376] width 172 height 33
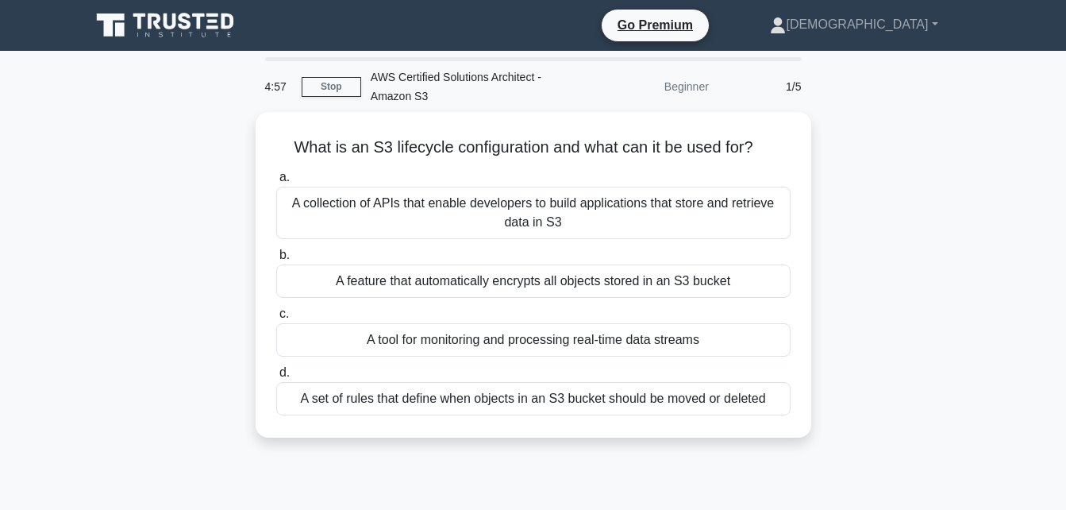
drag, startPoint x: 293, startPoint y: 142, endPoint x: 845, endPoint y: 147, distance: 551.7
click at [845, 147] on div "What is an S3 lifecycle configuration and what can it be used for? .spinner_0XT…" at bounding box center [533, 284] width 905 height 345
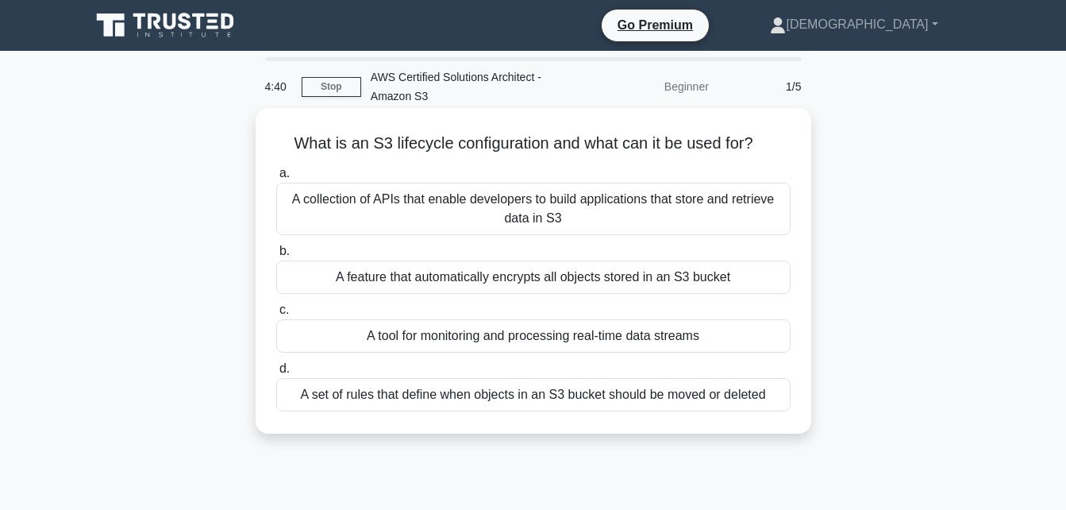
drag, startPoint x: 431, startPoint y: 335, endPoint x: 703, endPoint y: 332, distance: 271.5
click at [703, 332] on div "A tool for monitoring and processing real-time data streams" at bounding box center [533, 335] width 514 height 33
click at [418, 280] on div "A feature that automatically encrypts all objects stored in an S3 bucket" at bounding box center [533, 276] width 514 height 33
click at [276, 256] on input "b. A feature that automatically encrypts all objects stored in an S3 bucket" at bounding box center [276, 251] width 0 height 10
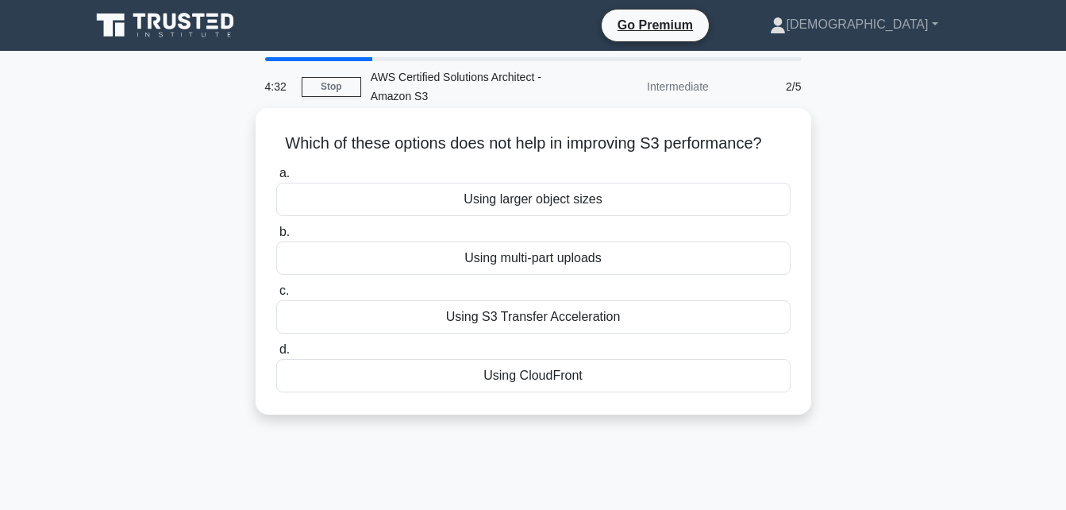
drag, startPoint x: 279, startPoint y: 147, endPoint x: 789, endPoint y: 150, distance: 509.7
click at [789, 150] on h5 "Which of these options does not help in improving S3 performance? .spinner_0XTQ…" at bounding box center [534, 143] width 518 height 21
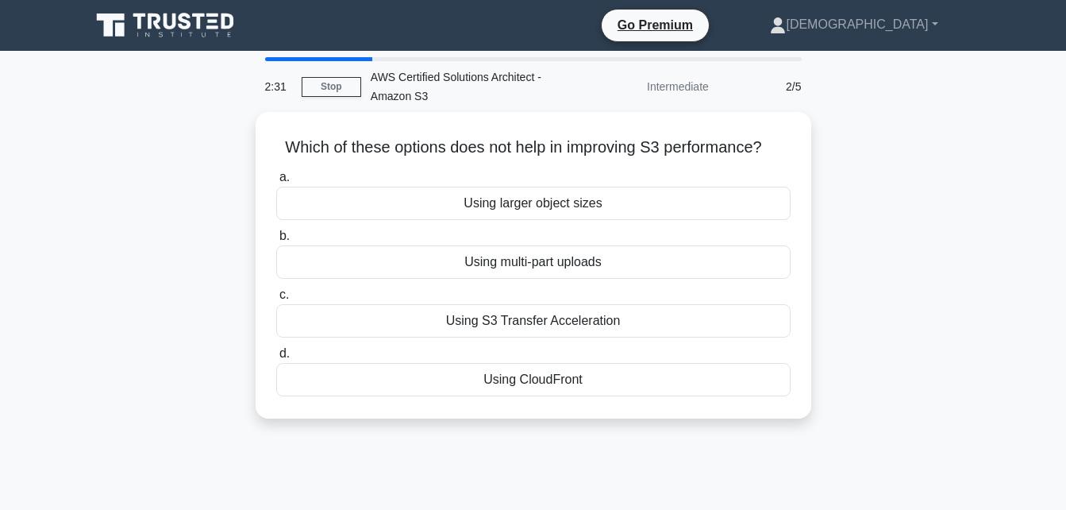
click at [1018, 209] on main "2:31 Stop AWS Certified Solutions Architect - Amazon S3 Intermediate 2/5 Which …" at bounding box center [533, 454] width 1066 height 807
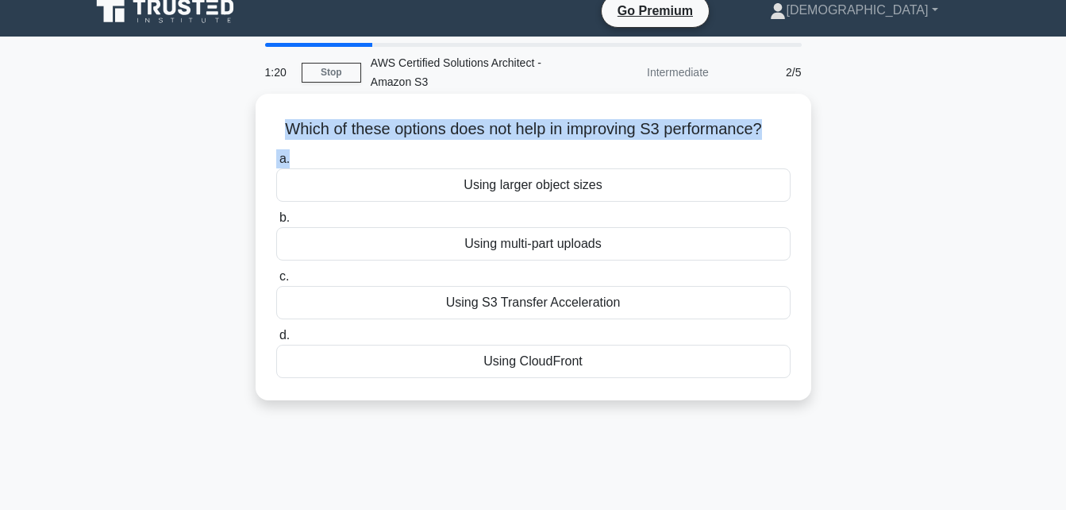
drag, startPoint x: 283, startPoint y: 125, endPoint x: 770, endPoint y: 148, distance: 487.9
click at [770, 148] on div "Which of these options does not help in improving S3 performance? .spinner_0XTQ…" at bounding box center [533, 247] width 543 height 294
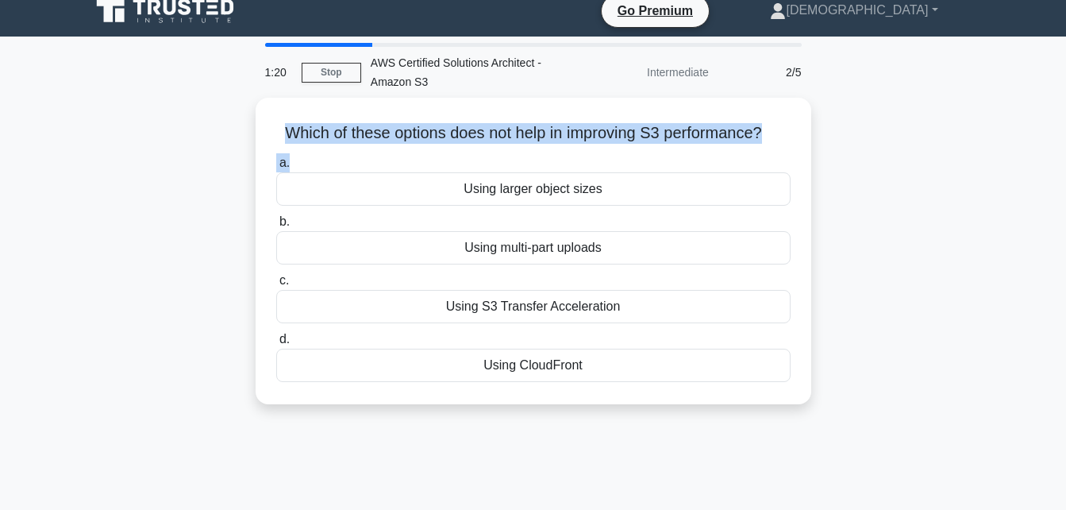
drag, startPoint x: 770, startPoint y: 148, endPoint x: 911, endPoint y: 173, distance: 143.6
click at [911, 173] on div "Which of these options does not help in improving S3 performance? .spinner_0XTQ…" at bounding box center [533, 260] width 905 height 325
